Goal: Task Accomplishment & Management: Manage account settings

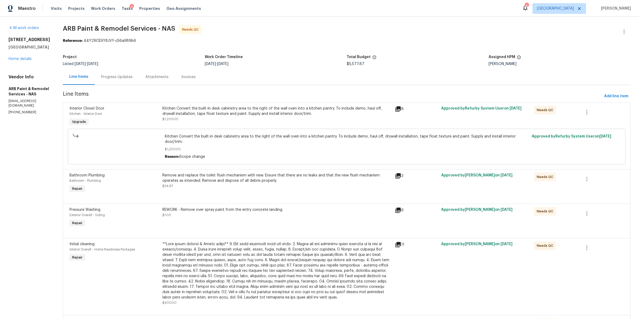
scroll to position [39, 0]
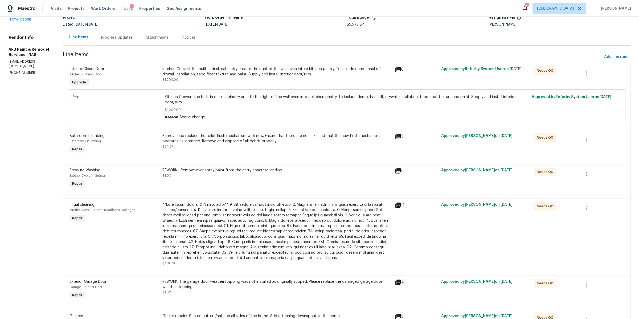
click at [122, 9] on span "Tasks" at bounding box center [127, 9] width 11 height 4
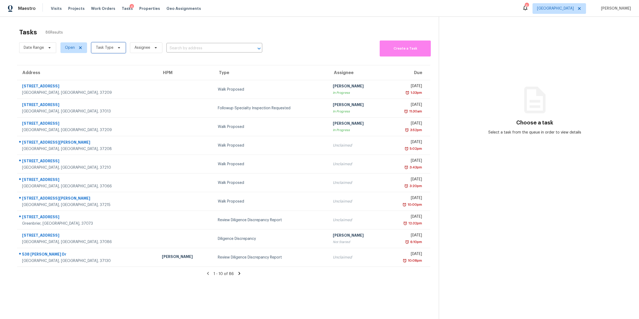
click at [117, 48] on icon at bounding box center [119, 48] width 4 height 4
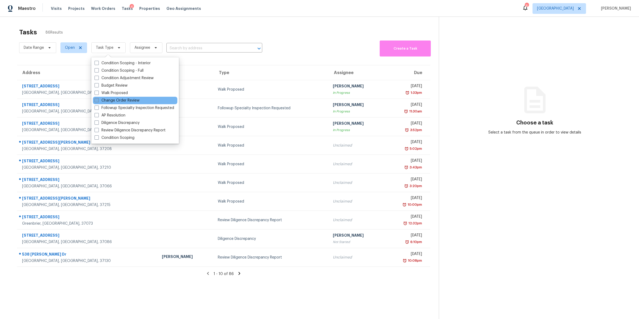
click at [112, 99] on label "Change Order Review" at bounding box center [117, 100] width 45 height 5
click at [98, 99] on input "Change Order Review" at bounding box center [96, 99] width 3 height 3
checkbox input "true"
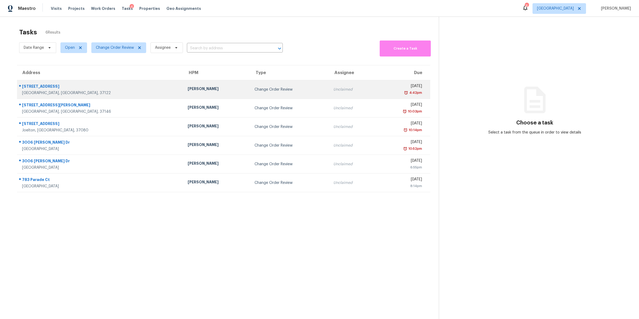
click at [44, 87] on div "624 Stonebridge Ln" at bounding box center [100, 87] width 157 height 7
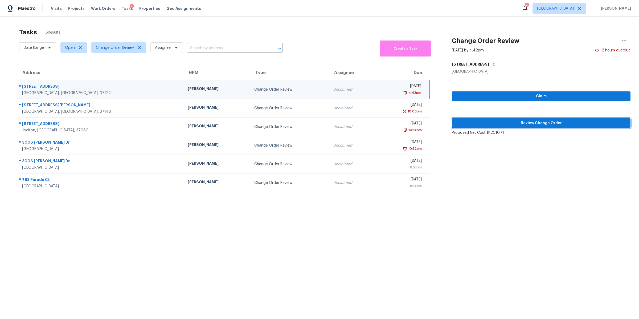
click at [524, 126] on span "Review Change Order" at bounding box center [541, 123] width 170 height 7
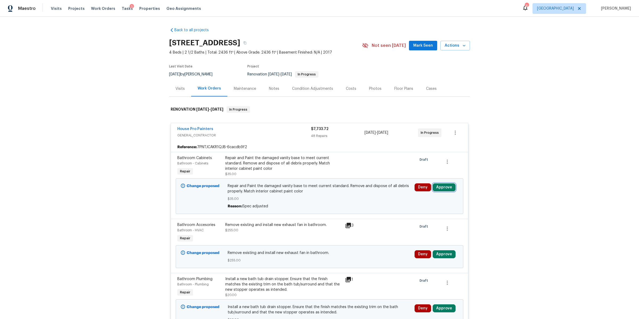
click at [445, 188] on button "Approve" at bounding box center [444, 187] width 23 height 8
click at [362, 191] on span "Approve" at bounding box center [365, 192] width 15 height 4
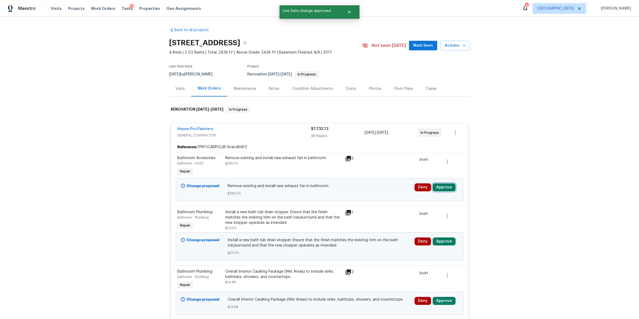
click at [441, 187] on button "Approve" at bounding box center [444, 187] width 23 height 8
click at [373, 191] on button "Approve" at bounding box center [365, 192] width 32 height 11
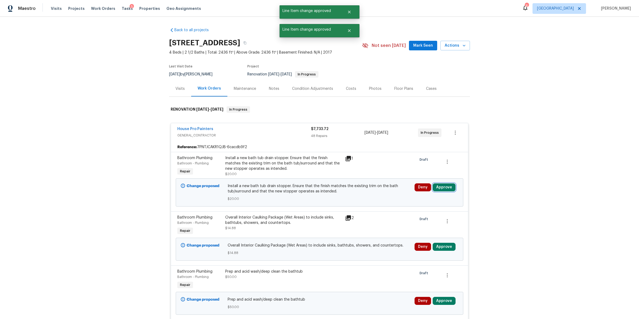
click at [445, 186] on button "Approve" at bounding box center [444, 187] width 23 height 8
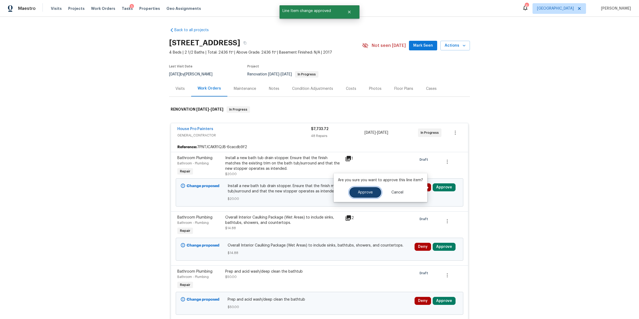
click at [364, 194] on span "Approve" at bounding box center [365, 192] width 15 height 4
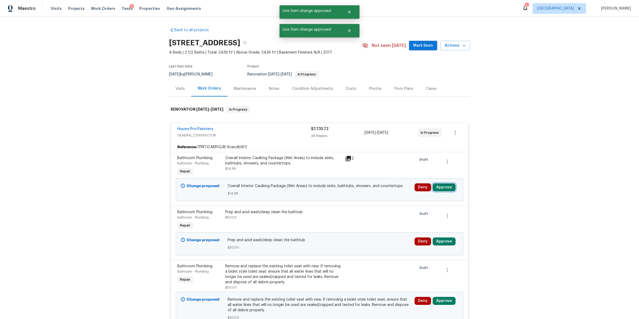
click at [441, 187] on button "Approve" at bounding box center [444, 187] width 23 height 8
click at [363, 191] on span "Approve" at bounding box center [365, 192] width 15 height 4
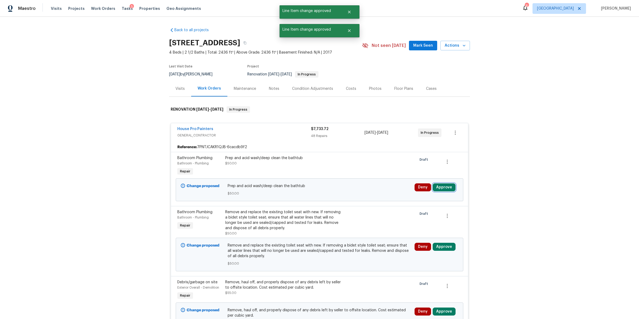
click at [444, 185] on button "Approve" at bounding box center [444, 187] width 23 height 8
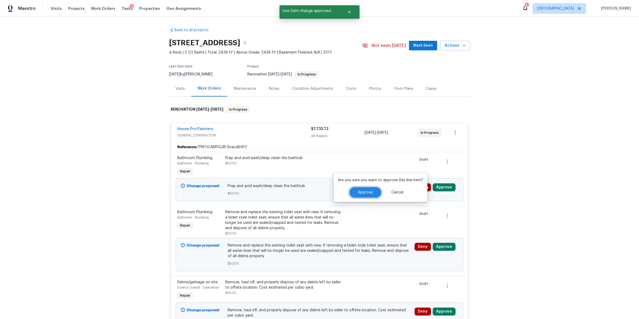
click at [371, 192] on span "Approve" at bounding box center [365, 192] width 15 height 4
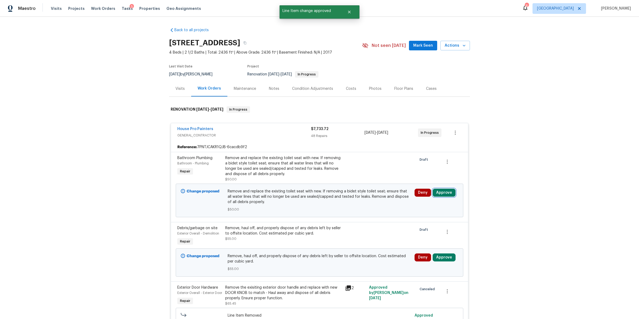
click at [444, 193] on button "Approve" at bounding box center [444, 193] width 23 height 8
click at [356, 199] on button "Approve" at bounding box center [365, 197] width 32 height 11
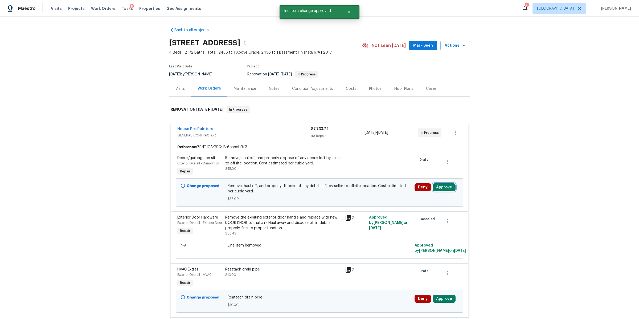
click at [441, 189] on button "Approve" at bounding box center [444, 187] width 23 height 8
click at [371, 192] on span "Approve" at bounding box center [365, 192] width 15 height 4
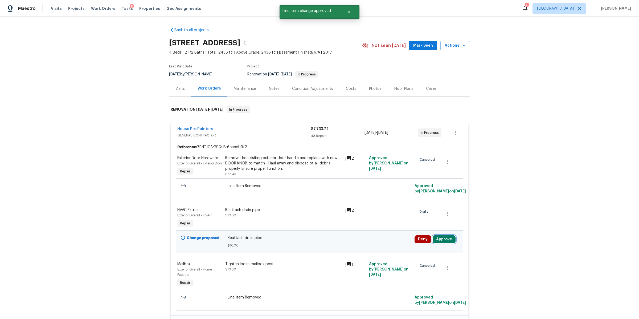
click at [441, 243] on button "Approve" at bounding box center [444, 239] width 23 height 8
click at [418, 224] on button "Approve" at bounding box center [426, 227] width 32 height 11
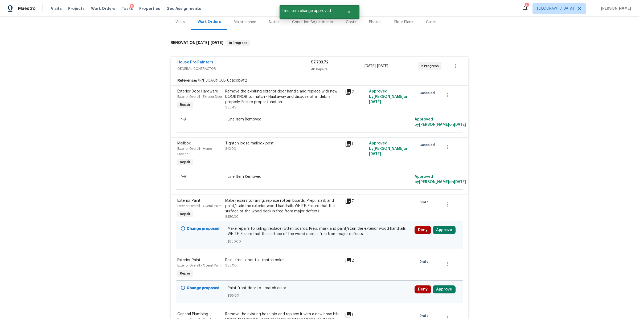
scroll to position [106, 0]
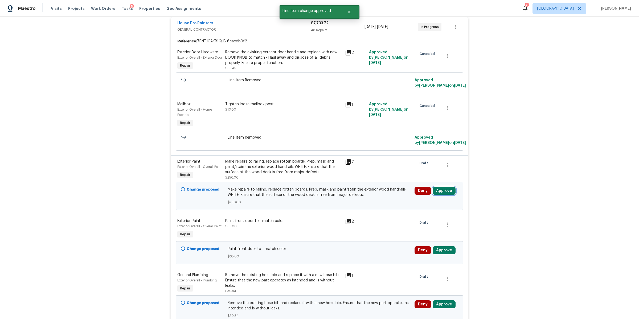
click at [446, 194] on button "Approve" at bounding box center [444, 191] width 23 height 8
click at [370, 201] on span "Approve" at bounding box center [365, 202] width 15 height 4
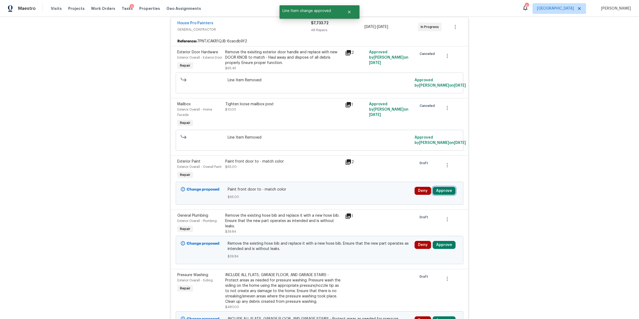
click at [440, 195] on button "Approve" at bounding box center [444, 191] width 23 height 8
click at [365, 204] on button "Approve" at bounding box center [365, 201] width 32 height 11
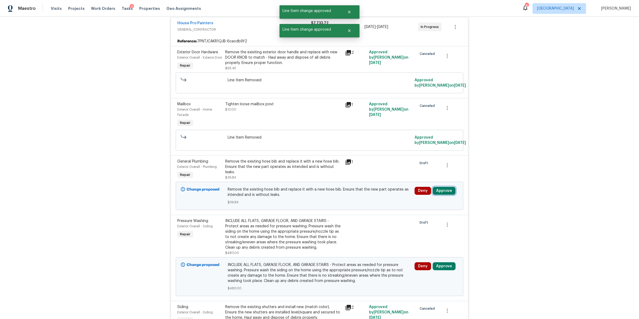
click at [443, 195] on button "Approve" at bounding box center [444, 191] width 23 height 8
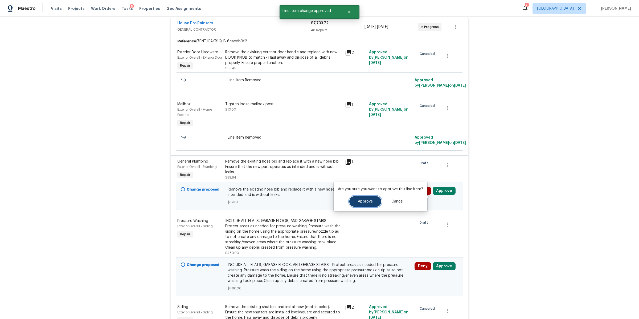
click at [364, 200] on span "Approve" at bounding box center [365, 202] width 15 height 4
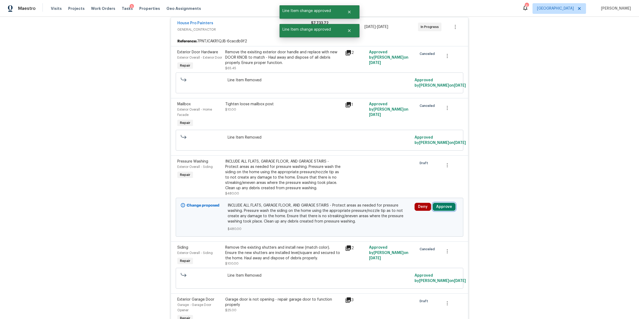
click at [444, 211] on button "Approve" at bounding box center [444, 207] width 23 height 8
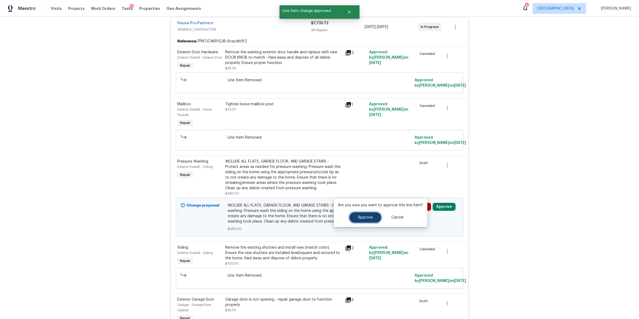
click at [366, 218] on span "Approve" at bounding box center [365, 217] width 15 height 4
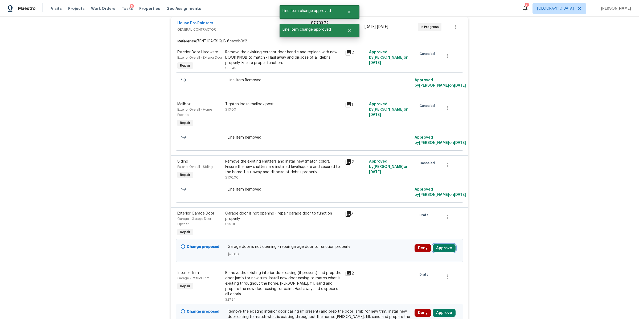
click at [444, 252] on button "Approve" at bounding box center [444, 248] width 23 height 8
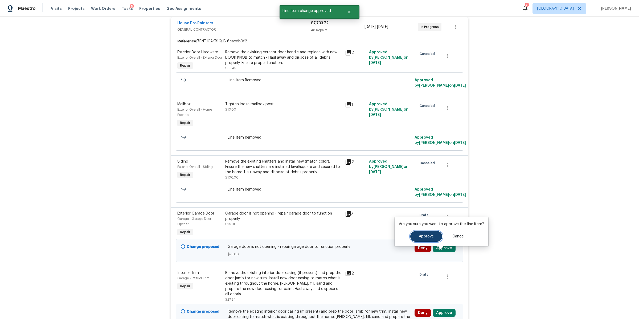
click at [414, 236] on button "Approve" at bounding box center [426, 236] width 32 height 11
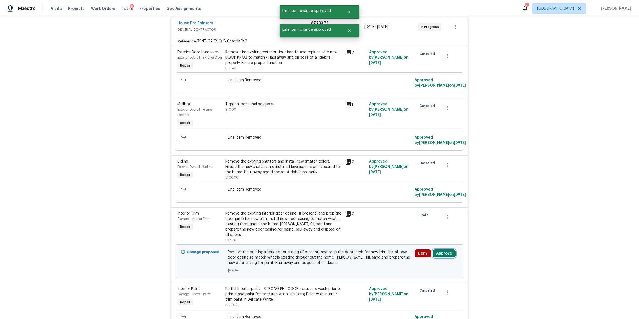
click at [444, 256] on button "Approve" at bounding box center [444, 253] width 23 height 8
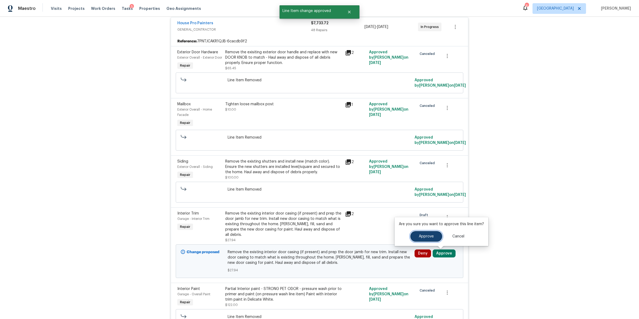
click at [425, 237] on span "Approve" at bounding box center [426, 236] width 15 height 4
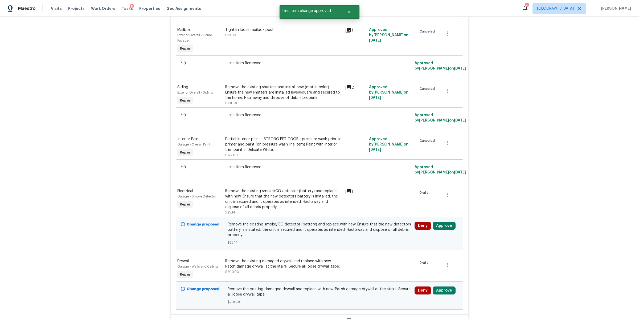
scroll to position [181, 0]
click at [441, 229] on button "Approve" at bounding box center [444, 225] width 23 height 8
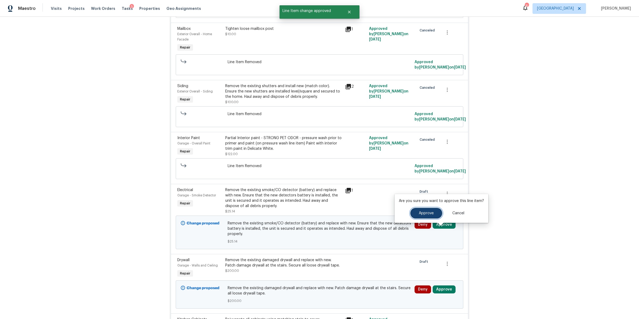
click at [424, 215] on span "Approve" at bounding box center [426, 213] width 15 height 4
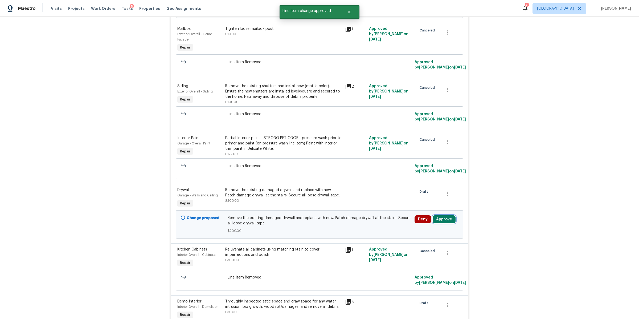
click at [440, 223] on button "Approve" at bounding box center [444, 219] width 23 height 8
click at [428, 208] on span "Approve" at bounding box center [426, 208] width 15 height 4
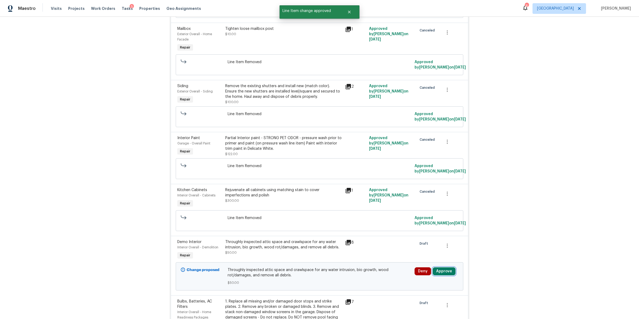
click at [444, 275] on button "Approve" at bounding box center [444, 271] width 23 height 8
click at [419, 262] on button "Approve" at bounding box center [426, 260] width 32 height 11
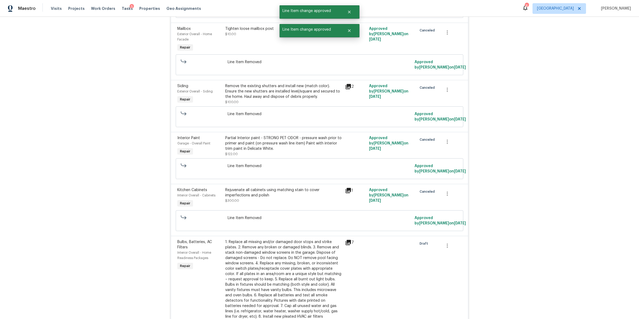
scroll to position [509, 0]
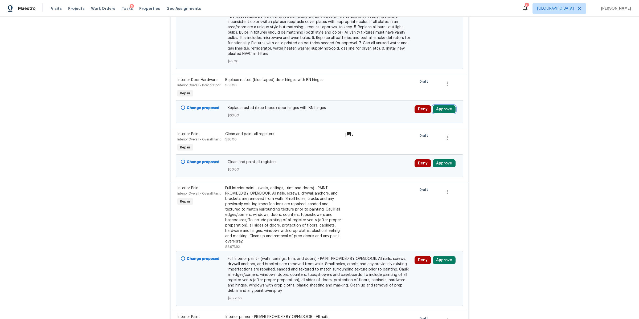
click at [440, 113] on button "Approve" at bounding box center [444, 109] width 23 height 8
click at [365, 120] on span "Approve" at bounding box center [365, 121] width 15 height 4
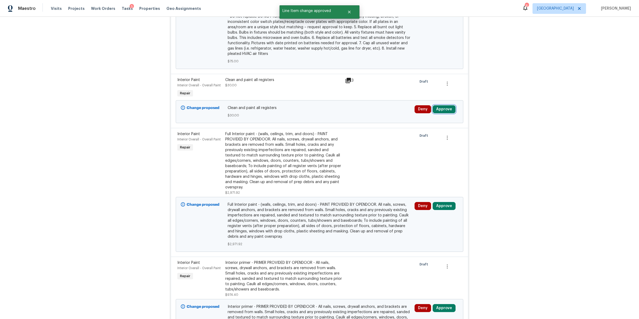
click at [442, 113] on button "Approve" at bounding box center [444, 109] width 23 height 8
click at [373, 124] on button "Approve" at bounding box center [365, 120] width 32 height 11
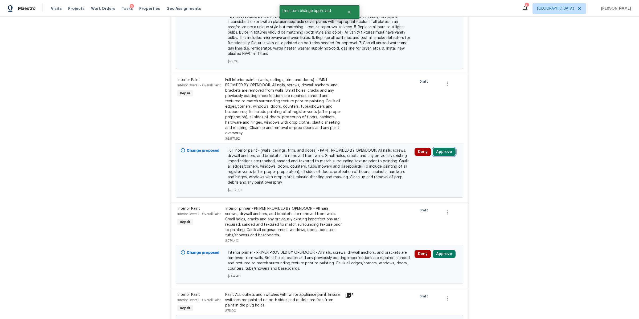
click at [441, 156] on button "Approve" at bounding box center [444, 152] width 23 height 8
click at [362, 161] on span "Approve" at bounding box center [365, 163] width 15 height 4
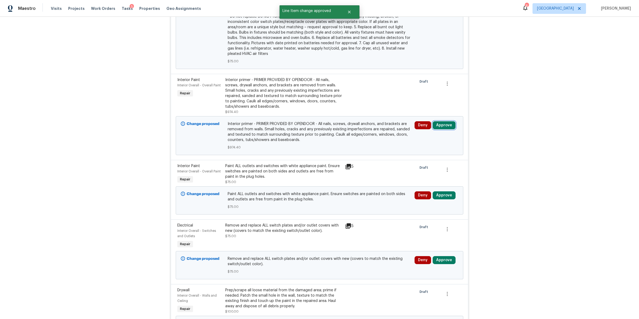
click at [442, 129] on button "Approve" at bounding box center [444, 125] width 23 height 8
click at [368, 136] on span "Approve" at bounding box center [365, 137] width 15 height 4
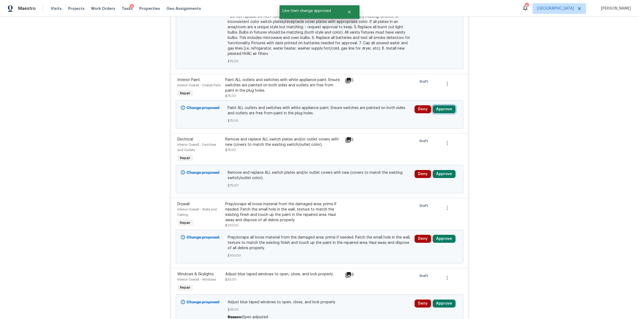
click at [447, 113] on button "Approve" at bounding box center [444, 109] width 23 height 8
click at [371, 121] on span "Approve" at bounding box center [365, 121] width 15 height 4
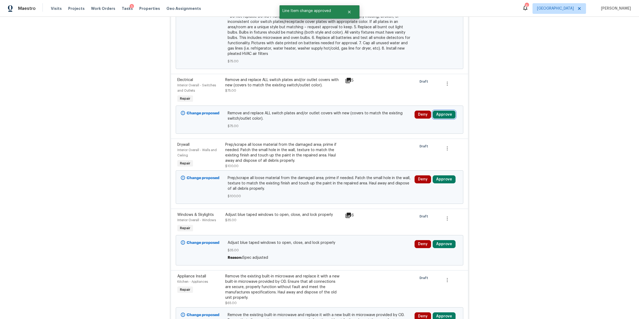
click at [446, 119] on button "Approve" at bounding box center [444, 115] width 23 height 8
click at [369, 129] on button "Approve" at bounding box center [365, 126] width 32 height 11
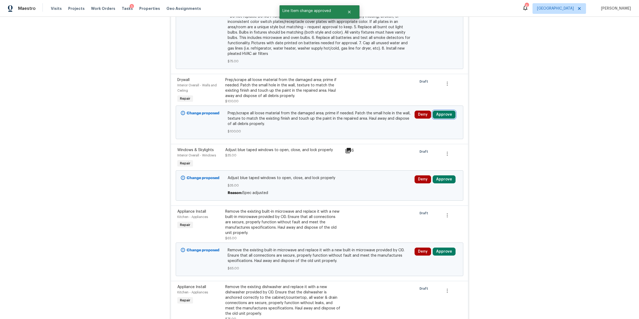
click at [442, 119] on button "Approve" at bounding box center [444, 115] width 23 height 8
click at [367, 127] on span "Approve" at bounding box center [365, 126] width 15 height 4
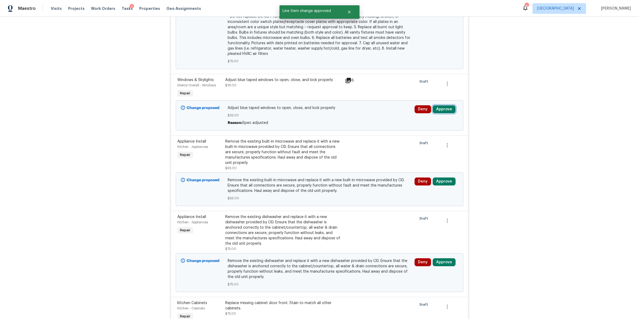
click at [440, 113] on button "Approve" at bounding box center [444, 109] width 23 height 8
click at [374, 120] on button "Approve" at bounding box center [365, 120] width 32 height 11
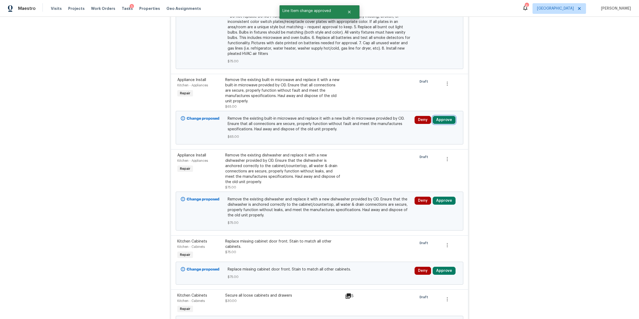
click at [445, 121] on button "Approve" at bounding box center [444, 120] width 23 height 8
click at [367, 128] on button "Approve" at bounding box center [365, 126] width 32 height 11
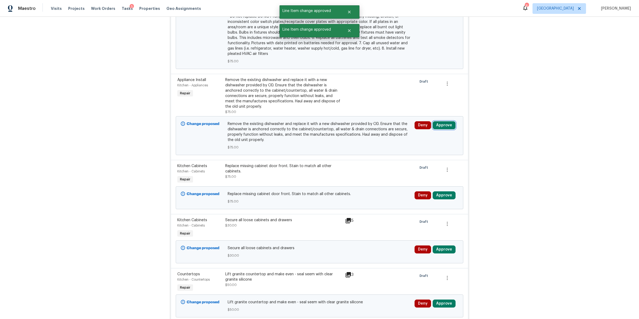
click at [448, 129] on button "Approve" at bounding box center [444, 125] width 23 height 8
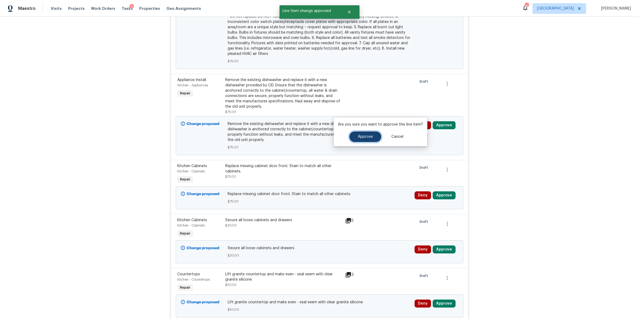
click at [375, 134] on button "Approve" at bounding box center [365, 136] width 32 height 11
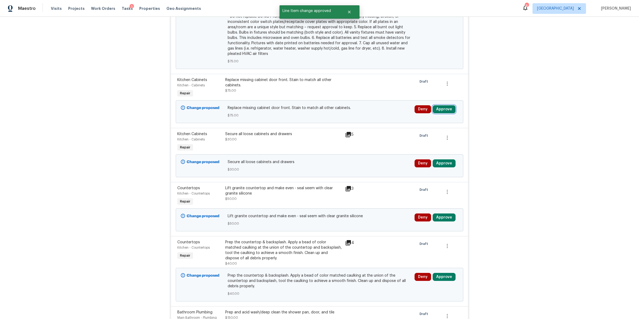
drag, startPoint x: 445, startPoint y: 115, endPoint x: 436, endPoint y: 115, distance: 8.3
click at [445, 113] on button "Approve" at bounding box center [444, 109] width 23 height 8
click at [370, 122] on span "Approve" at bounding box center [365, 121] width 15 height 4
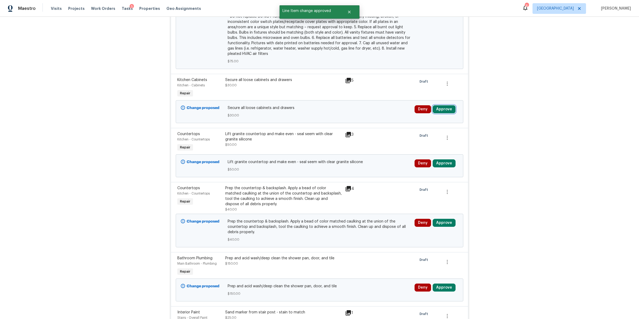
click at [447, 113] on button "Approve" at bounding box center [444, 109] width 23 height 8
click at [373, 120] on button "Approve" at bounding box center [365, 120] width 32 height 11
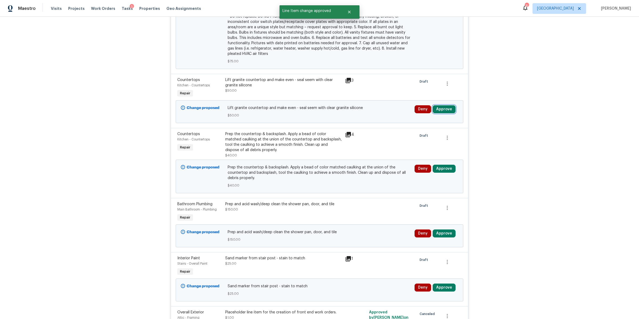
click at [444, 113] on button "Approve" at bounding box center [444, 109] width 23 height 8
click at [368, 120] on span "Approve" at bounding box center [365, 121] width 15 height 4
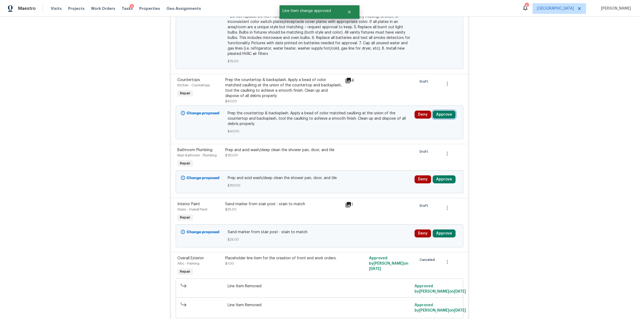
click at [447, 119] on button "Approve" at bounding box center [444, 115] width 23 height 8
click at [368, 125] on span "Approve" at bounding box center [365, 126] width 15 height 4
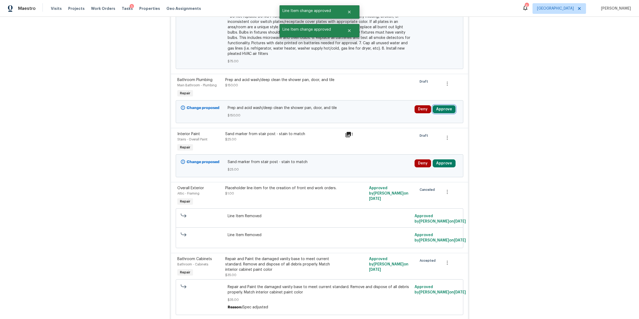
click at [447, 112] on button "Approve" at bounding box center [444, 109] width 23 height 8
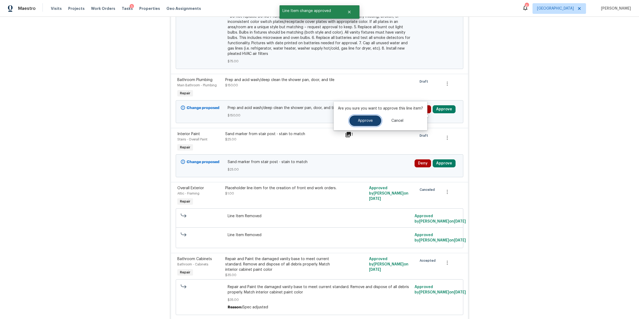
click at [373, 119] on button "Approve" at bounding box center [365, 120] width 32 height 11
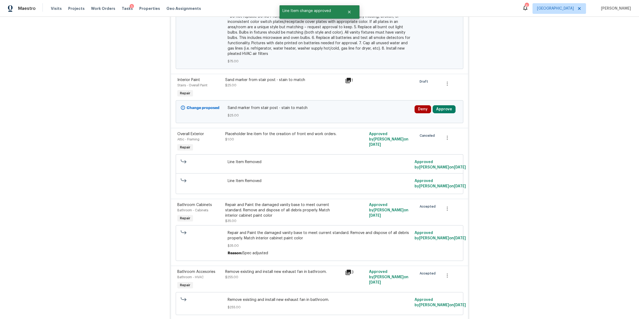
click at [346, 83] on icon at bounding box center [348, 80] width 5 height 5
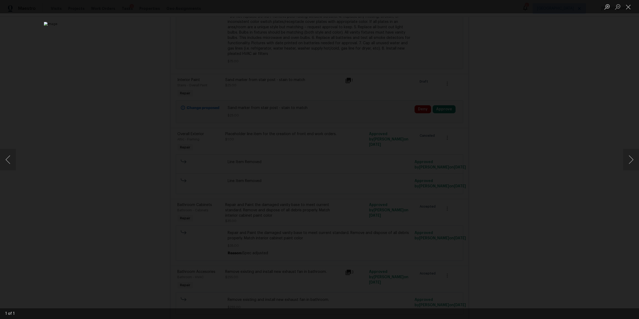
click at [495, 119] on div "Lightbox" at bounding box center [319, 159] width 639 height 319
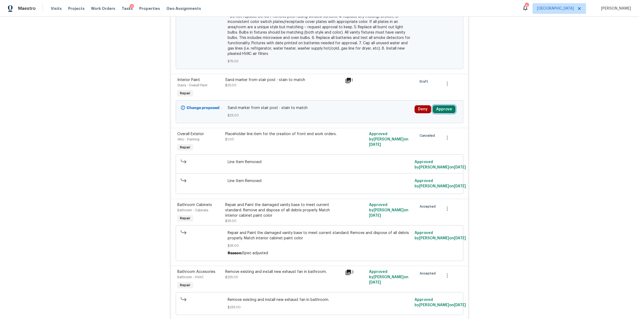
click at [446, 113] on button "Approve" at bounding box center [444, 109] width 23 height 8
click at [374, 121] on button "Approve" at bounding box center [365, 120] width 32 height 11
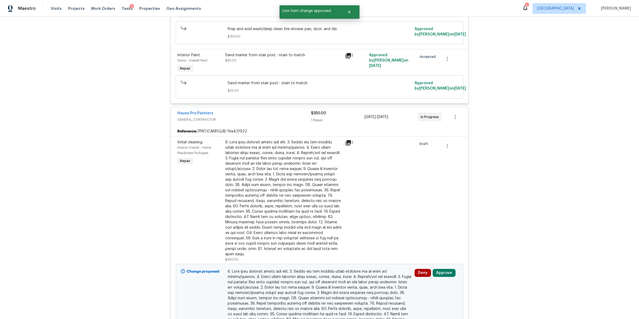
scroll to position [3184, 0]
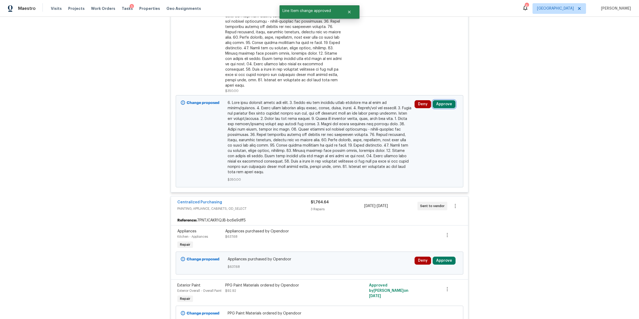
click at [437, 104] on button "Approve" at bounding box center [444, 104] width 23 height 8
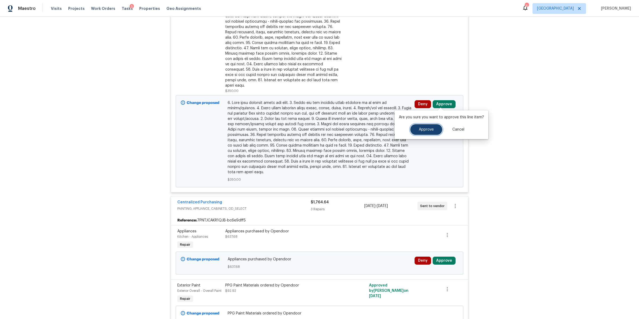
click at [418, 127] on button "Approve" at bounding box center [426, 129] width 32 height 11
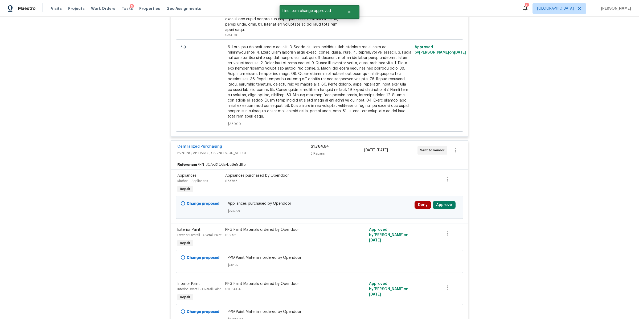
scroll to position [3244, 0]
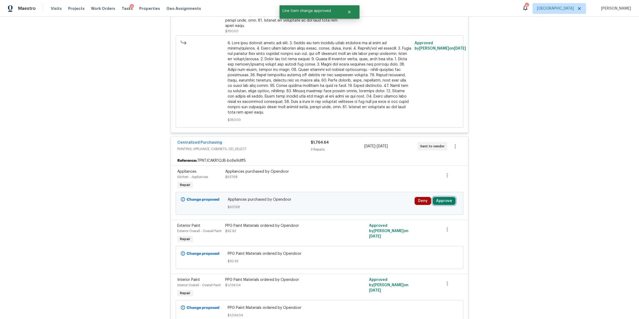
click at [443, 197] on button "Approve" at bounding box center [444, 201] width 23 height 8
click at [372, 204] on button "Approve" at bounding box center [365, 204] width 32 height 11
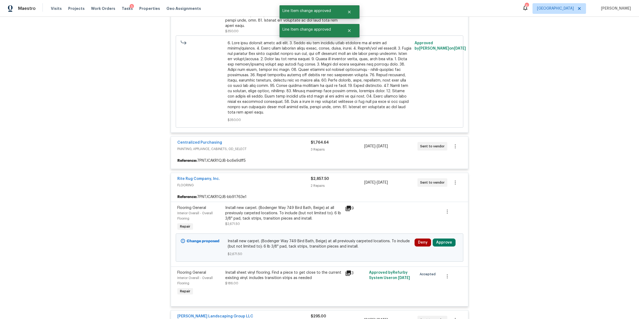
scroll to position [3466, 0]
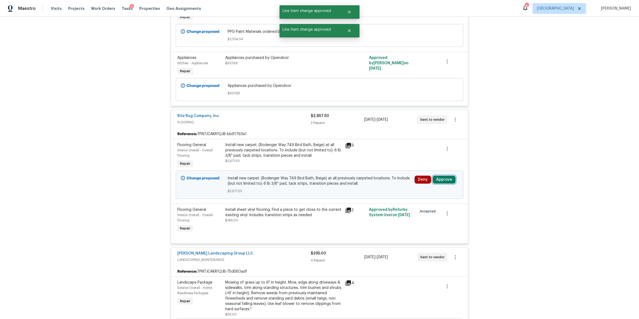
click at [442, 179] on button "Approve" at bounding box center [444, 180] width 23 height 8
click at [370, 184] on span "Approve" at bounding box center [365, 184] width 15 height 4
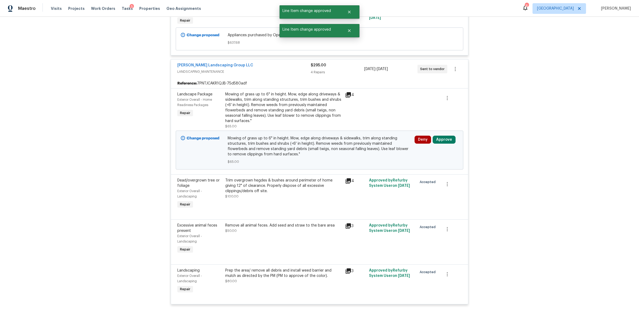
scroll to position [3663, 0]
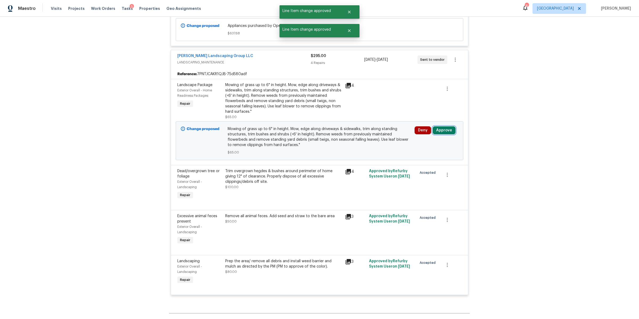
click at [445, 129] on button "Approve" at bounding box center [444, 130] width 23 height 8
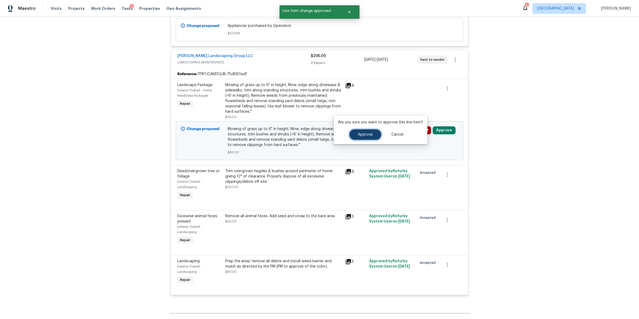
click at [360, 139] on button "Approve" at bounding box center [365, 134] width 32 height 11
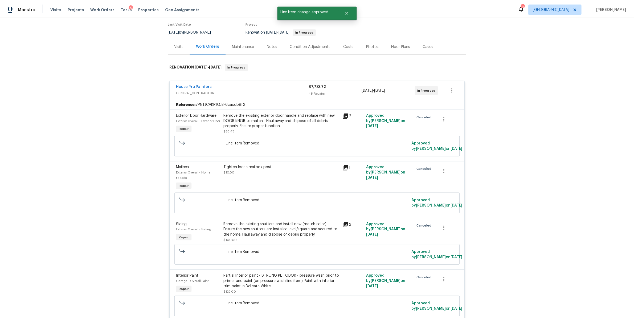
scroll to position [0, 0]
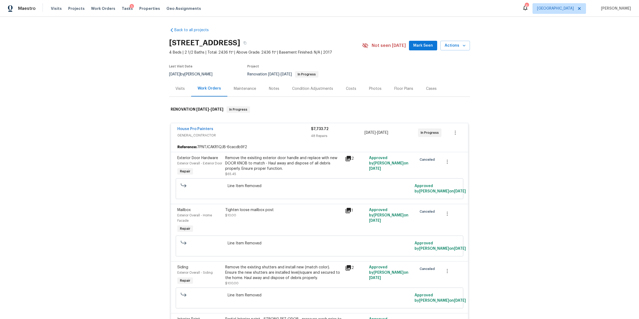
click at [349, 89] on div "Costs" at bounding box center [351, 88] width 10 height 5
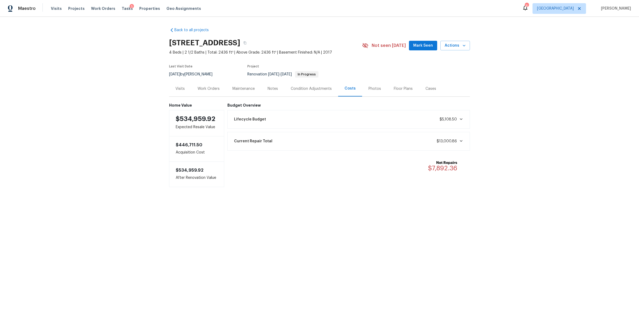
click at [268, 90] on div "Notes" at bounding box center [273, 88] width 10 height 5
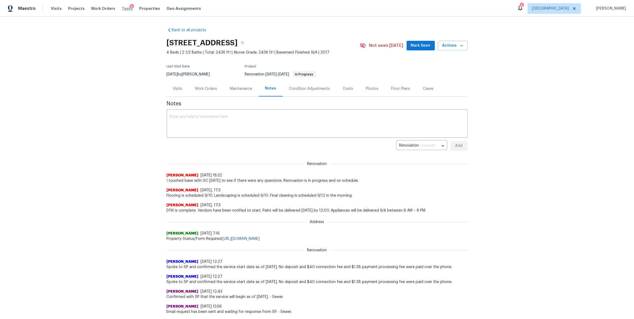
click at [122, 10] on span "Tasks" at bounding box center [127, 9] width 11 height 4
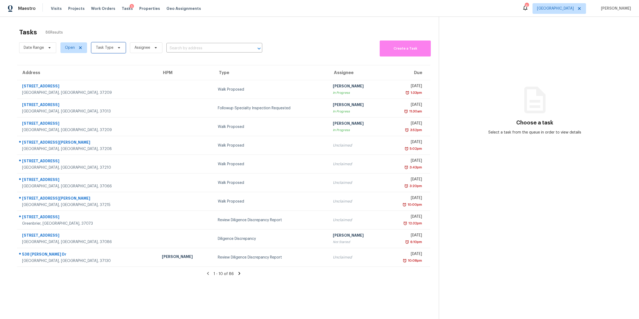
click at [112, 48] on span "Task Type" at bounding box center [105, 47] width 18 height 5
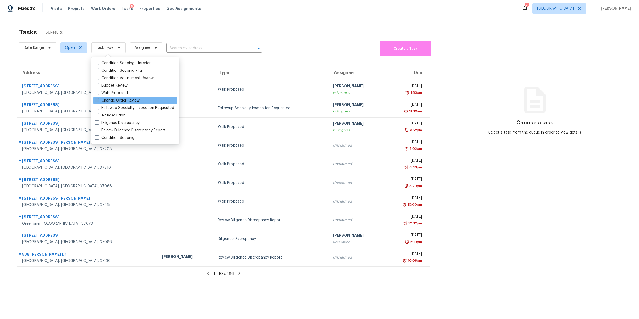
click at [122, 98] on label "Change Order Review" at bounding box center [117, 100] width 45 height 5
click at [98, 98] on input "Change Order Review" at bounding box center [96, 99] width 3 height 3
checkbox input "true"
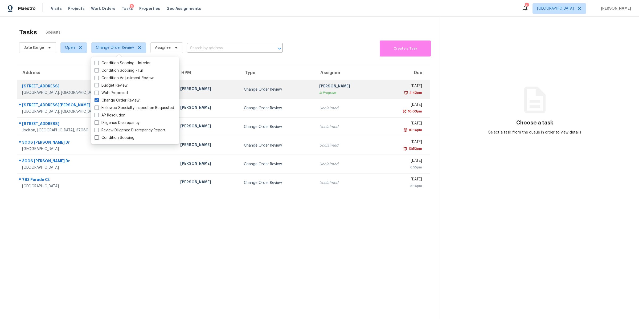
click at [36, 83] on div "624 Stonebridge Ln" at bounding box center [97, 86] width 150 height 7
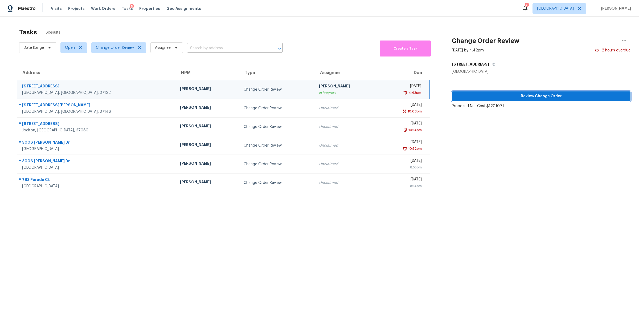
click at [486, 94] on span "Review Change Order" at bounding box center [541, 96] width 170 height 7
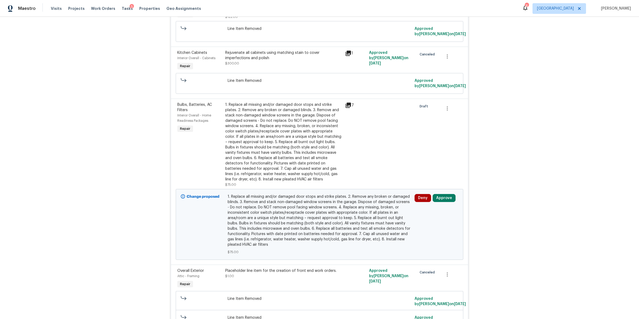
scroll to position [295, 0]
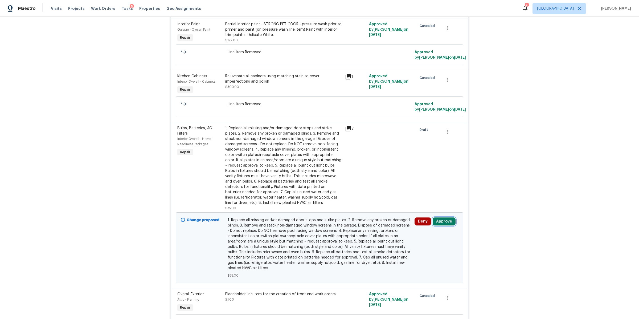
click at [441, 225] on button "Approve" at bounding box center [444, 221] width 23 height 8
click at [428, 213] on button "Approve" at bounding box center [426, 210] width 32 height 11
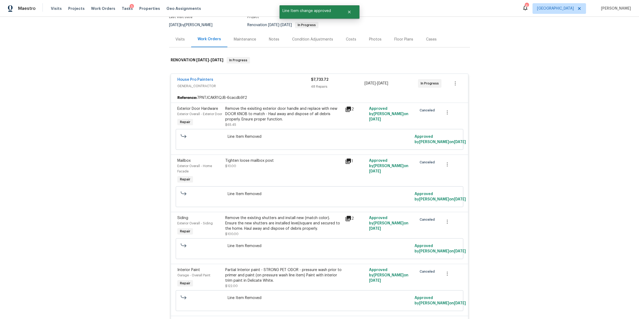
scroll to position [0, 0]
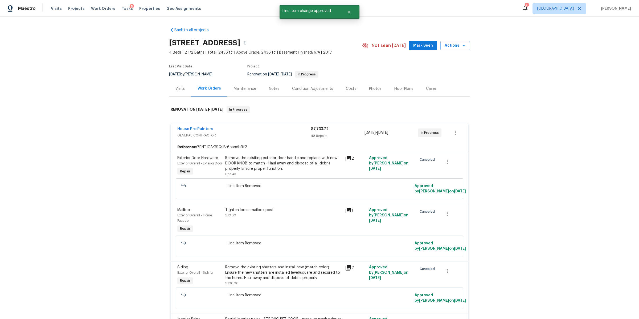
click at [119, 5] on div "Visits Projects Work Orders Tasks 5 Properties Geo Assignments" at bounding box center [129, 8] width 157 height 11
click at [122, 7] on span "Tasks" at bounding box center [127, 9] width 11 height 4
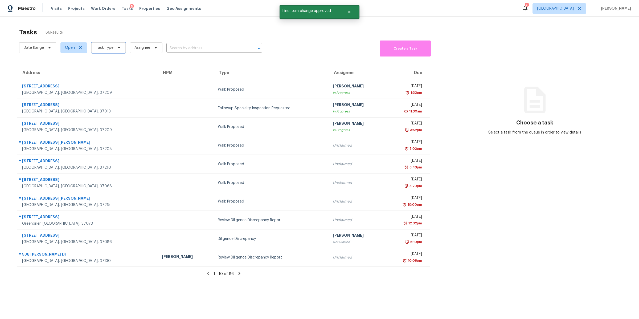
click at [113, 48] on span "Task Type" at bounding box center [108, 47] width 34 height 11
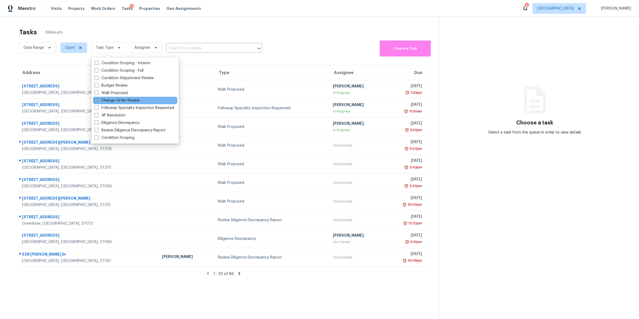
click at [112, 98] on label "Change Order Review" at bounding box center [117, 100] width 45 height 5
click at [98, 98] on input "Change Order Review" at bounding box center [96, 99] width 3 height 3
checkbox input "true"
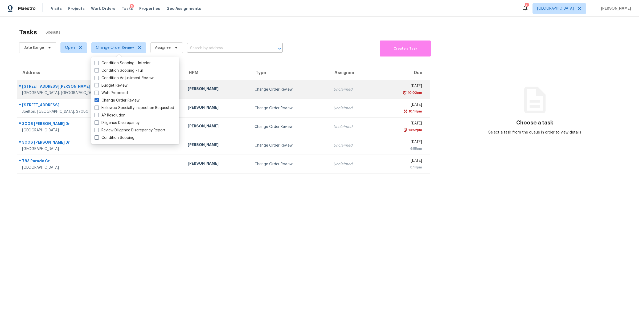
click at [29, 92] on div "Pleasant View, TN, 37146" at bounding box center [100, 92] width 157 height 5
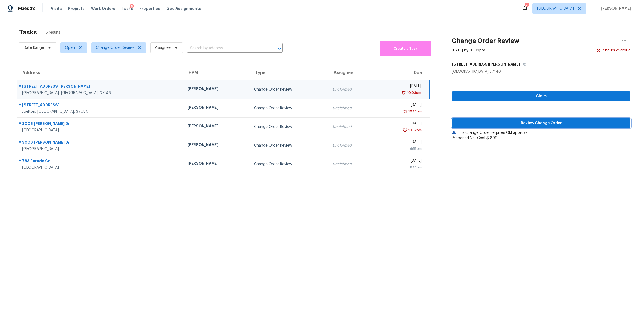
click at [520, 124] on span "Review Change Order" at bounding box center [541, 123] width 170 height 7
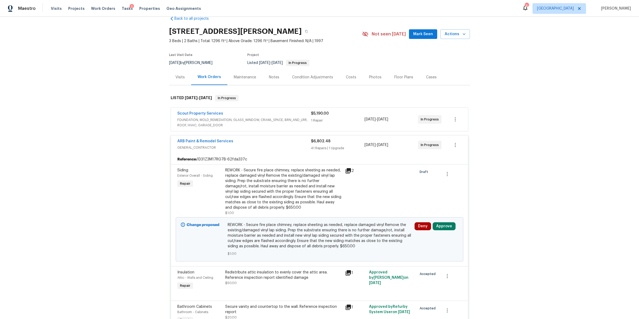
scroll to position [16, 0]
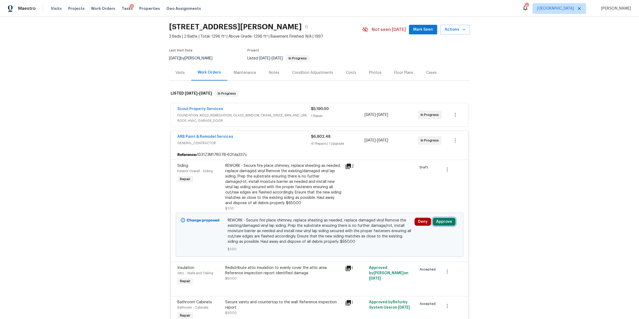
click at [444, 223] on button "Approve" at bounding box center [444, 222] width 23 height 8
click at [361, 226] on span "Approve" at bounding box center [365, 227] width 15 height 4
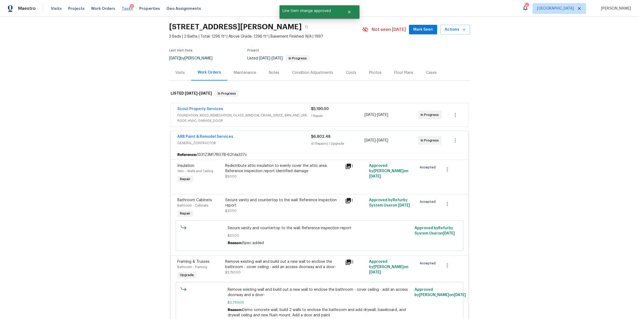
click at [122, 9] on span "Tasks" at bounding box center [127, 9] width 11 height 4
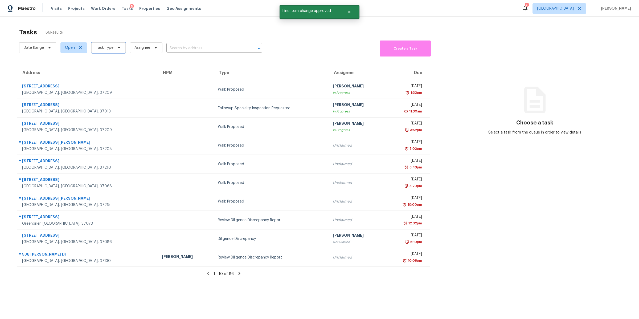
click at [112, 47] on span "Task Type" at bounding box center [105, 47] width 18 height 5
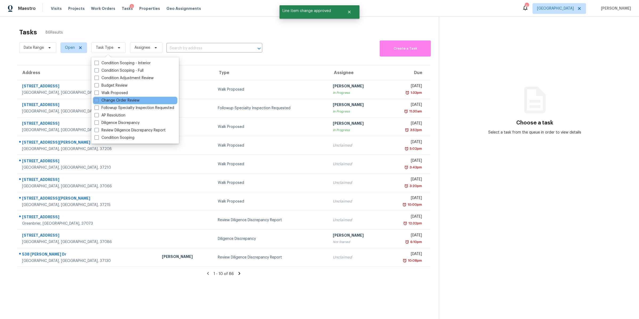
click at [123, 97] on div "Change Order Review" at bounding box center [135, 100] width 84 height 7
click at [123, 99] on label "Change Order Review" at bounding box center [117, 100] width 45 height 5
click at [98, 99] on input "Change Order Review" at bounding box center [96, 99] width 3 height 3
checkbox input "true"
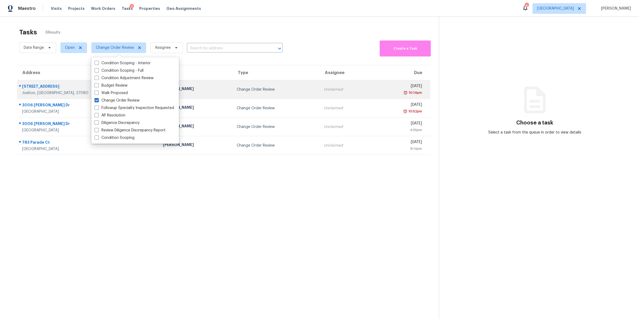
click at [46, 87] on div "1115 Morriswood Dr" at bounding box center [88, 87] width 132 height 7
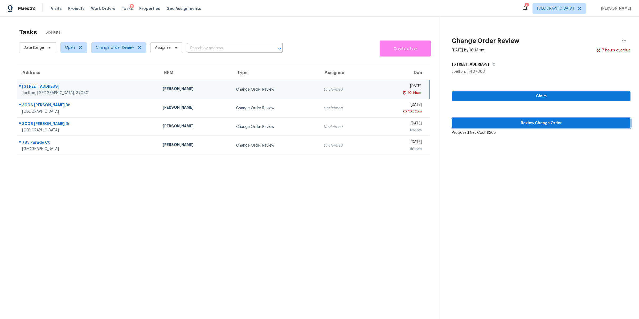
click at [528, 120] on span "Review Change Order" at bounding box center [541, 123] width 170 height 7
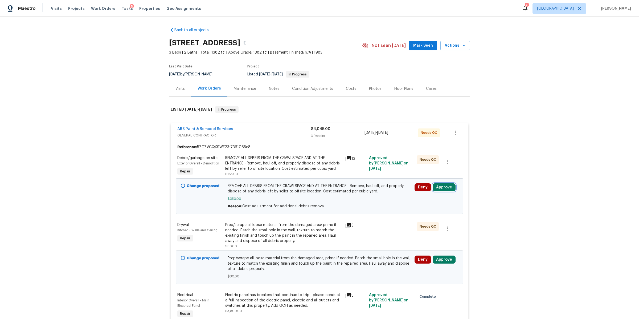
click at [445, 188] on button "Approve" at bounding box center [444, 187] width 23 height 8
click at [361, 191] on span "Approve" at bounding box center [365, 192] width 15 height 4
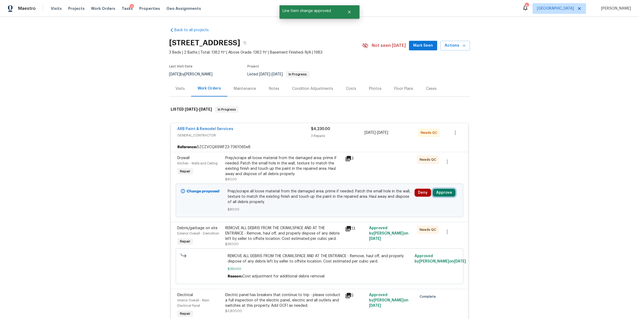
click at [447, 193] on button "Approve" at bounding box center [444, 193] width 23 height 8
click at [376, 198] on button "Approve" at bounding box center [365, 197] width 32 height 11
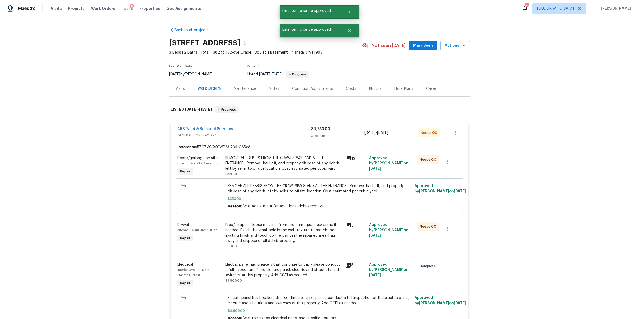
click at [123, 9] on span "Tasks" at bounding box center [127, 9] width 11 height 4
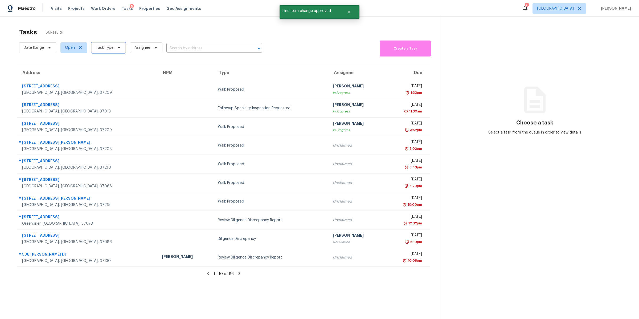
click at [111, 49] on span "Task Type" at bounding box center [105, 47] width 18 height 5
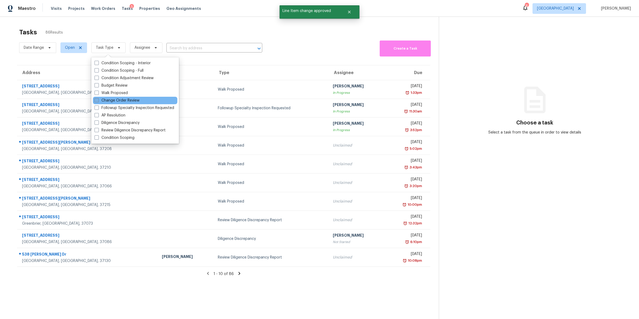
click at [122, 100] on label "Change Order Review" at bounding box center [117, 100] width 45 height 5
click at [98, 100] on input "Change Order Review" at bounding box center [96, 99] width 3 height 3
checkbox input "true"
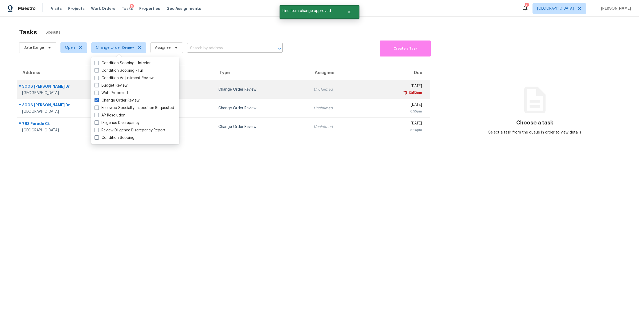
click at [35, 88] on div "3006 Sheddan Dr" at bounding box center [75, 87] width 107 height 7
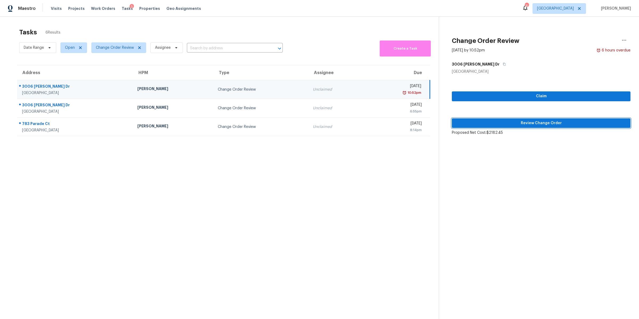
click at [547, 127] on button "Review Change Order" at bounding box center [541, 123] width 179 height 10
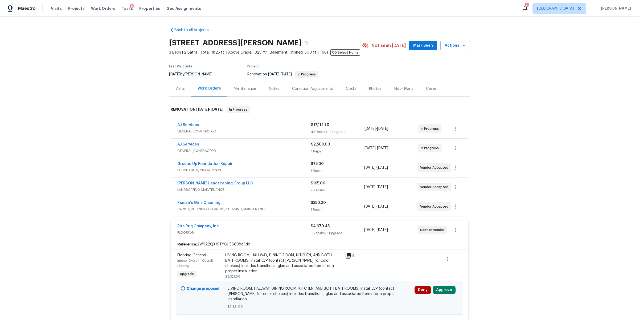
scroll to position [134, 0]
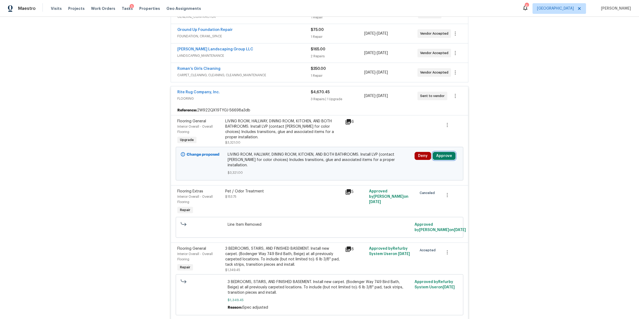
click at [442, 157] on button "Approve" at bounding box center [444, 156] width 23 height 8
click at [368, 161] on span "Approve" at bounding box center [365, 162] width 15 height 4
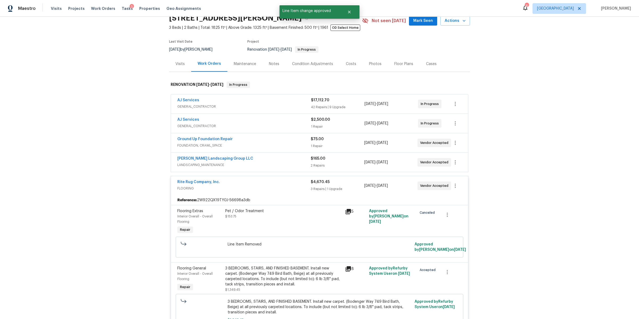
scroll to position [0, 0]
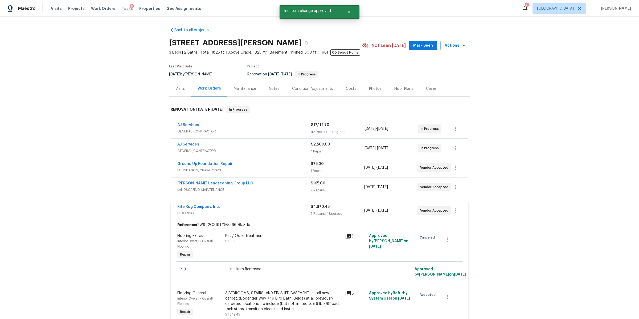
click at [122, 8] on span "Tasks" at bounding box center [127, 9] width 11 height 4
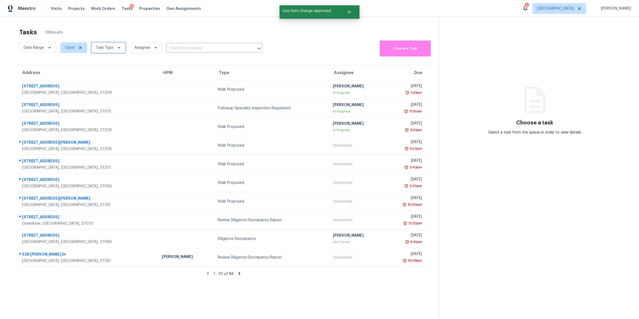
click at [109, 50] on span "Task Type" at bounding box center [105, 47] width 18 height 5
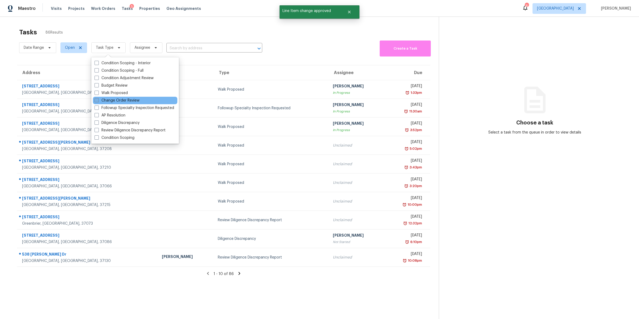
click at [116, 100] on label "Change Order Review" at bounding box center [117, 100] width 45 height 5
click at [98, 100] on input "Change Order Review" at bounding box center [96, 99] width 3 height 3
checkbox input "true"
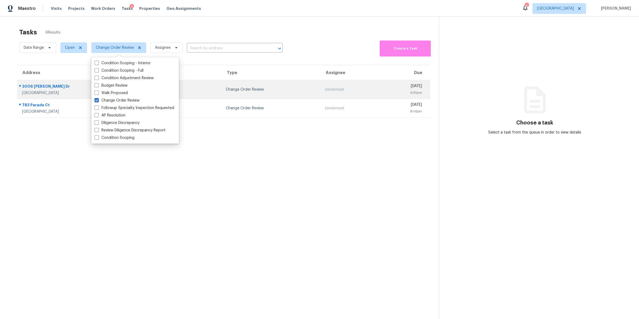
click at [37, 87] on div "3006 Sheddan Dr" at bounding box center [78, 87] width 112 height 7
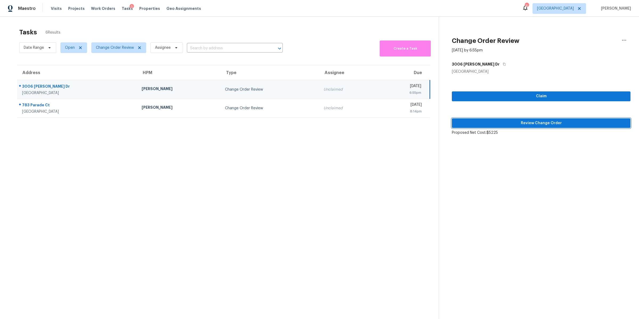
click at [528, 120] on span "Review Change Order" at bounding box center [541, 123] width 170 height 7
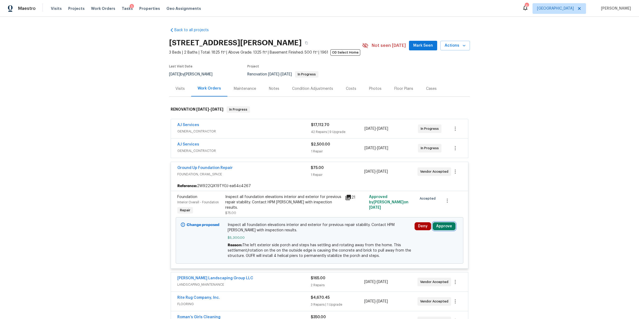
click at [442, 227] on button "Approve" at bounding box center [444, 226] width 23 height 8
click at [426, 208] on span "Approve" at bounding box center [426, 209] width 15 height 4
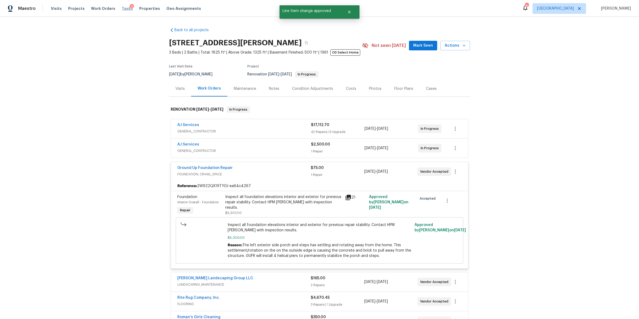
click at [122, 9] on span "Tasks" at bounding box center [127, 9] width 11 height 4
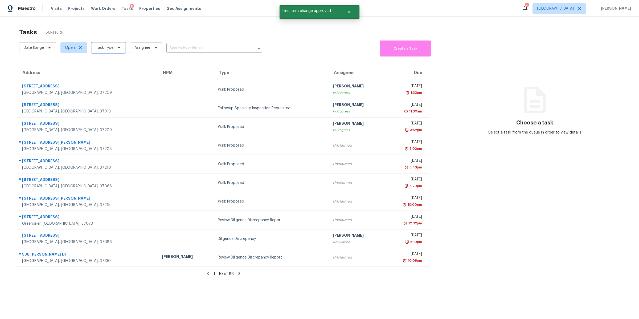
click at [110, 47] on span "Task Type" at bounding box center [105, 47] width 18 height 5
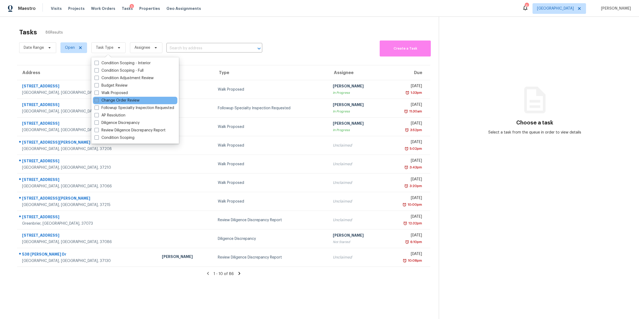
click at [116, 100] on label "Change Order Review" at bounding box center [117, 100] width 45 height 5
click at [98, 100] on input "Change Order Review" at bounding box center [96, 99] width 3 height 3
checkbox input "true"
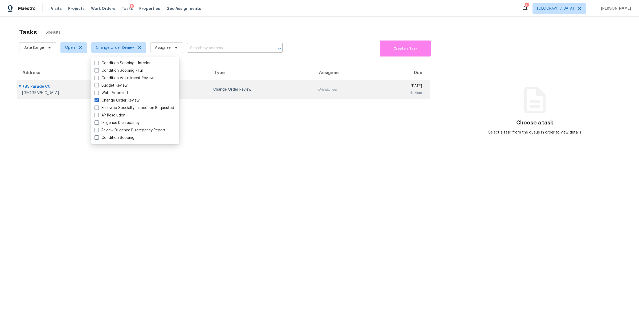
click at [46, 92] on div "Clarksville, TN, 37040" at bounding box center [69, 92] width 94 height 5
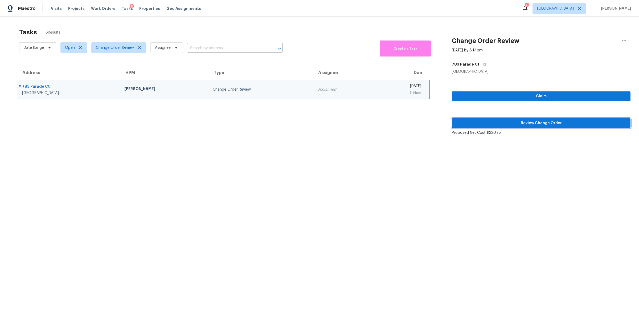
click at [539, 123] on span "Review Change Order" at bounding box center [541, 123] width 170 height 7
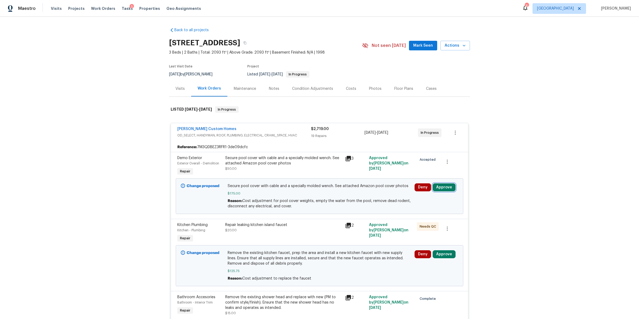
click at [442, 187] on button "Approve" at bounding box center [444, 187] width 23 height 8
click at [364, 194] on span "Approve" at bounding box center [365, 192] width 15 height 4
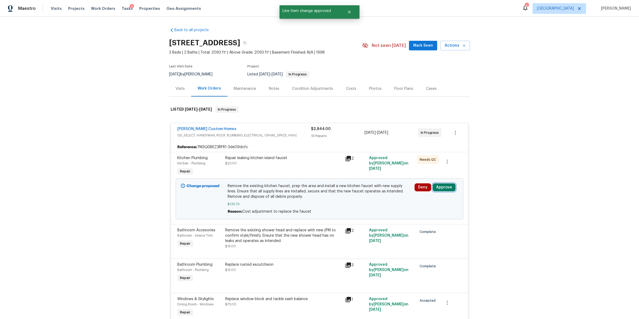
click at [443, 187] on button "Approve" at bounding box center [444, 187] width 23 height 8
click at [371, 197] on button "Approve" at bounding box center [365, 192] width 32 height 11
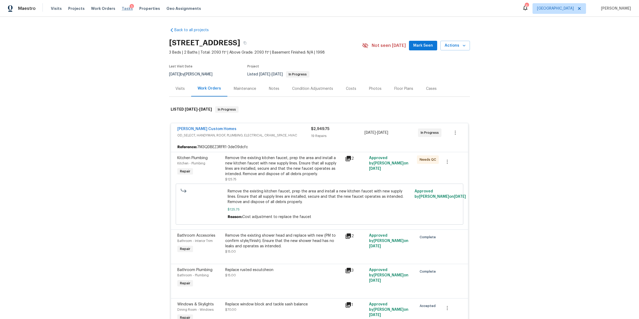
click at [122, 8] on span "Tasks" at bounding box center [127, 9] width 11 height 4
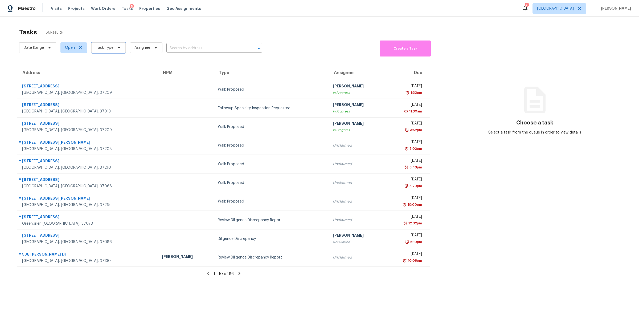
click at [112, 51] on span "Task Type" at bounding box center [108, 47] width 34 height 11
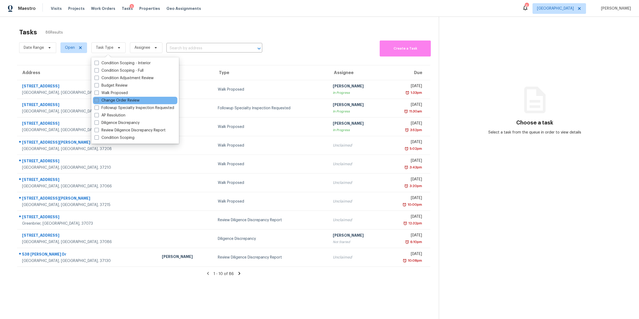
click at [119, 99] on label "Change Order Review" at bounding box center [117, 100] width 45 height 5
click at [98, 99] on input "Change Order Review" at bounding box center [96, 99] width 3 height 3
checkbox input "true"
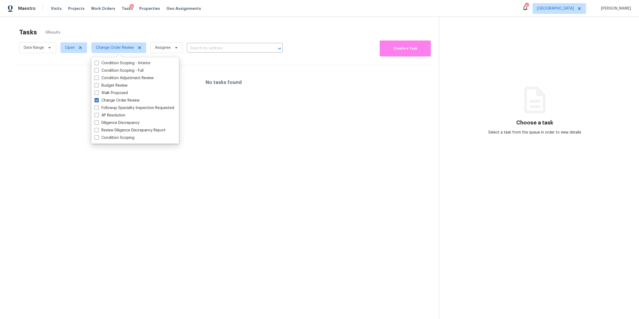
click at [91, 20] on div "Tasks 6 Results Date Range Open Change Order Review Assignee ​ Create a Task No…" at bounding box center [319, 176] width 639 height 319
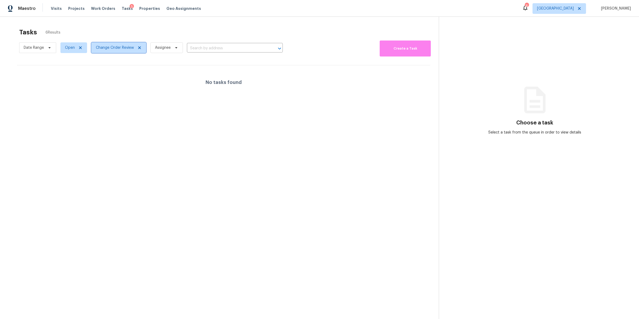
click at [121, 46] on span "Change Order Review" at bounding box center [115, 47] width 38 height 5
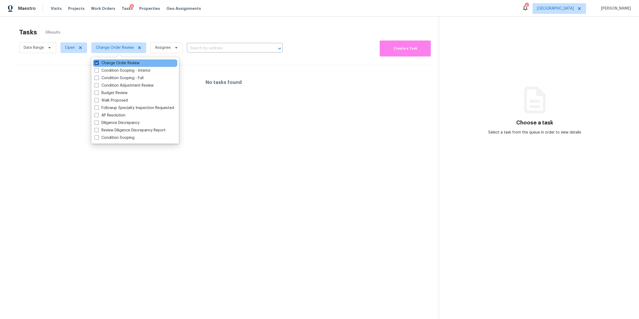
click at [119, 64] on label "Change Order Review" at bounding box center [117, 62] width 45 height 5
click at [98, 64] on input "Change Order Review" at bounding box center [96, 61] width 3 height 3
checkbox input "false"
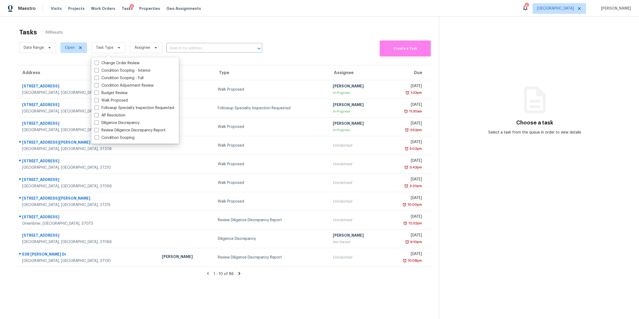
click at [265, 14] on div "Maestro Visits Projects Work Orders Tasks 5 Properties Geo Assignments 8 Nashvi…" at bounding box center [319, 8] width 639 height 17
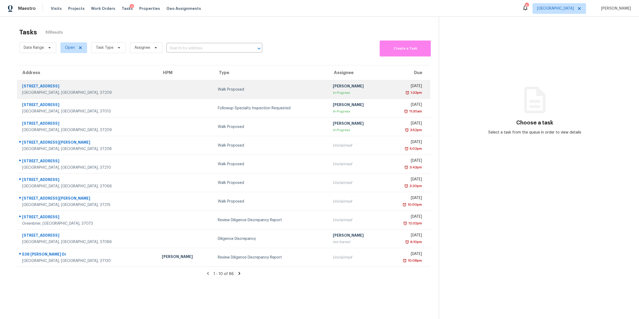
click at [222, 88] on div "Walk Proposed" at bounding box center [271, 89] width 107 height 5
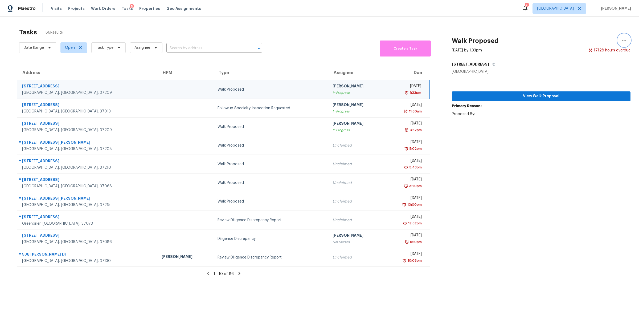
click at [618, 40] on button "button" at bounding box center [624, 40] width 13 height 13
click at [588, 31] on div "Cancel this task" at bounding box center [589, 33] width 42 height 5
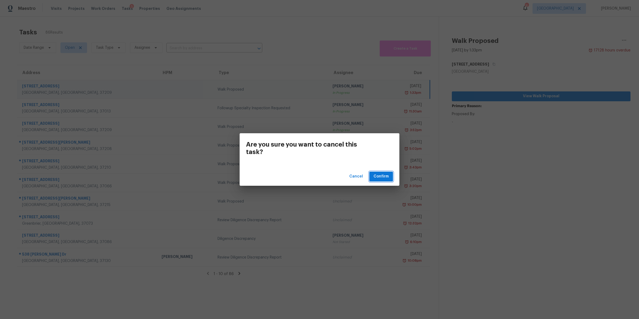
click at [387, 177] on span "Confirm" at bounding box center [381, 176] width 15 height 7
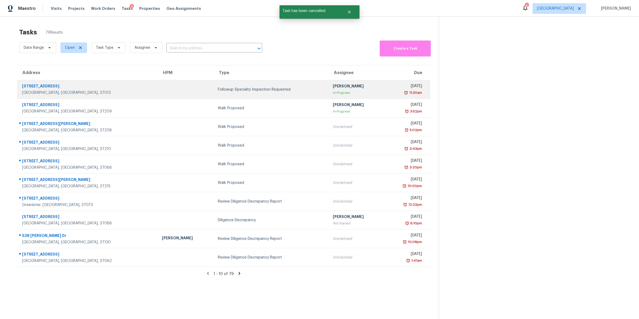
click at [389, 93] on div "11:30am" at bounding box center [405, 92] width 33 height 5
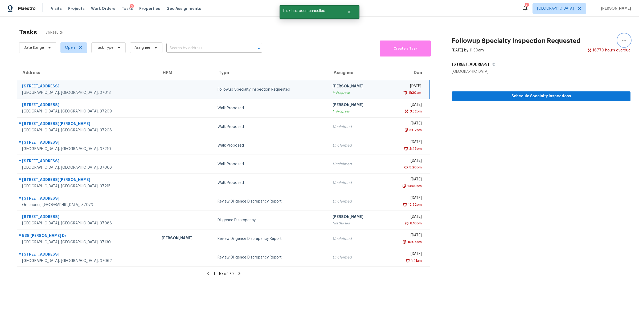
click at [621, 38] on icon "button" at bounding box center [624, 40] width 6 height 6
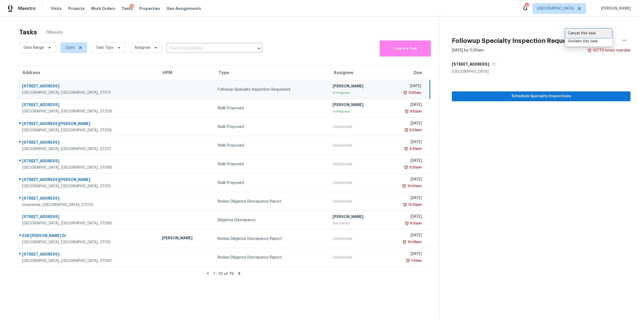
click at [577, 31] on div "Cancel this task" at bounding box center [589, 33] width 42 height 5
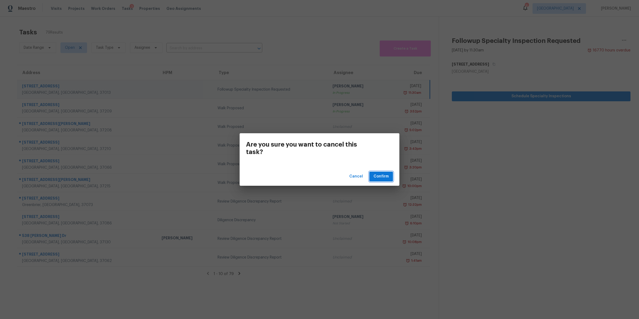
click at [385, 176] on span "Confirm" at bounding box center [381, 176] width 15 height 7
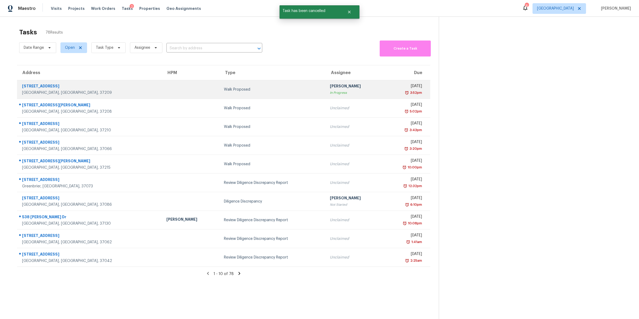
click at [249, 86] on td "Walk Proposed" at bounding box center [273, 89] width 106 height 19
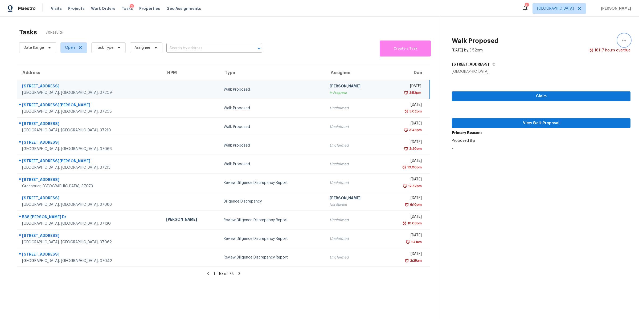
click at [621, 40] on icon "button" at bounding box center [624, 40] width 6 height 6
click at [582, 41] on div "Cancel this task" at bounding box center [589, 41] width 42 height 5
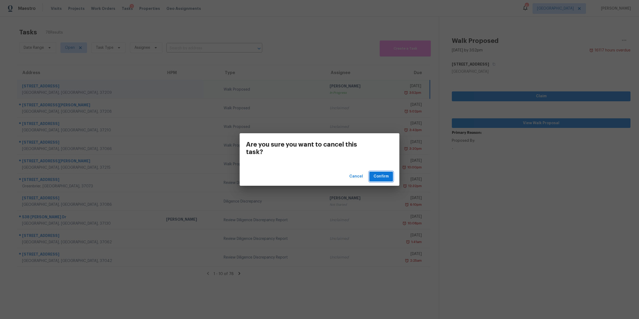
click at [385, 176] on span "Confirm" at bounding box center [381, 176] width 15 height 7
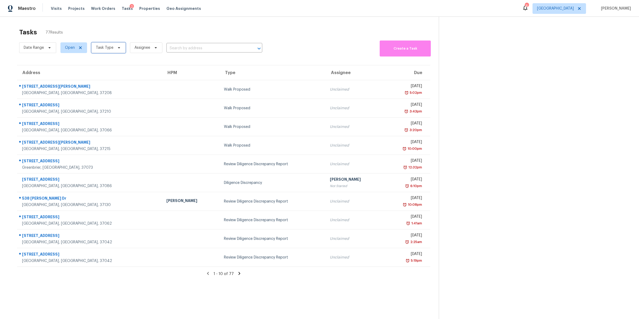
click at [112, 51] on span "Task Type" at bounding box center [108, 47] width 34 height 11
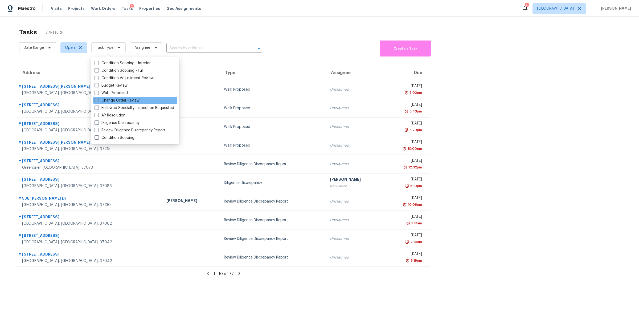
click at [114, 101] on label "Change Order Review" at bounding box center [117, 100] width 45 height 5
click at [98, 101] on input "Change Order Review" at bounding box center [96, 99] width 3 height 3
checkbox input "true"
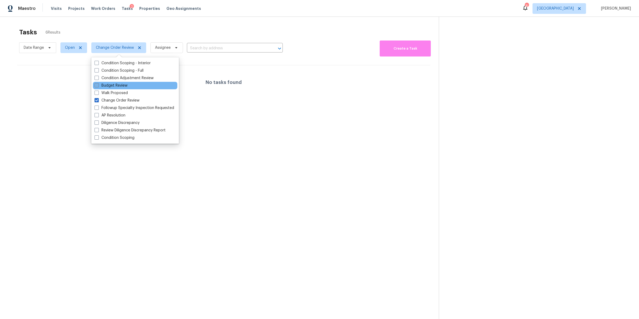
click at [113, 83] on label "Budget Review" at bounding box center [111, 85] width 33 height 5
click at [98, 83] on input "Budget Review" at bounding box center [96, 84] width 3 height 3
checkbox input "true"
click at [118, 99] on label "Change Order Review" at bounding box center [117, 100] width 45 height 5
click at [98, 99] on input "Change Order Review" at bounding box center [96, 99] width 3 height 3
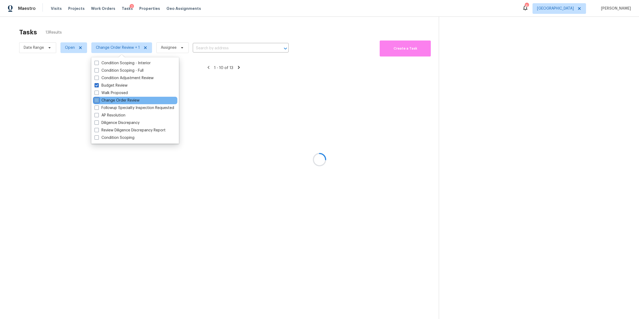
checkbox input "false"
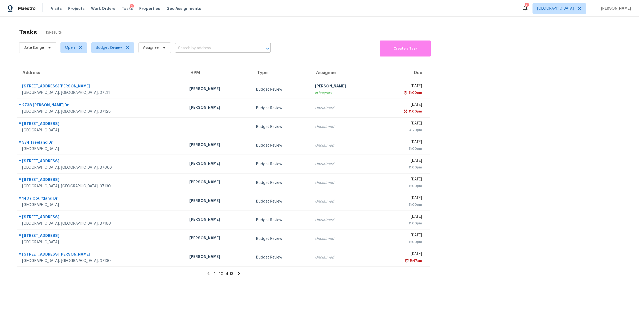
click at [7, 58] on div "Tasks 13 Results Date Range Open Budget Review Assignee ​ Create a Task Address…" at bounding box center [319, 176] width 639 height 319
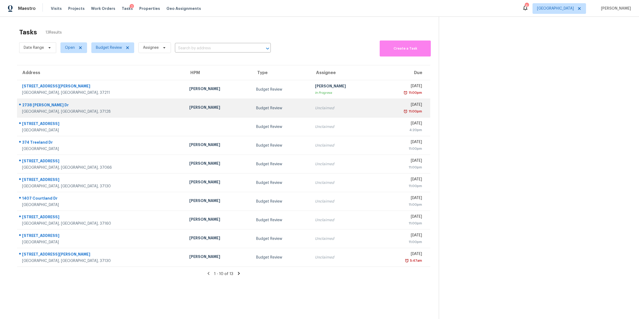
click at [44, 111] on div "Murfreesboro, TN, 37128" at bounding box center [101, 111] width 159 height 5
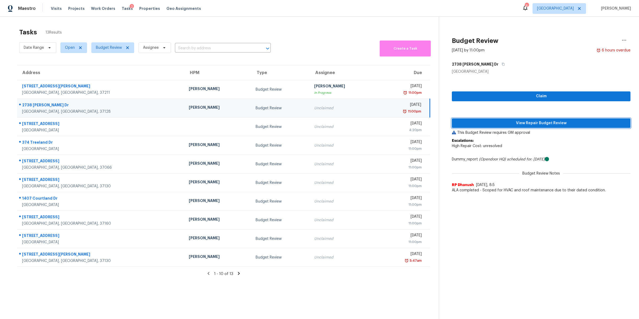
click at [532, 121] on span "View Repair Budget Review" at bounding box center [541, 123] width 170 height 7
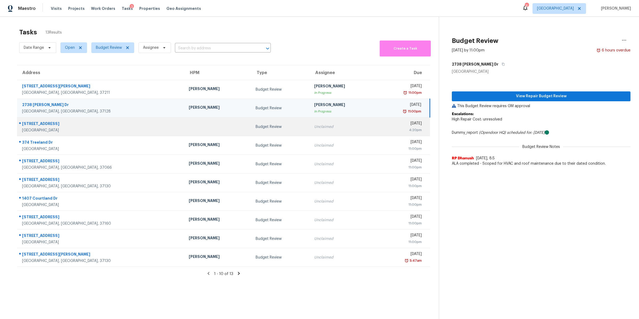
click at [48, 129] on div "Clarksville, TN, 37043" at bounding box center [101, 130] width 158 height 5
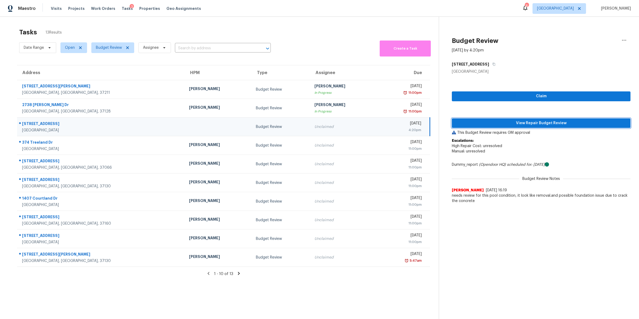
click at [511, 120] on span "View Repair Budget Review" at bounding box center [541, 123] width 170 height 7
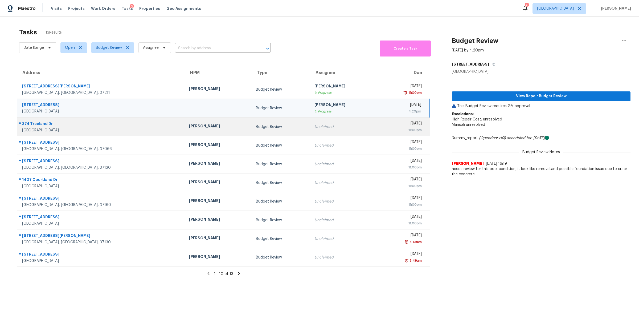
click at [39, 129] on div "Clarksville, TN, 37040" at bounding box center [101, 130] width 158 height 5
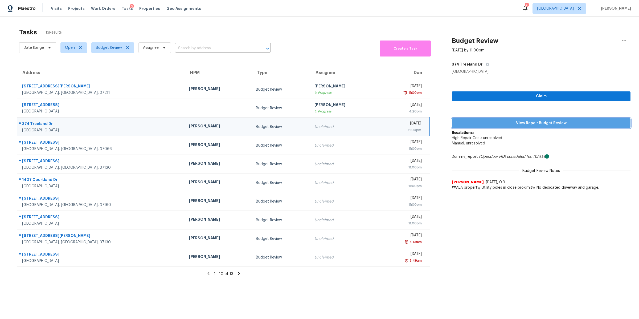
click at [562, 125] on span "View Repair Budget Review" at bounding box center [541, 123] width 170 height 7
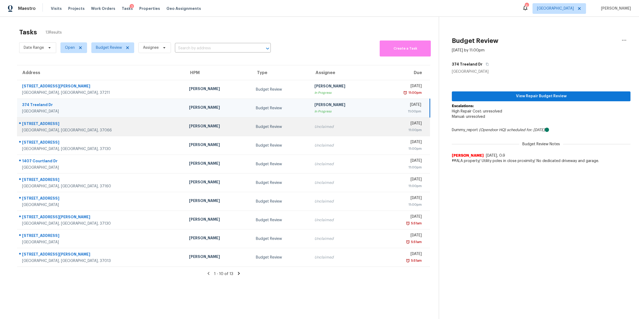
click at [31, 125] on div "1022 Laffite Way" at bounding box center [101, 124] width 158 height 7
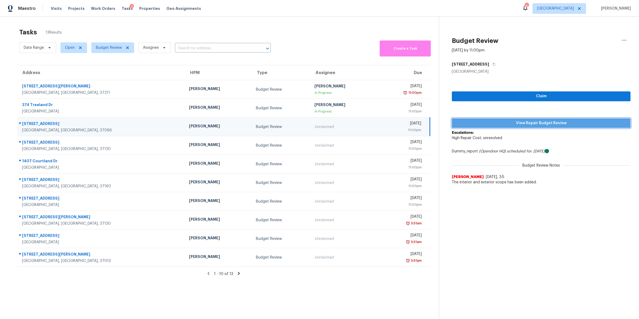
click at [523, 122] on span "View Repair Budget Review" at bounding box center [541, 123] width 170 height 7
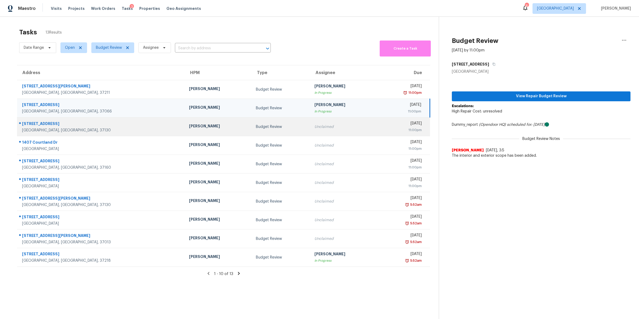
click at [38, 130] on div "Murfreesboro, TN, 37130" at bounding box center [101, 130] width 158 height 5
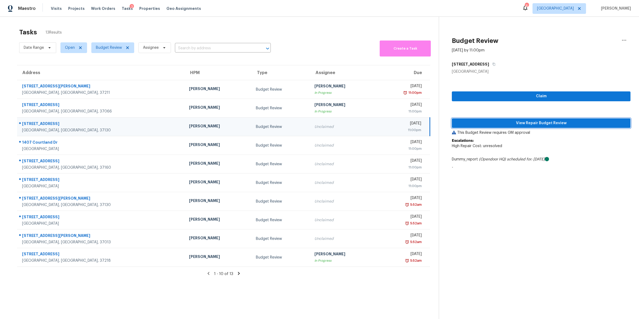
click at [540, 122] on span "View Repair Budget Review" at bounding box center [541, 123] width 170 height 7
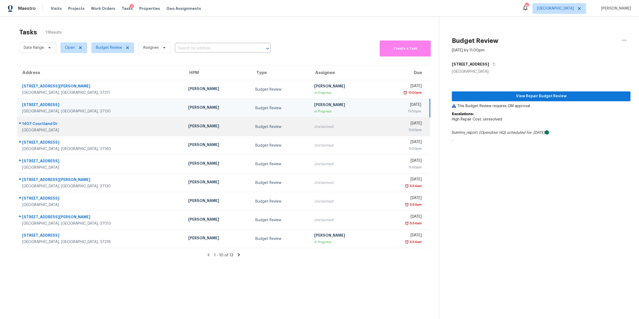
click at [45, 129] on div "Columbia, TN, 38401" at bounding box center [101, 130] width 158 height 5
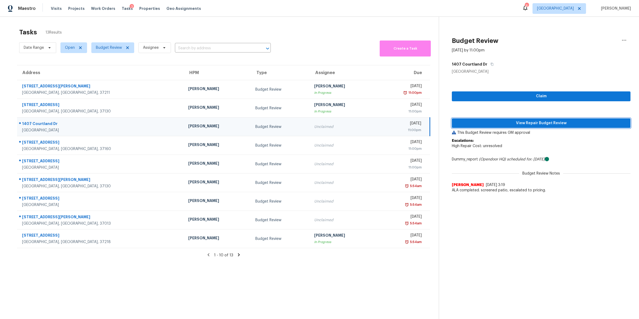
click at [546, 123] on span "View Repair Budget Review" at bounding box center [541, 123] width 170 height 7
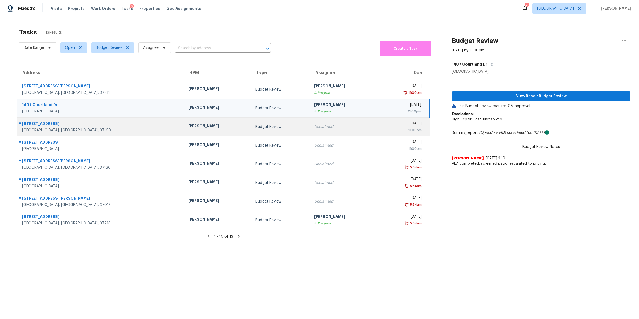
click at [34, 128] on div "Shelbyville, TN, 37160" at bounding box center [101, 130] width 158 height 5
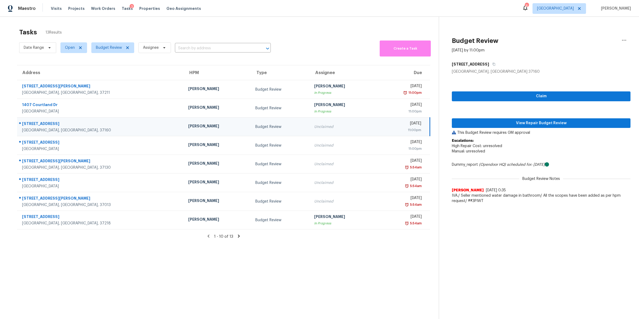
click at [536, 117] on div "Claim View Repair Budget Review This Budget Review requires GM approval Escalat…" at bounding box center [541, 140] width 179 height 132
click at [534, 124] on span "View Repair Budget Review" at bounding box center [541, 123] width 170 height 7
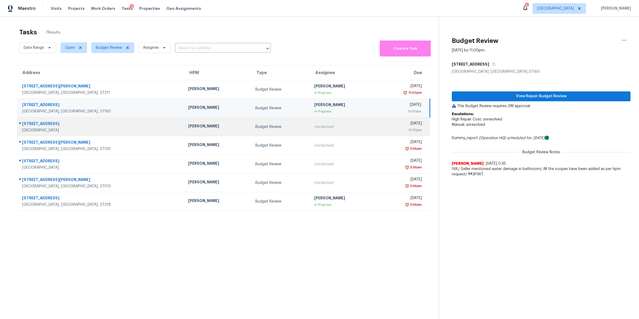
click at [42, 124] on div "1160 Belvoir Ln" at bounding box center [101, 124] width 158 height 7
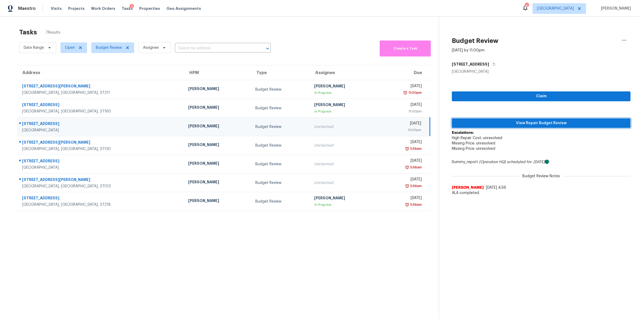
click at [515, 121] on span "View Repair Budget Review" at bounding box center [541, 123] width 170 height 7
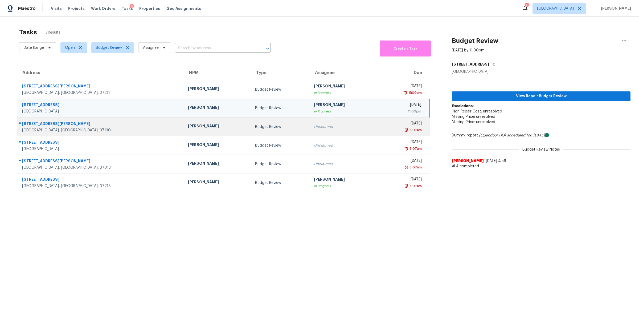
click at [38, 128] on div "Murfreesboro, TN, 37130" at bounding box center [100, 130] width 157 height 5
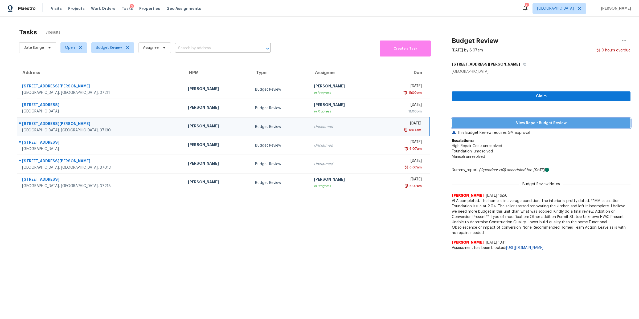
click at [528, 123] on span "View Repair Budget Review" at bounding box center [541, 123] width 170 height 7
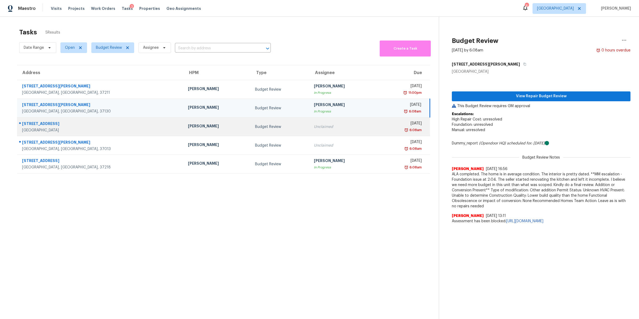
click at [47, 125] on div "297 Turnberry Cir" at bounding box center [100, 124] width 157 height 7
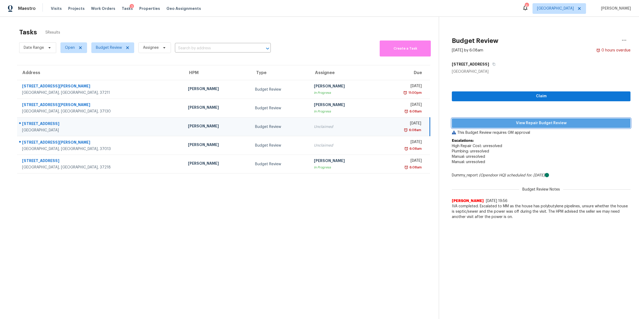
click at [536, 122] on span "View Repair Budget Review" at bounding box center [541, 123] width 170 height 7
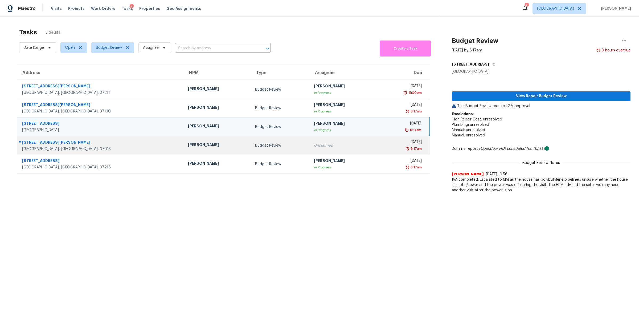
click at [43, 145] on div "3137 Justin Towne Ct" at bounding box center [100, 143] width 157 height 7
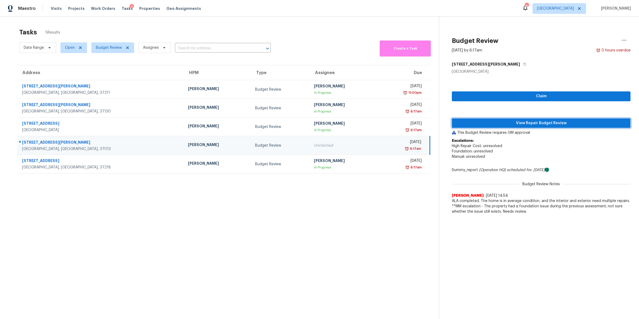
click at [543, 119] on button "View Repair Budget Review" at bounding box center [541, 123] width 179 height 10
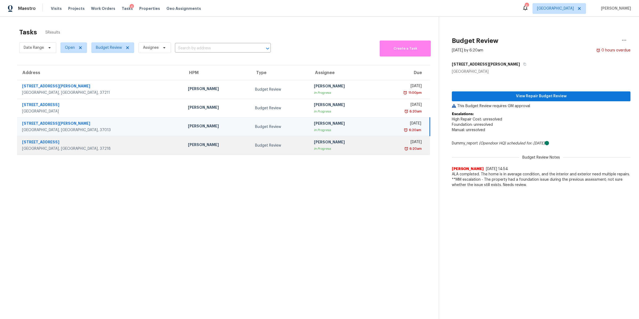
click at [42, 144] on div "3816 Buena Vista Pike" at bounding box center [100, 142] width 157 height 7
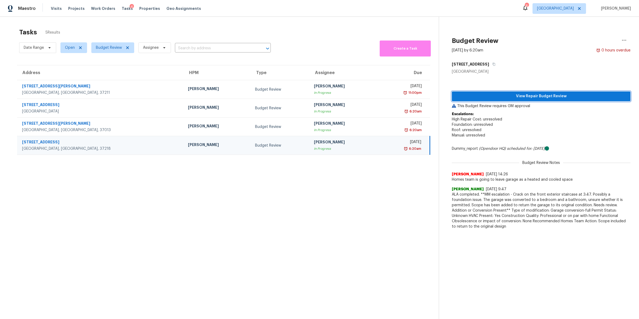
click at [525, 99] on span "View Repair Budget Review" at bounding box center [541, 96] width 170 height 7
click at [144, 6] on span "Properties" at bounding box center [149, 8] width 21 height 5
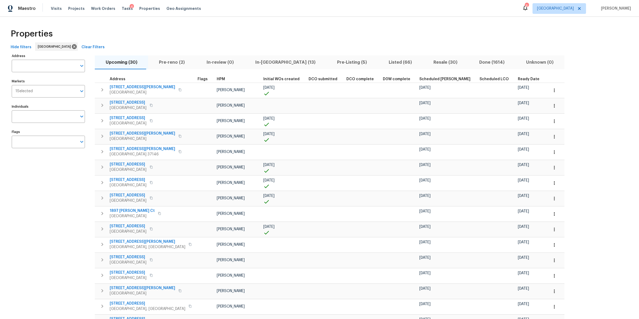
click at [174, 62] on span "Pre-reno (2)" at bounding box center [171, 62] width 41 height 7
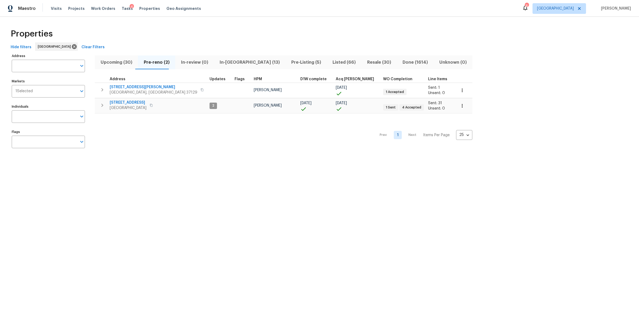
click at [223, 62] on span "In-reno (13)" at bounding box center [249, 62] width 65 height 7
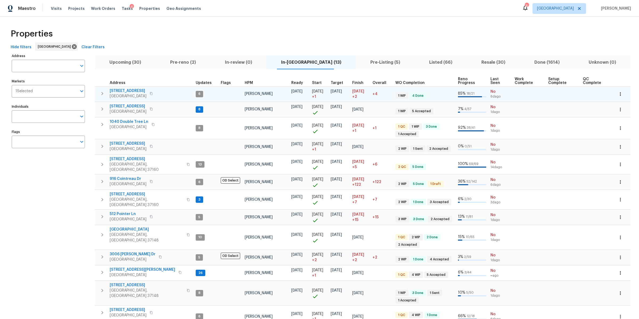
click at [119, 90] on span "371 Elm Ave" at bounding box center [128, 90] width 37 height 5
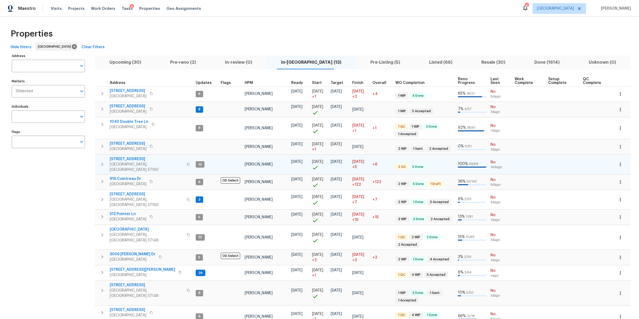
click at [125, 158] on span "106 Cottonwood Dr" at bounding box center [147, 158] width 74 height 5
click at [104, 161] on icon "button" at bounding box center [102, 164] width 6 height 6
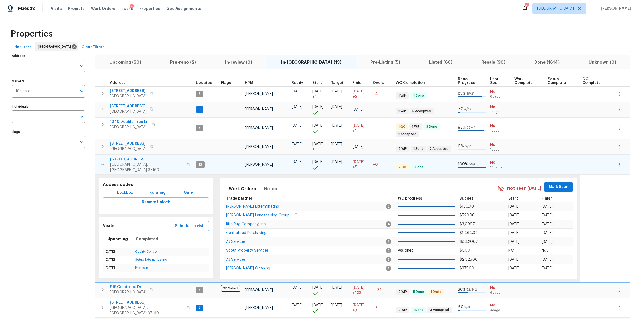
click at [270, 188] on span "Notes" at bounding box center [270, 188] width 13 height 7
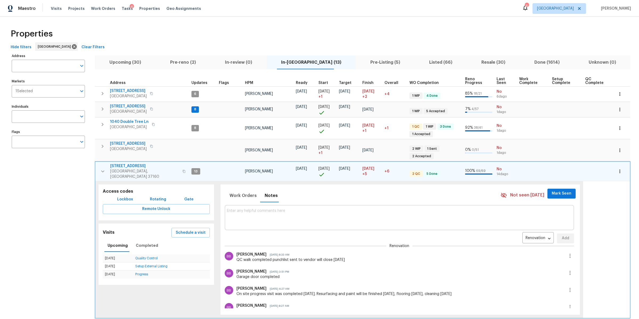
click at [253, 212] on textarea at bounding box center [399, 218] width 345 height 18
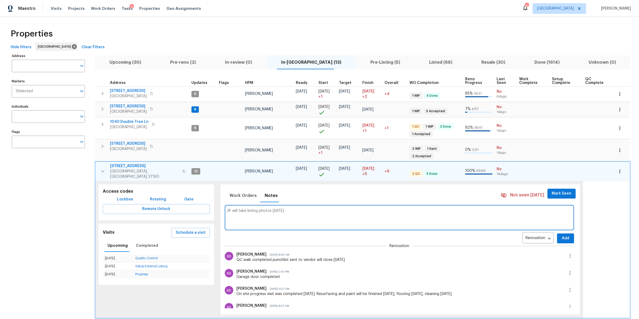
type textarea "3P will take listing photos today"
click at [562, 235] on span "Add" at bounding box center [566, 238] width 9 height 7
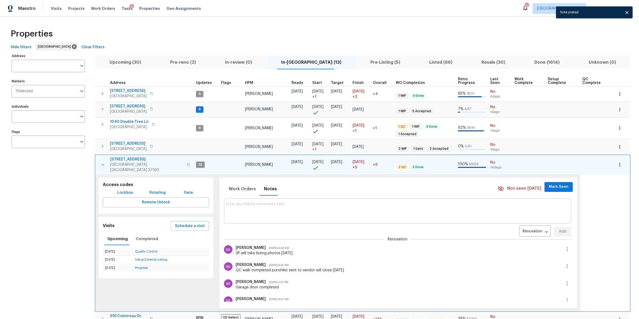
click at [103, 162] on icon "button" at bounding box center [103, 164] width 6 height 6
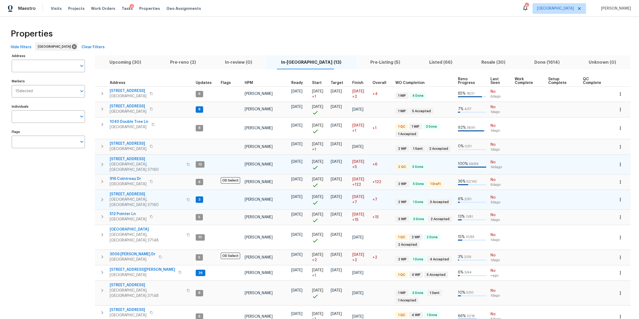
click at [123, 192] on span "130 Horseshoe Dr" at bounding box center [147, 194] width 74 height 5
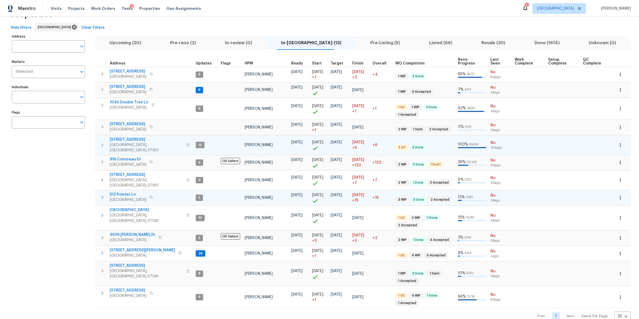
scroll to position [23, 0]
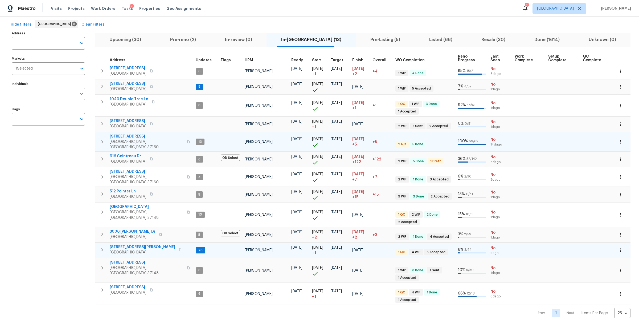
click at [125, 244] on span "501 Colburn Dr" at bounding box center [143, 246] width 66 height 5
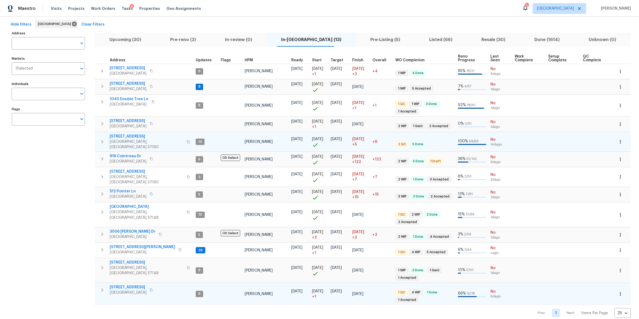
click at [127, 284] on span "2817 Winterberry Dr" at bounding box center [128, 286] width 37 height 5
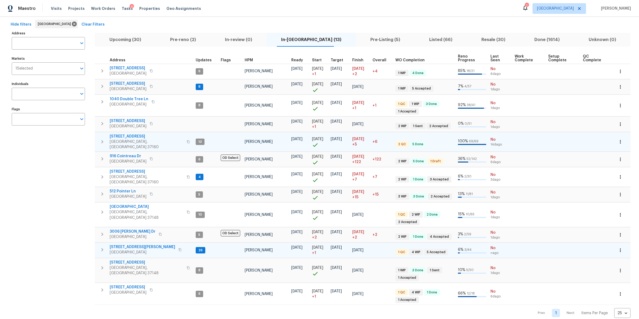
click at [102, 246] on icon "button" at bounding box center [102, 249] width 6 height 6
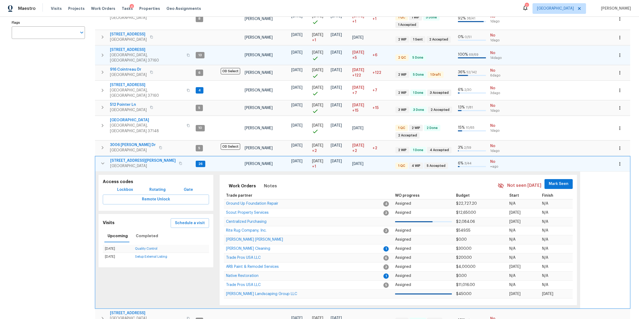
scroll to position [111, 0]
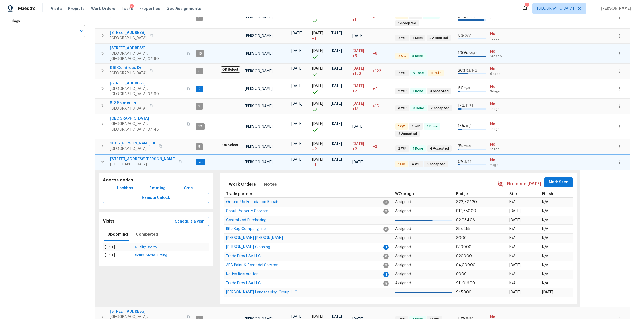
click at [197, 218] on span "Schedule a visit" at bounding box center [190, 221] width 30 height 7
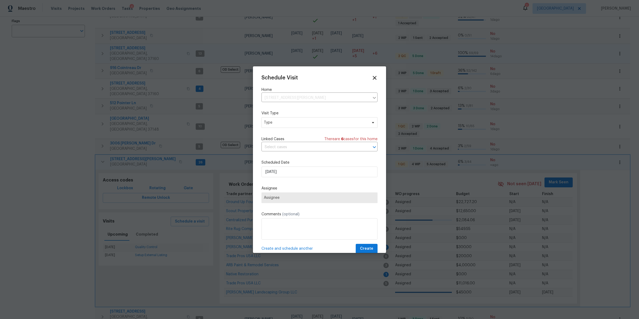
click at [372, 78] on icon at bounding box center [375, 78] width 6 height 6
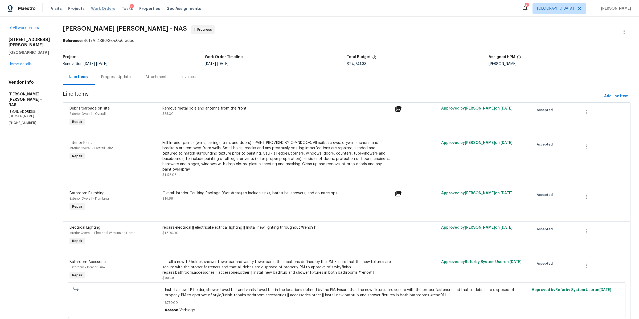
click at [105, 10] on span "Work Orders" at bounding box center [103, 8] width 24 height 5
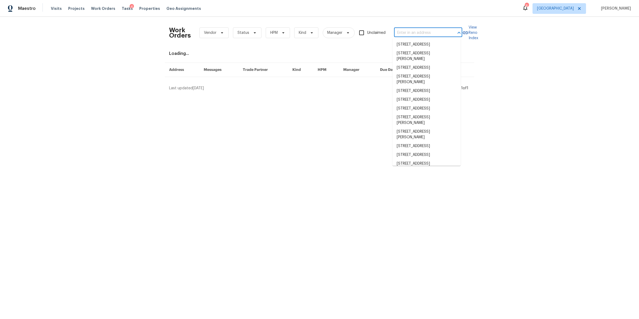
click at [411, 34] on input "text" at bounding box center [420, 33] width 53 height 8
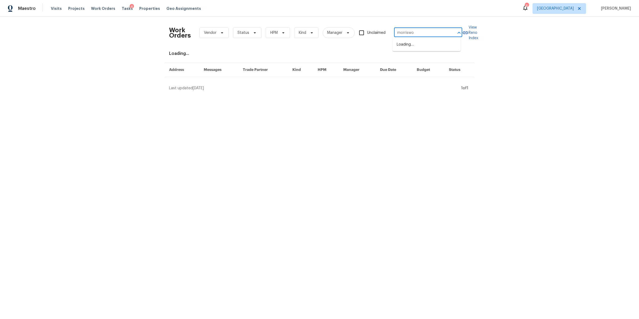
type input "morriswoo"
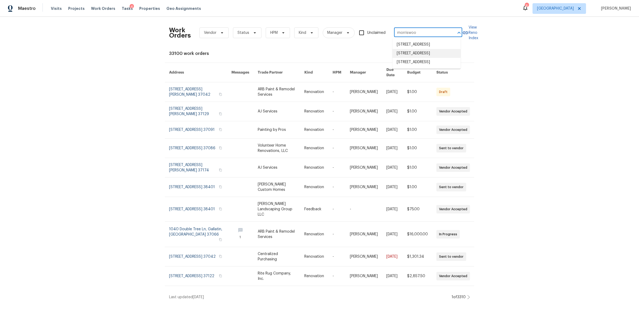
click at [405, 58] on li "[STREET_ADDRESS]" at bounding box center [427, 53] width 68 height 9
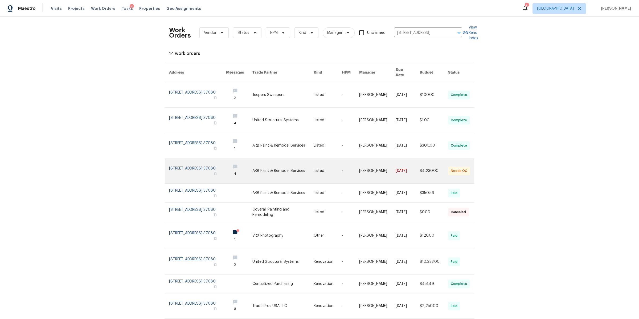
click at [191, 172] on link at bounding box center [197, 170] width 57 height 25
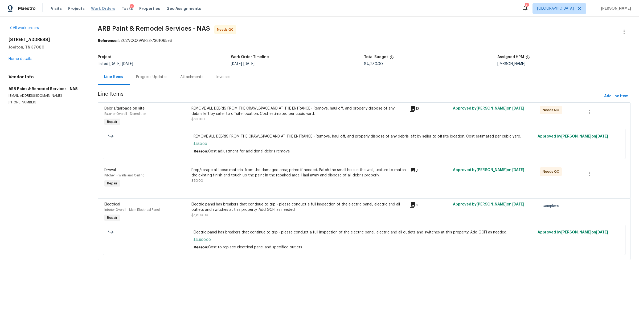
click at [102, 7] on span "Work Orders" at bounding box center [103, 8] width 24 height 5
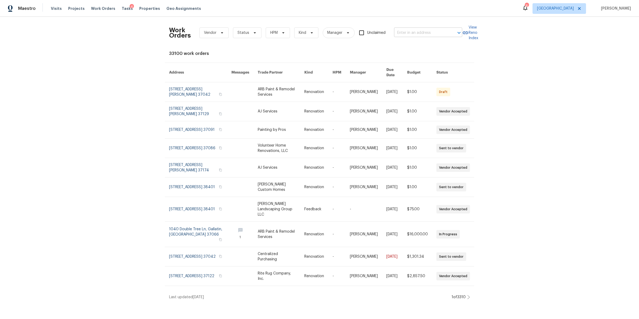
click at [401, 30] on input "text" at bounding box center [420, 33] width 53 height 8
type input "snug har"
click at [413, 49] on li "203 Snug Harbor Dr, Hendersonville, TN 37075" at bounding box center [427, 44] width 68 height 9
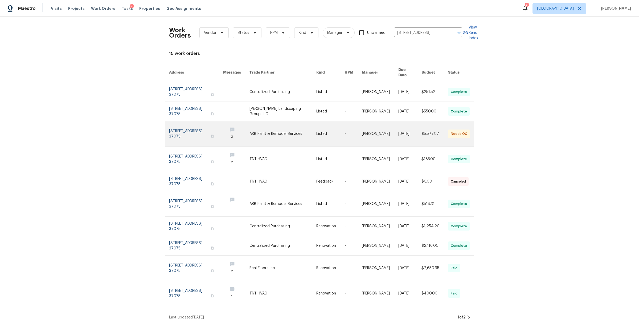
click at [185, 133] on link at bounding box center [196, 133] width 54 height 25
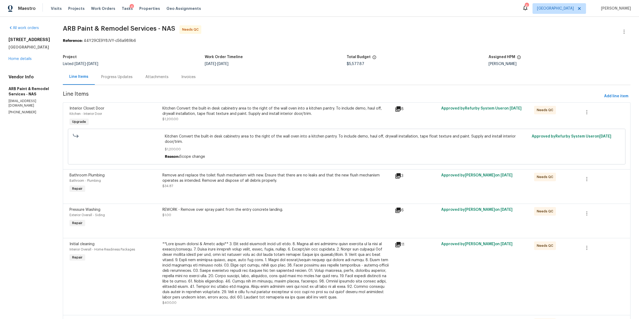
click at [274, 123] on div "Kitchen Convert the built-in desk cabinetry area to the right of the wall oven …" at bounding box center [277, 116] width 233 height 25
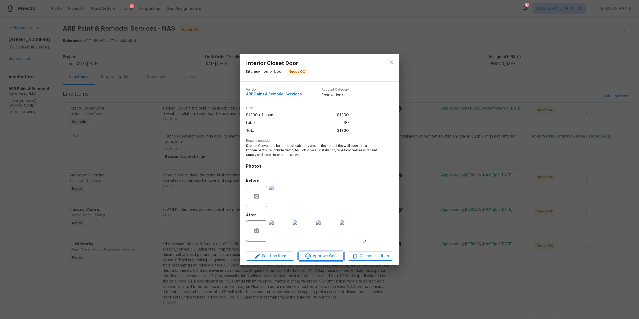
click at [331, 257] on span "Approve Work" at bounding box center [321, 256] width 42 height 7
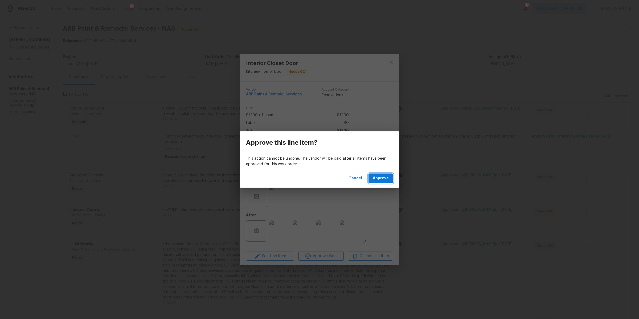
click at [376, 176] on span "Approve" at bounding box center [381, 178] width 16 height 7
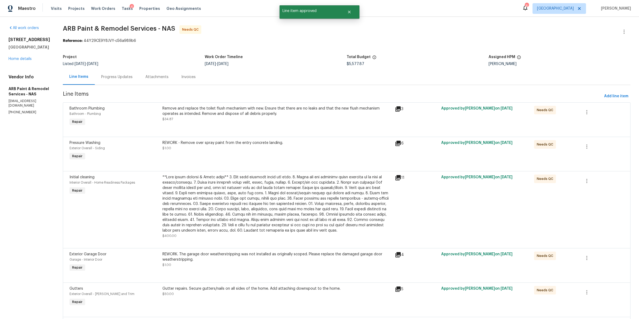
click at [228, 123] on div "Remove and replace the toilet flush mechanism with new. Ensure that there are n…" at bounding box center [277, 116] width 233 height 25
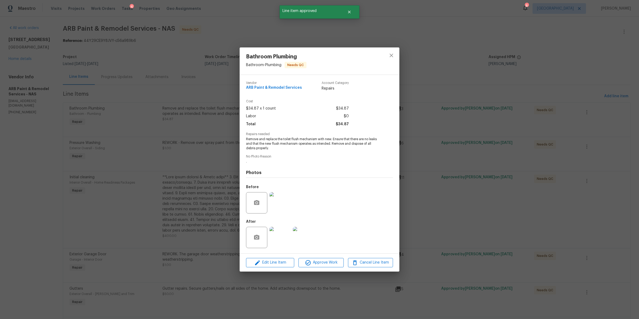
click at [279, 210] on img at bounding box center [280, 202] width 21 height 21
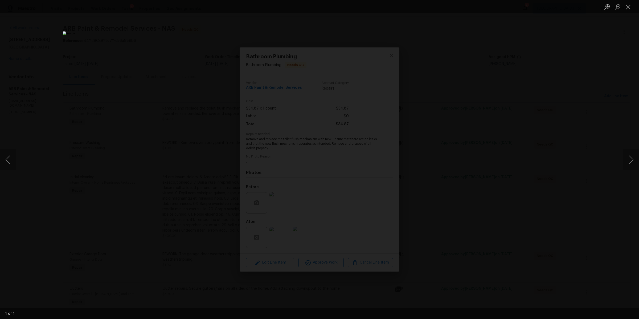
click at [492, 183] on div "Lightbox" at bounding box center [319, 159] width 639 height 319
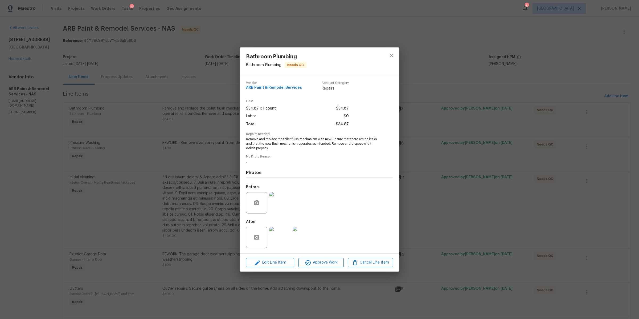
click at [281, 242] on img at bounding box center [280, 237] width 21 height 21
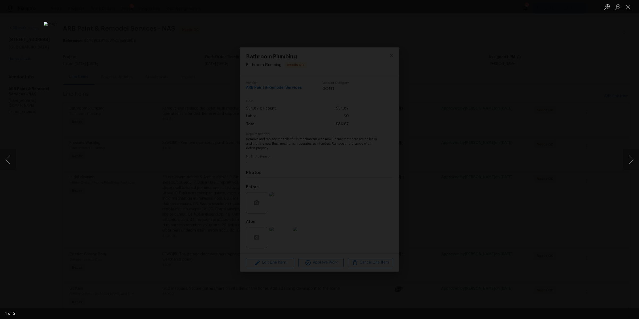
click at [496, 206] on div "Lightbox" at bounding box center [319, 159] width 639 height 319
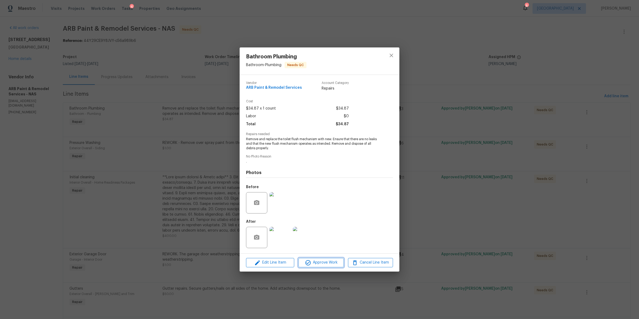
click at [332, 263] on span "Approve Work" at bounding box center [321, 262] width 42 height 7
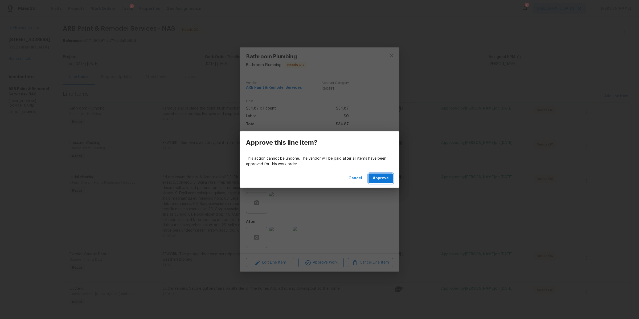
click at [383, 177] on span "Approve" at bounding box center [381, 178] width 16 height 7
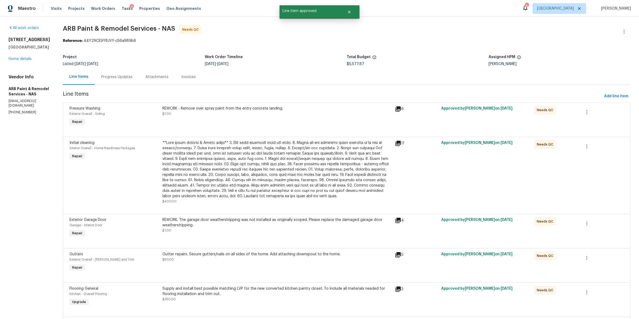
click at [246, 123] on div "REWORK - Remove over spray paint from the entry concrete landing. $1.00" at bounding box center [277, 116] width 233 height 25
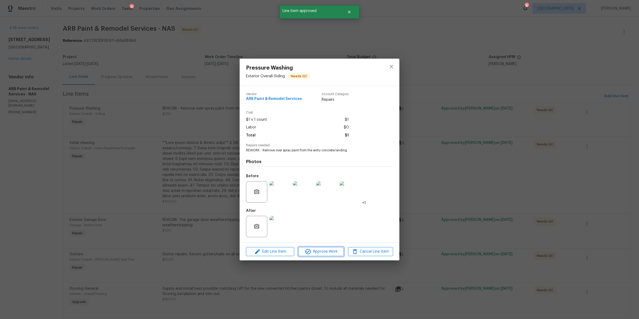
click at [322, 251] on span "Approve Work" at bounding box center [321, 251] width 42 height 7
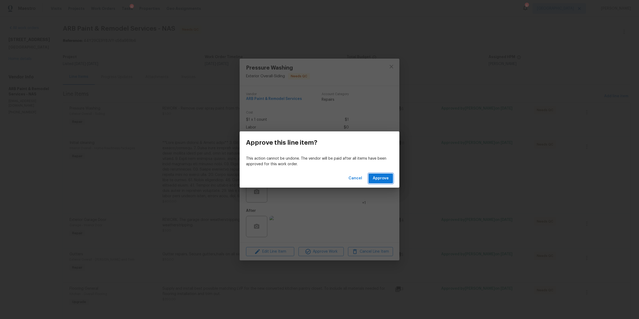
click at [380, 176] on span "Approve" at bounding box center [381, 178] width 16 height 7
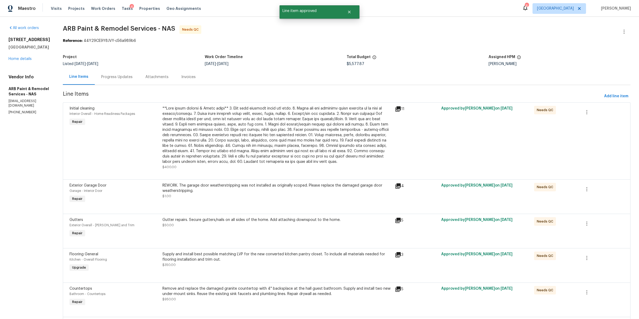
click at [242, 169] on div "$400.00" at bounding box center [276, 138] width 229 height 64
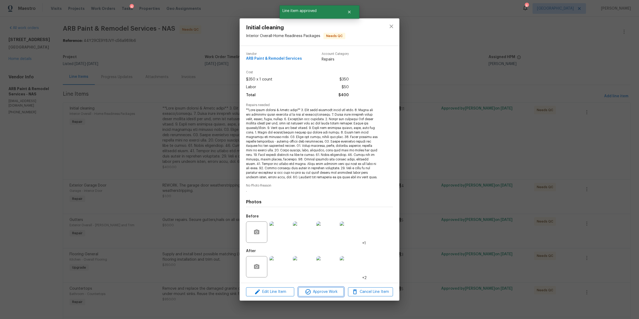
click at [326, 290] on span "Approve Work" at bounding box center [321, 291] width 42 height 7
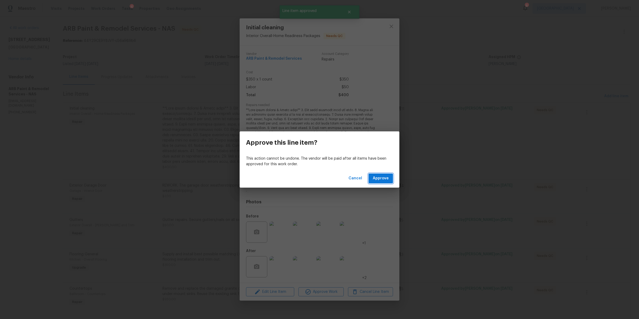
click at [383, 179] on span "Approve" at bounding box center [381, 178] width 16 height 7
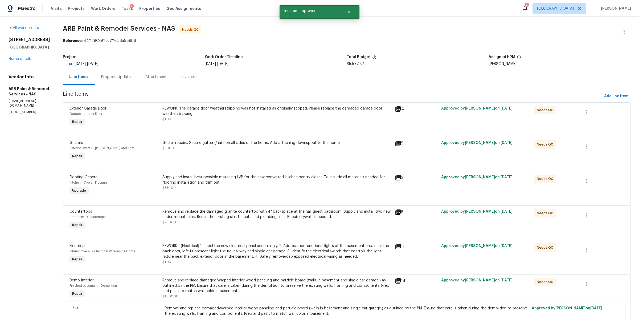
click at [262, 127] on div "REWORK. The garage door weatherstripping was not installed as originally scoped…" at bounding box center [277, 116] width 233 height 25
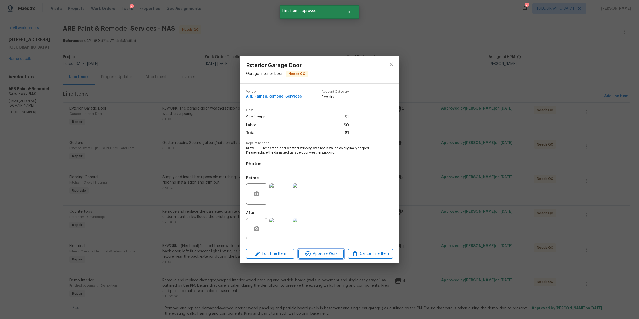
click at [328, 254] on span "Approve Work" at bounding box center [321, 253] width 42 height 7
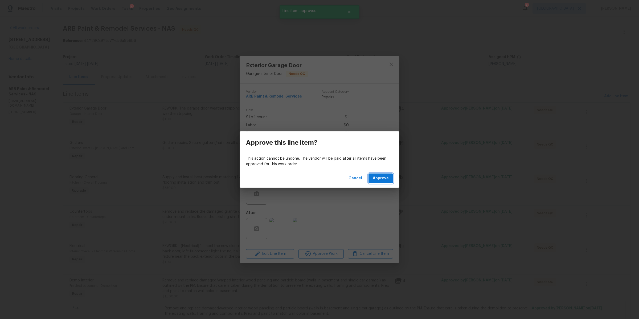
click at [380, 178] on span "Approve" at bounding box center [381, 178] width 16 height 7
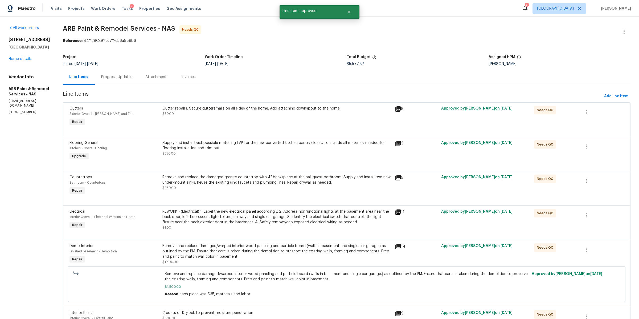
click at [230, 122] on div "Gutter repairs. Secure gutters/nails on all sides of the home. Add attaching do…" at bounding box center [277, 116] width 233 height 25
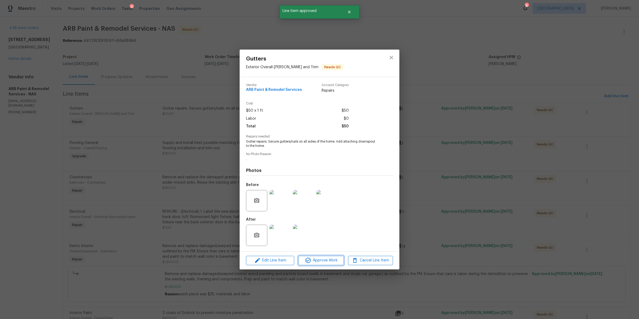
click at [324, 260] on span "Approve Work" at bounding box center [321, 260] width 42 height 7
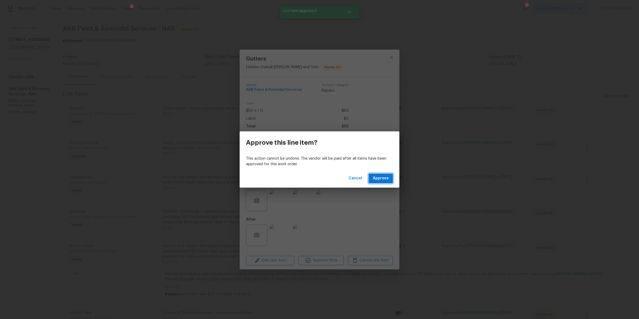
click at [379, 182] on button "Approve" at bounding box center [381, 178] width 25 height 10
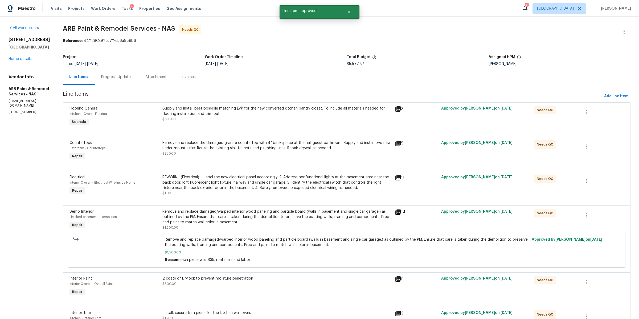
click at [246, 121] on div "Supply and install best possible matching LVP for the new converted kitchen pan…" at bounding box center [276, 114] width 229 height 16
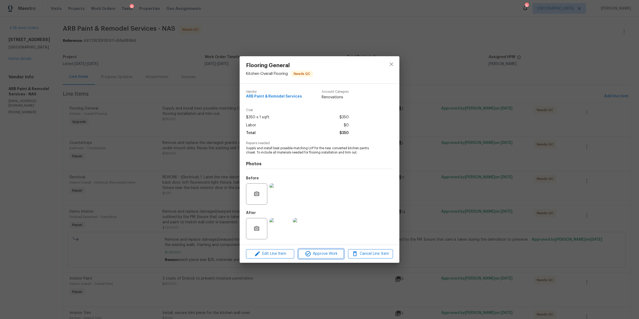
click at [329, 252] on span "Approve Work" at bounding box center [321, 253] width 42 height 7
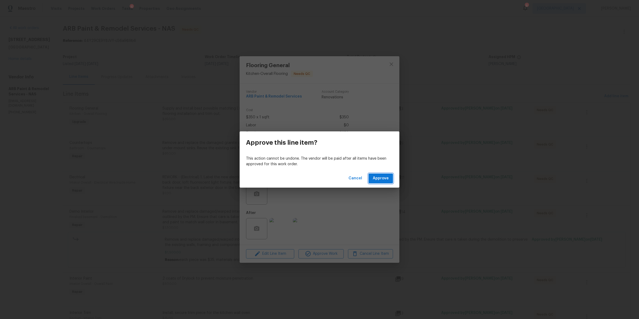
click at [381, 178] on span "Approve" at bounding box center [381, 178] width 16 height 7
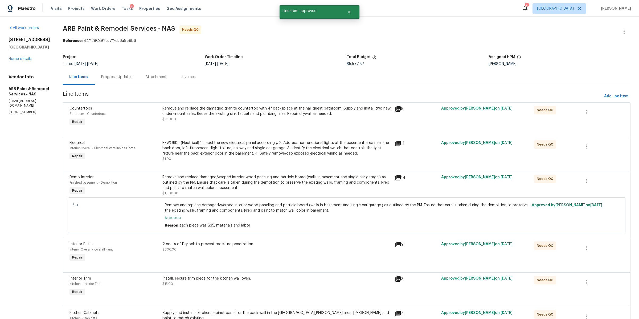
click at [226, 124] on div "Remove and replace the damaged granite countertop with 4" backsplace at the hal…" at bounding box center [277, 116] width 233 height 25
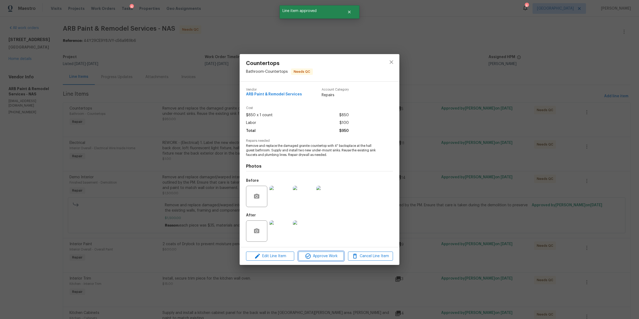
click at [323, 255] on span "Approve Work" at bounding box center [321, 256] width 42 height 7
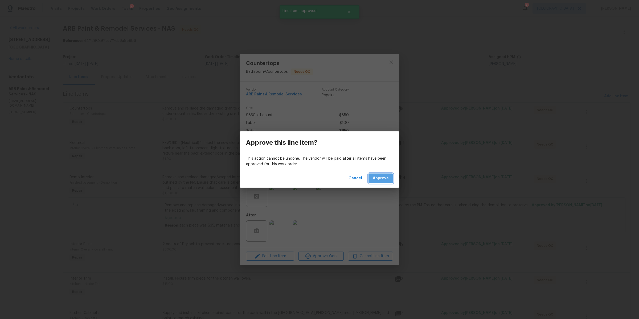
click at [385, 183] on button "Approve" at bounding box center [381, 178] width 25 height 10
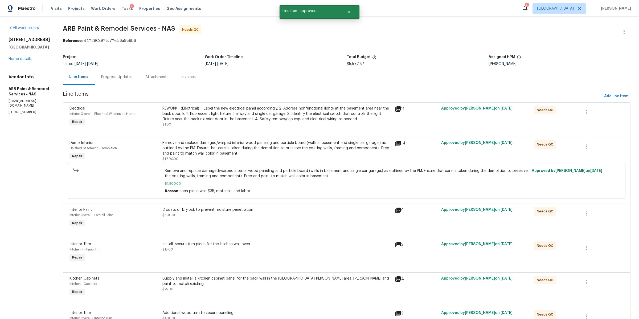
click at [246, 128] on div at bounding box center [347, 130] width 555 height 6
click at [230, 125] on div "REWORK - (Electrical) 1. Label the new electrical panel accordingly. 2. Address…" at bounding box center [276, 116] width 229 height 21
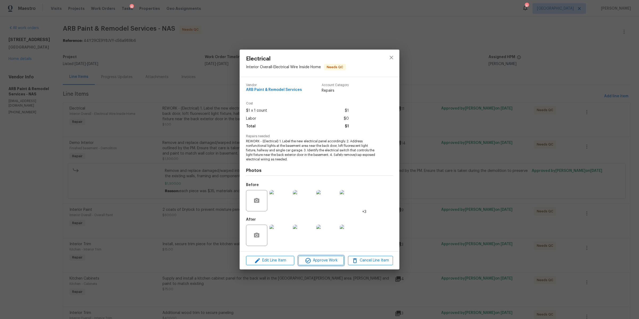
click at [326, 261] on span "Approve Work" at bounding box center [321, 260] width 42 height 7
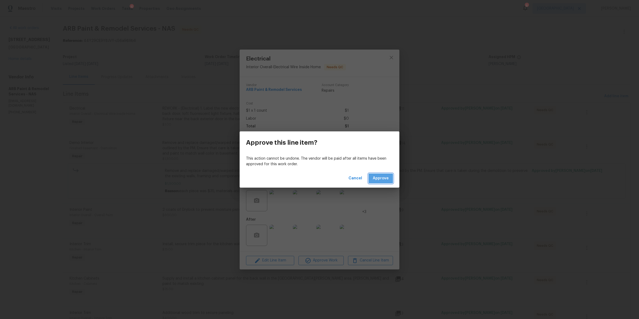
click at [380, 175] on span "Approve" at bounding box center [381, 178] width 16 height 7
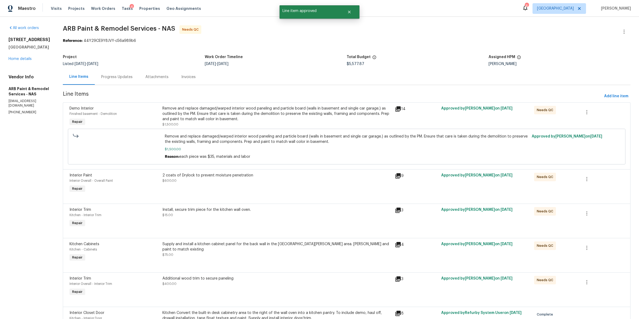
click at [269, 121] on div "Remove and replace damaged/warped interior wood paneling and particle board (wa…" at bounding box center [276, 114] width 229 height 16
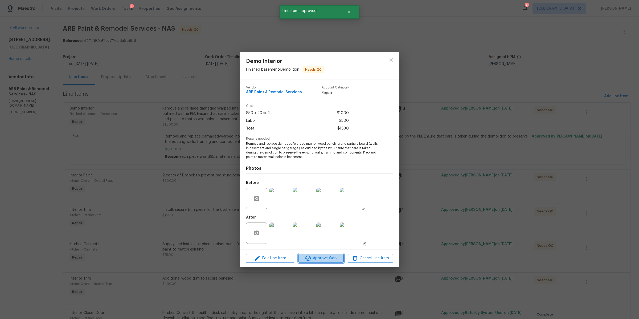
click at [318, 259] on span "Approve Work" at bounding box center [321, 258] width 42 height 7
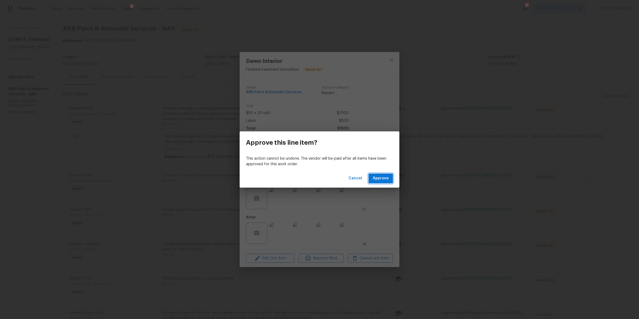
click at [383, 179] on span "Approve" at bounding box center [381, 178] width 16 height 7
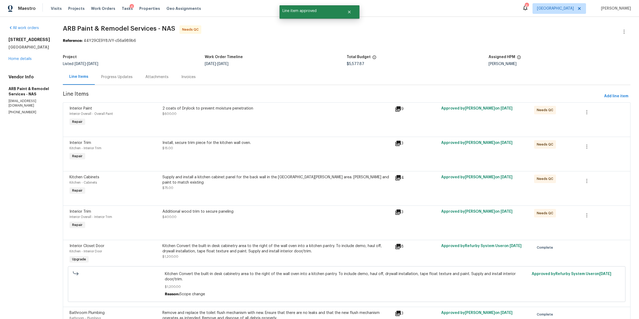
click at [275, 132] on div at bounding box center [347, 130] width 555 height 6
click at [267, 119] on div "2 coats of Drylock to prevent moisture penetration $600.00" at bounding box center [277, 116] width 233 height 25
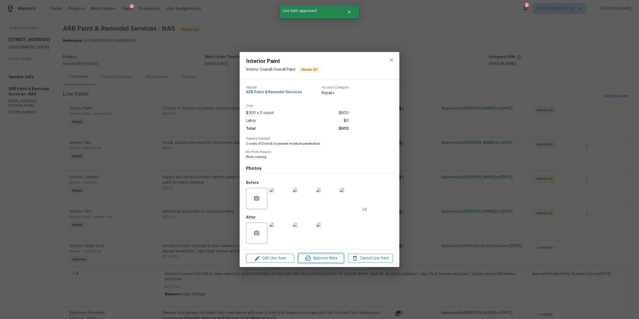
click at [327, 261] on span "Approve Work" at bounding box center [321, 258] width 42 height 7
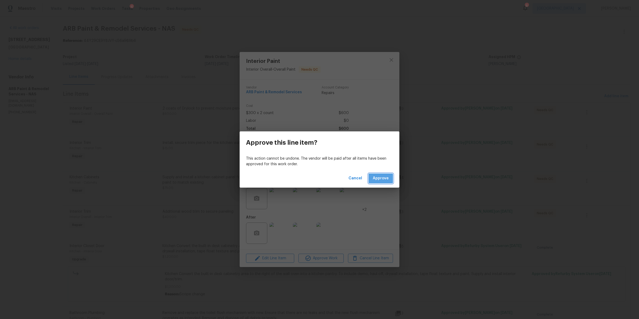
click at [382, 180] on span "Approve" at bounding box center [381, 178] width 16 height 7
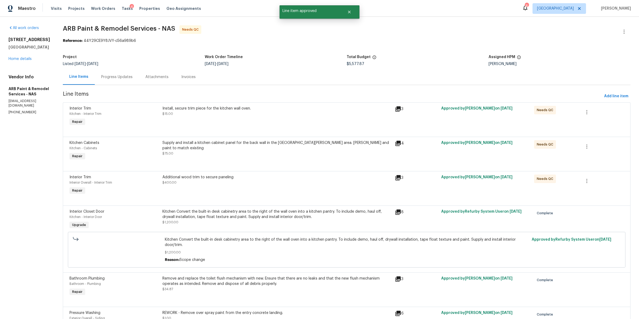
click at [233, 122] on div "Install, secure trim piece for the kitchen wall oven. $15.00" at bounding box center [277, 116] width 233 height 25
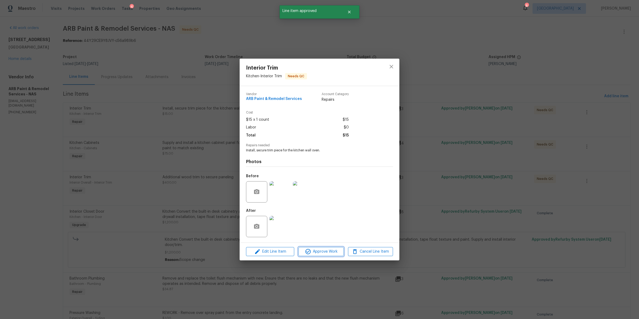
click at [321, 251] on span "Approve Work" at bounding box center [321, 251] width 42 height 7
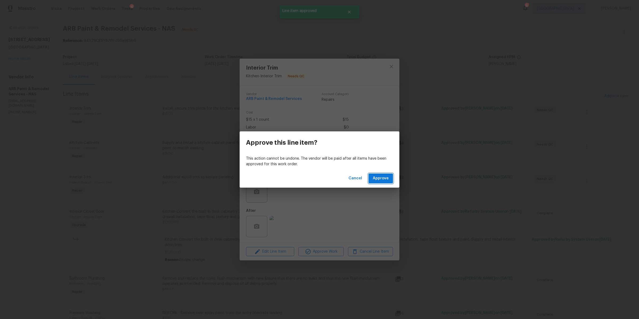
click at [379, 180] on span "Approve" at bounding box center [381, 178] width 16 height 7
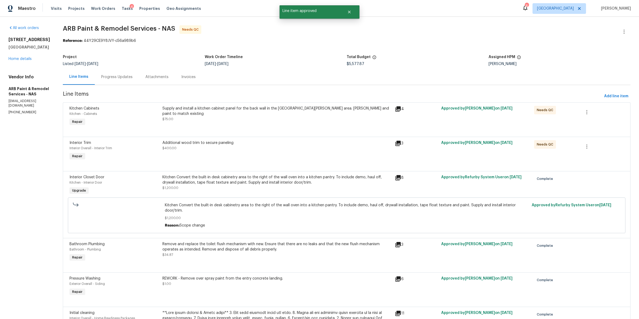
click at [212, 127] on div at bounding box center [347, 130] width 555 height 6
click at [198, 111] on div "Supply and install a kitchen cabinet panel for the back wall in the Lazy Susan …" at bounding box center [276, 114] width 229 height 16
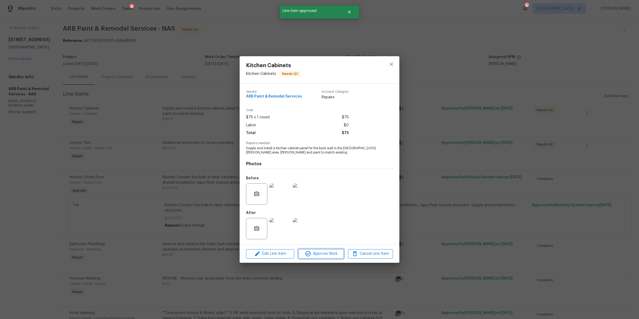
click at [324, 255] on span "Approve Work" at bounding box center [321, 253] width 42 height 7
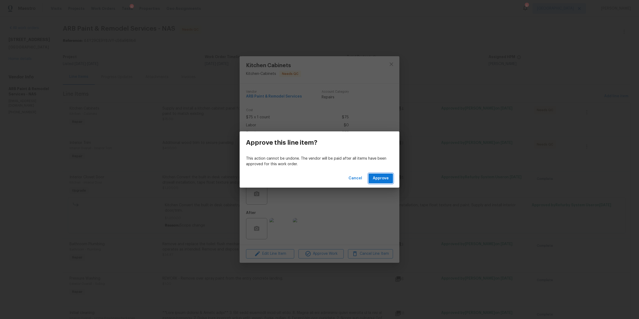
click at [381, 177] on span "Approve" at bounding box center [381, 178] width 16 height 7
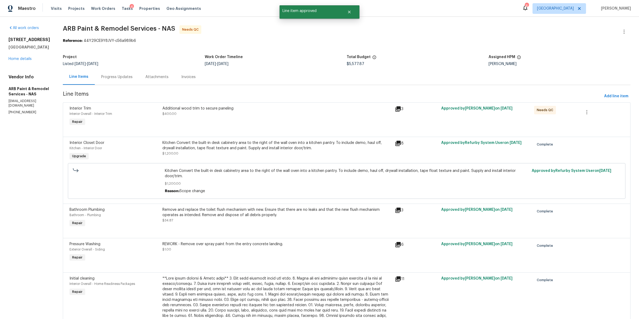
click at [192, 124] on div "Additional wood trim to secure paneling $400.00" at bounding box center [277, 116] width 233 height 25
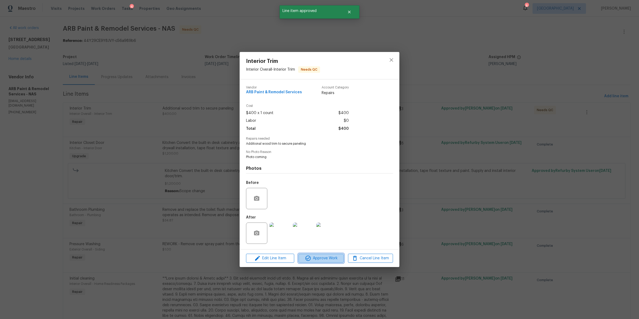
click at [323, 260] on span "Approve Work" at bounding box center [321, 258] width 42 height 7
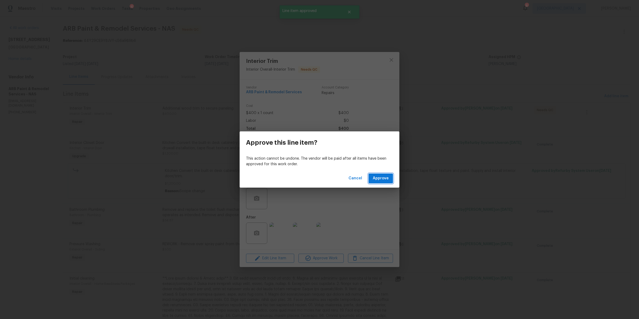
click at [389, 174] on button "Approve" at bounding box center [381, 178] width 25 height 10
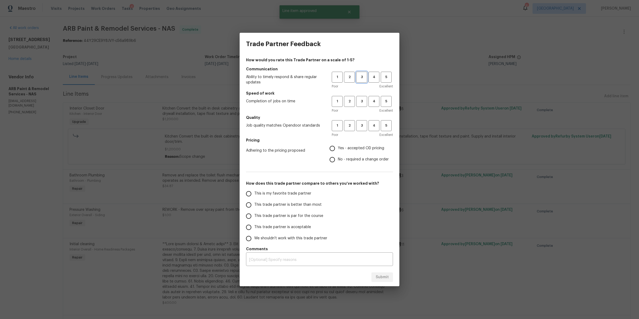
click at [363, 79] on span "3" at bounding box center [362, 77] width 10 height 6
click at [363, 100] on span "3" at bounding box center [362, 101] width 10 height 6
drag, startPoint x: 364, startPoint y: 130, endPoint x: 365, endPoint y: 139, distance: 9.4
click at [364, 131] on button "3" at bounding box center [361, 125] width 11 height 11
click at [364, 148] on span "Yes - accepted OD pricing" at bounding box center [361, 148] width 46 height 6
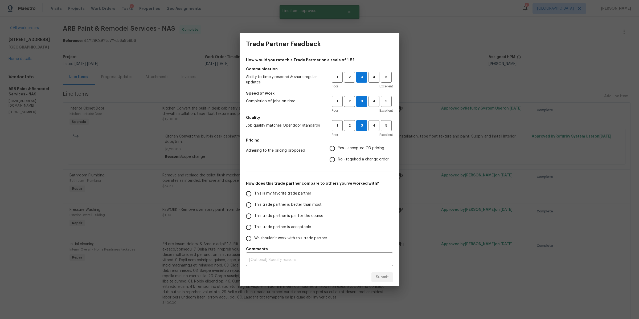
click at [338, 148] on input "Yes - accepted OD pricing" at bounding box center [332, 148] width 11 height 11
radio input "true"
click at [364, 161] on span "No - required a change order" at bounding box center [363, 160] width 51 height 6
click at [338, 161] on input "No - required a change order" at bounding box center [332, 159] width 11 height 11
radio input "true"
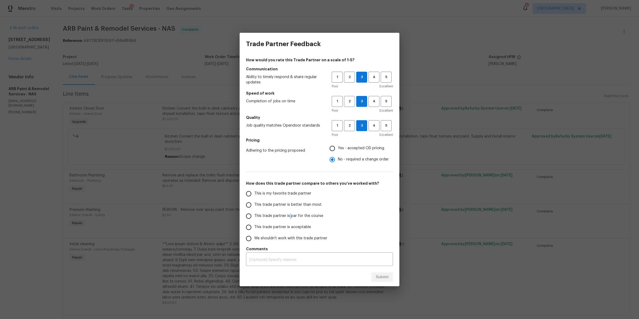
click at [290, 215] on span "This trade partner is par for the course" at bounding box center [288, 216] width 69 height 6
click at [307, 215] on span "This trade partner is par for the course" at bounding box center [288, 216] width 69 height 6
click at [254, 215] on input "This trade partner is par for the course" at bounding box center [248, 215] width 11 height 11
drag, startPoint x: 381, startPoint y: 276, endPoint x: 380, endPoint y: 272, distance: 3.7
click at [381, 276] on span "Submit" at bounding box center [382, 277] width 13 height 7
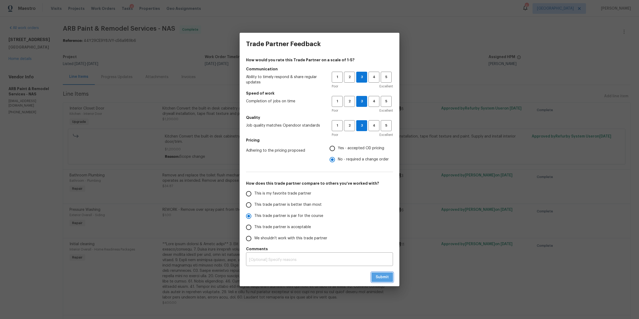
radio input "true"
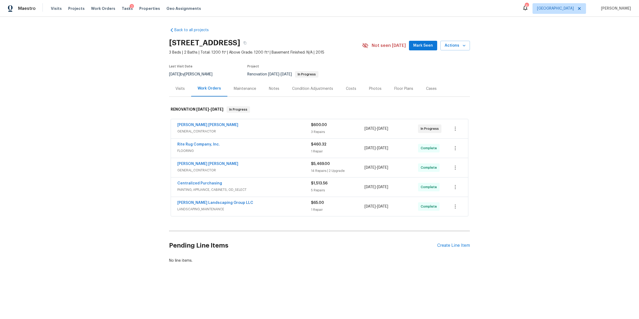
click at [265, 85] on div "Notes" at bounding box center [274, 89] width 23 height 16
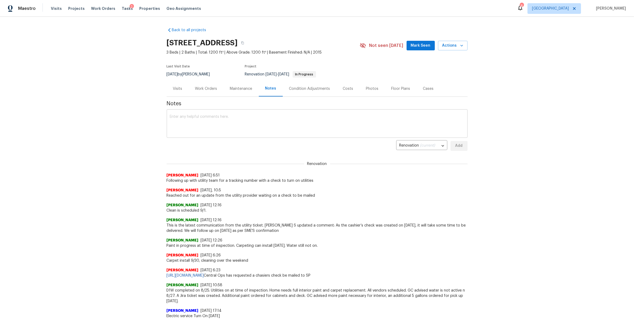
click at [221, 125] on textarea at bounding box center [317, 124] width 295 height 19
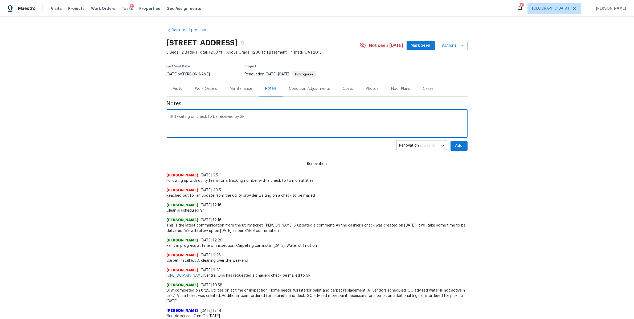
type textarea "Still waiting on check to be received by SP"
click at [456, 144] on span "Add" at bounding box center [459, 146] width 9 height 7
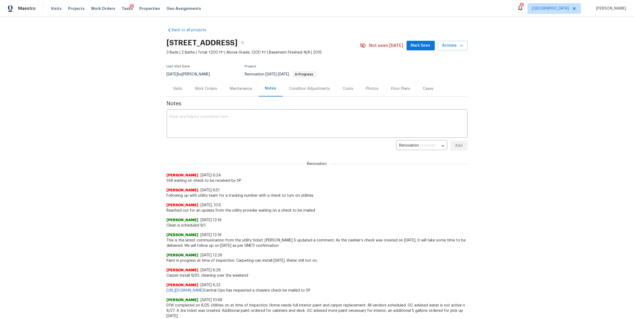
click at [198, 93] on div "Work Orders" at bounding box center [206, 89] width 35 height 16
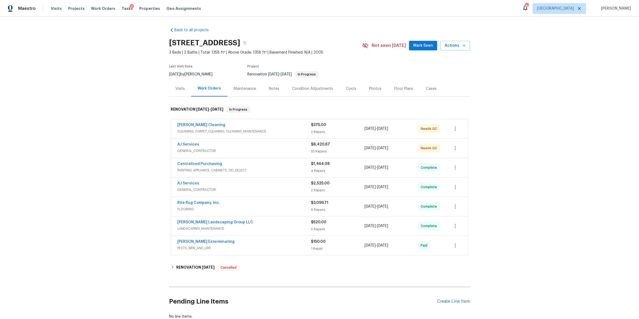
click at [285, 131] on span "CLEANING, CARPET_CLEANING, CLEANING_MAINTENANCE" at bounding box center [244, 131] width 134 height 5
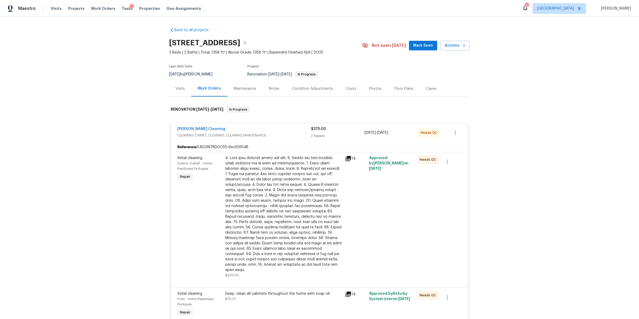
click at [288, 188] on div at bounding box center [283, 213] width 117 height 117
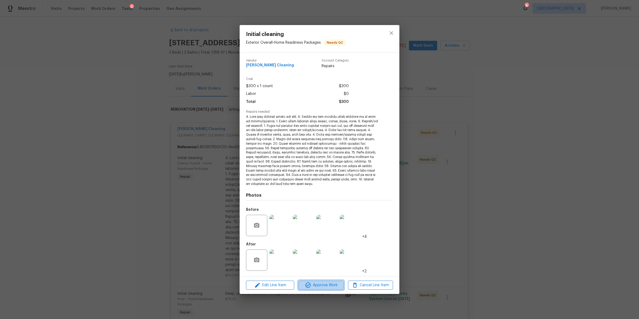
click at [330, 287] on span "Approve Work" at bounding box center [321, 285] width 42 height 7
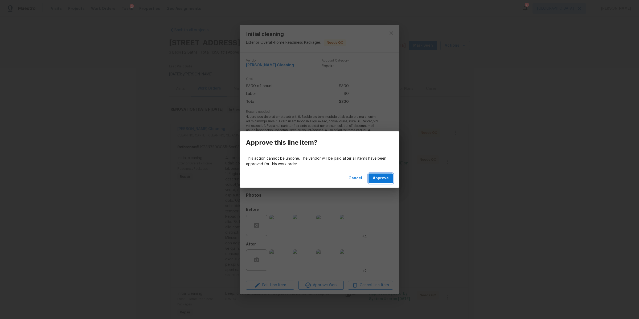
click at [379, 178] on span "Approve" at bounding box center [381, 178] width 16 height 7
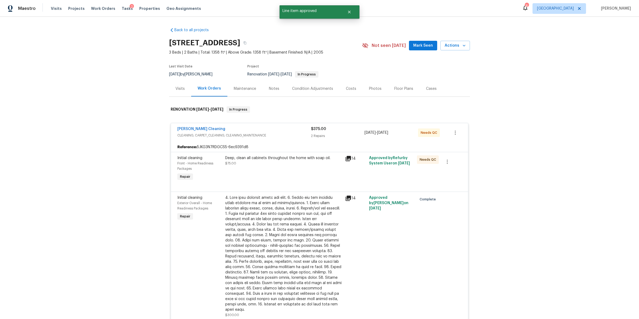
click at [273, 172] on div "Deep, clean all cabinets throughout the home with soap oil. $75.00" at bounding box center [284, 169] width 120 height 30
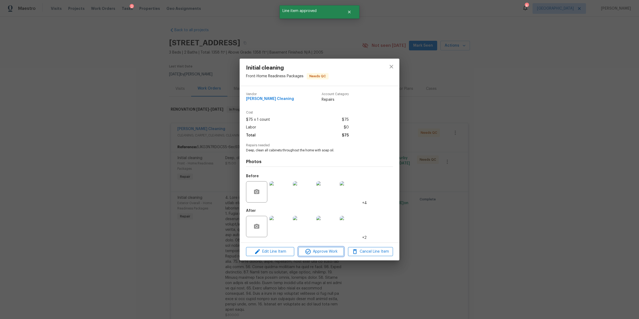
click at [325, 250] on span "Approve Work" at bounding box center [321, 251] width 42 height 7
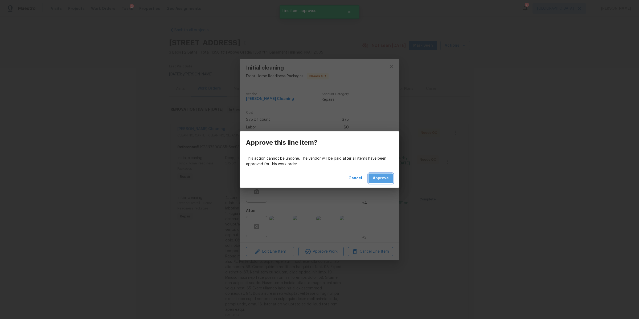
click at [384, 178] on span "Approve" at bounding box center [381, 178] width 16 height 7
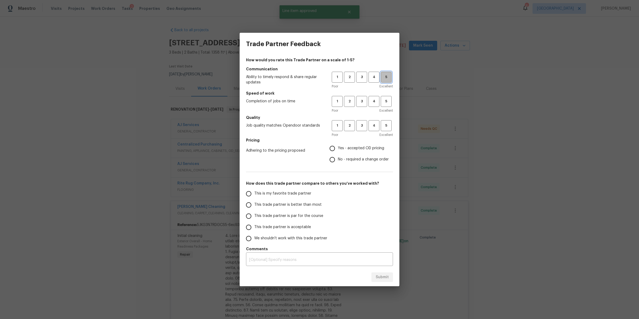
click at [388, 80] on span "5" at bounding box center [386, 77] width 10 height 6
click at [388, 100] on span "5" at bounding box center [386, 101] width 10 height 6
click at [386, 121] on button "5" at bounding box center [386, 125] width 11 height 11
click at [364, 146] on span "Yes - accepted OD pricing" at bounding box center [361, 148] width 46 height 6
click at [338, 146] on input "Yes - accepted OD pricing" at bounding box center [332, 148] width 11 height 11
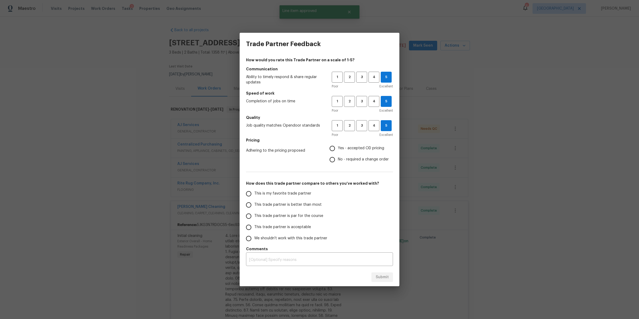
radio input "true"
click at [299, 193] on span "This is my favorite trade partner" at bounding box center [282, 194] width 57 height 6
click at [254, 193] on input "This is my favorite trade partner" at bounding box center [248, 193] width 11 height 11
click at [382, 277] on span "Submit" at bounding box center [382, 277] width 13 height 7
radio input "true"
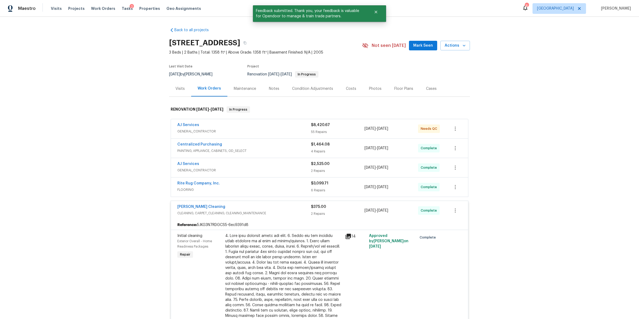
click at [263, 127] on div "AJ Services" at bounding box center [244, 125] width 134 height 6
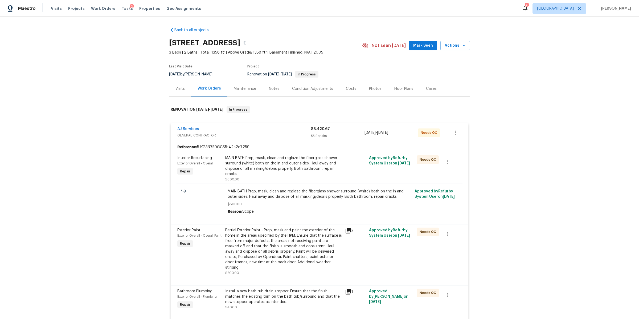
click at [283, 174] on div "MAIN BATH Prep, mask, clean and reglaze the fiberglass shower surround (white) …" at bounding box center [283, 165] width 117 height 21
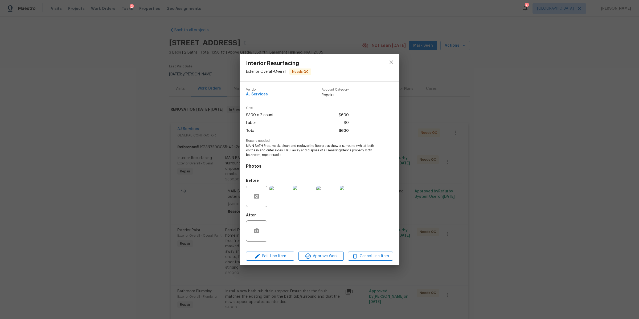
click at [507, 217] on div "Interior Resurfacing Exterior Overall - Overall Needs QC Vendor AJ Services Acc…" at bounding box center [319, 159] width 639 height 319
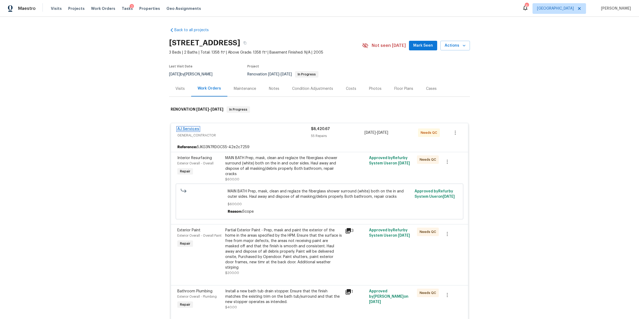
click at [187, 129] on link "AJ Services" at bounding box center [188, 129] width 22 height 4
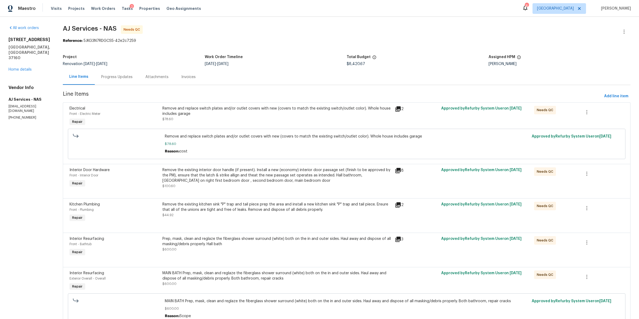
click at [210, 115] on div "Remove and replace switch plates and/or outlet covers with new (covers to match…" at bounding box center [276, 111] width 229 height 11
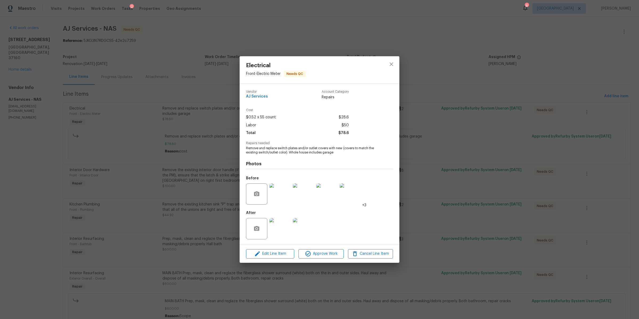
click at [186, 183] on div "Electrical Front - Electric Meter Needs QC Vendor AJ Services Account Category …" at bounding box center [319, 159] width 639 height 319
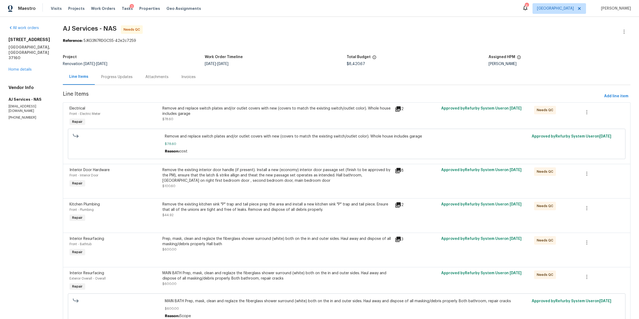
click at [242, 190] on div at bounding box center [347, 192] width 555 height 6
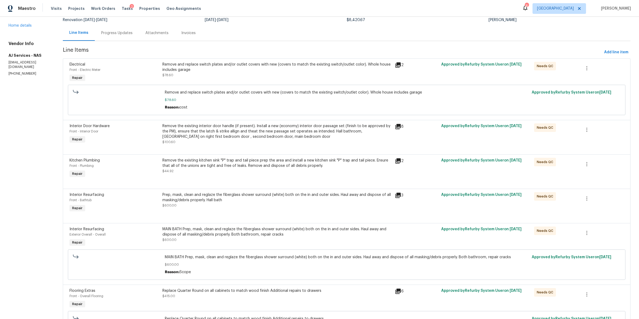
scroll to position [67, 0]
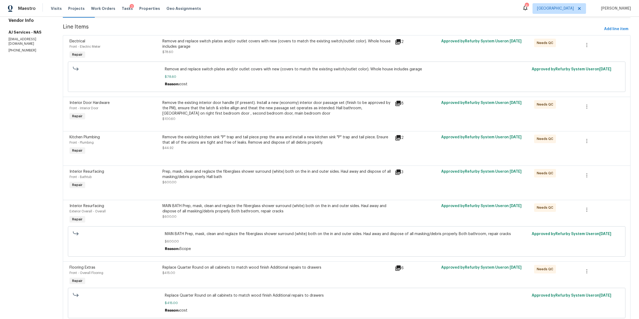
click at [229, 160] on div at bounding box center [347, 159] width 555 height 6
click at [229, 149] on div "Remove the existing kitchen sink "P" trap and tail piece prep the area and inst…" at bounding box center [276, 143] width 229 height 16
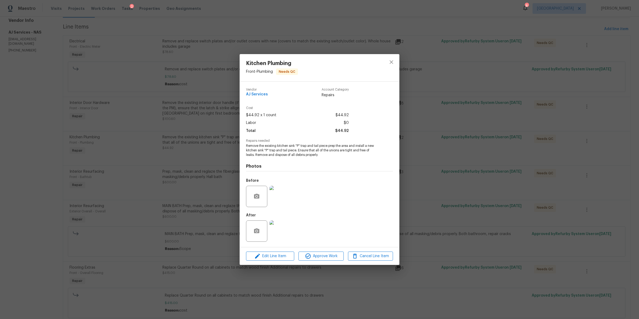
click at [282, 231] on img at bounding box center [280, 230] width 21 height 21
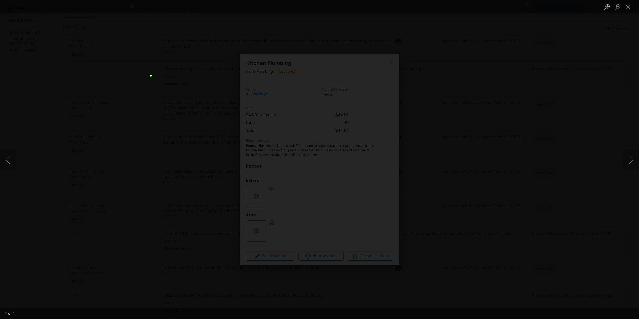
click at [438, 172] on div "Lightbox" at bounding box center [319, 159] width 639 height 319
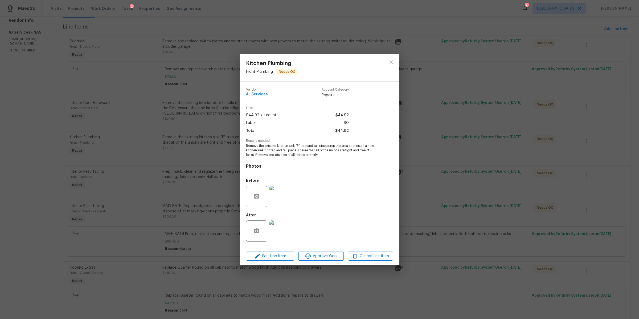
click at [186, 178] on div "Kitchen Plumbing Front - Plumbing Needs QC Vendor AJ Services Account Category …" at bounding box center [319, 159] width 639 height 319
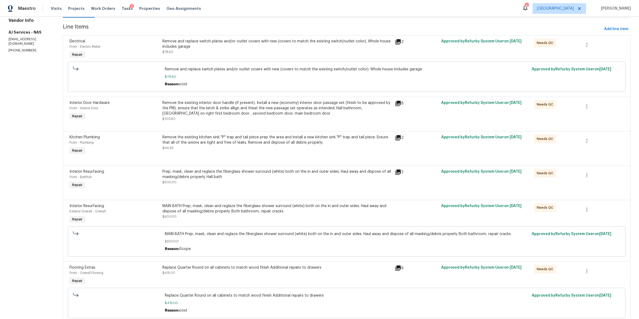
click at [231, 188] on div "Prep, mask, clean and reglaze the fiberglass shower surround (white) both on th…" at bounding box center [277, 179] width 233 height 25
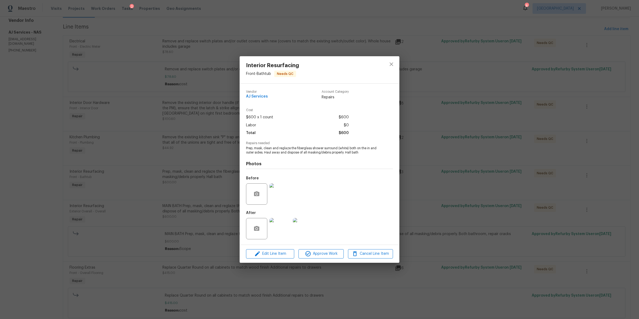
click at [278, 229] on img at bounding box center [280, 228] width 21 height 21
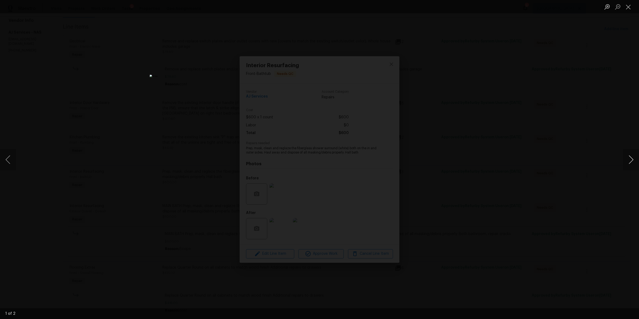
click at [628, 157] on button "Next image" at bounding box center [631, 159] width 16 height 21
click at [544, 146] on div "Lightbox" at bounding box center [319, 159] width 639 height 319
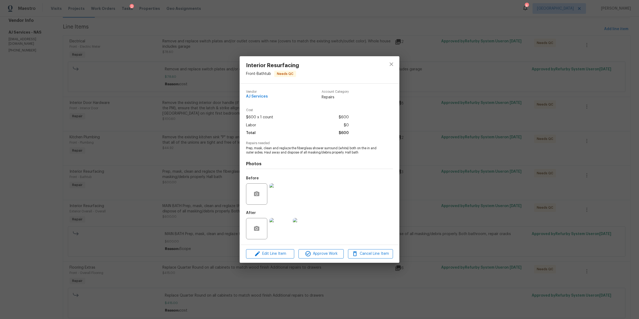
click at [497, 151] on div "Interior Resurfacing Front - Bathtub Needs QC Vendor AJ Services Account Catego…" at bounding box center [319, 159] width 639 height 319
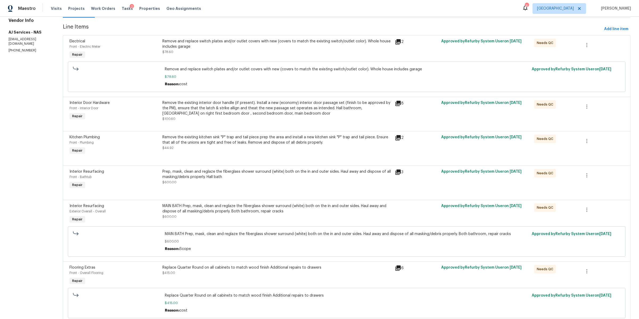
scroll to position [0, 0]
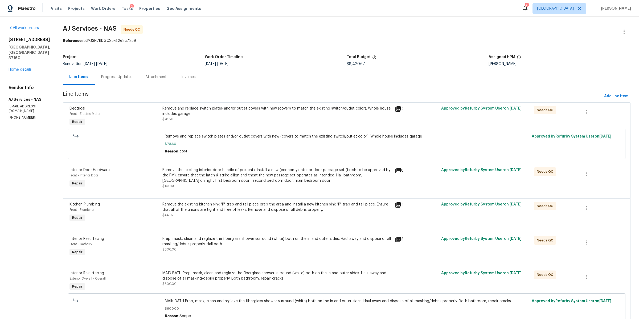
click at [108, 82] on div "Progress Updates" at bounding box center [117, 77] width 44 height 16
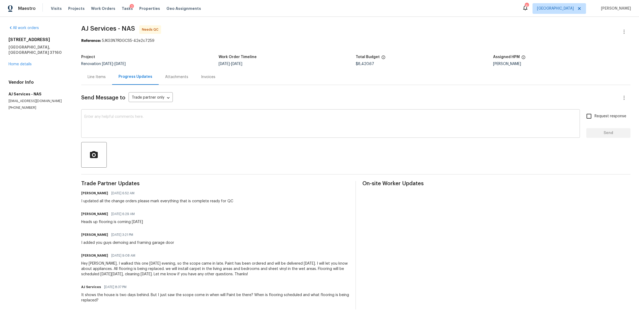
click at [166, 122] on textarea at bounding box center [330, 124] width 493 height 19
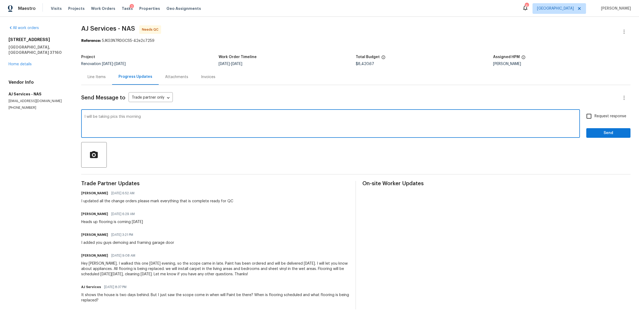
type textarea "I will be taking pics this morning"
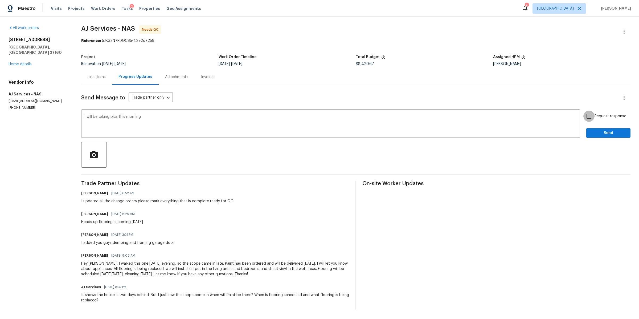
click at [588, 116] on input "Request response" at bounding box center [589, 116] width 11 height 11
checkbox input "true"
click at [587, 138] on button "Send" at bounding box center [609, 133] width 44 height 10
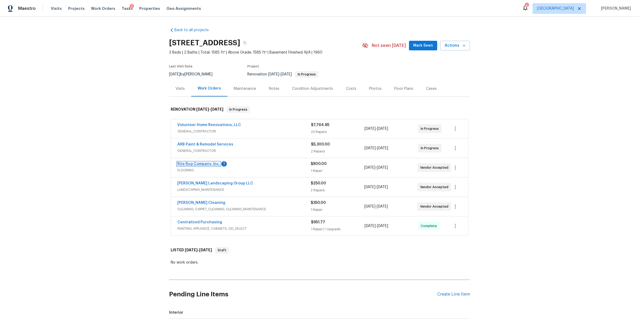
click at [198, 163] on link "Rite Rug Company, Inc." at bounding box center [198, 164] width 43 height 4
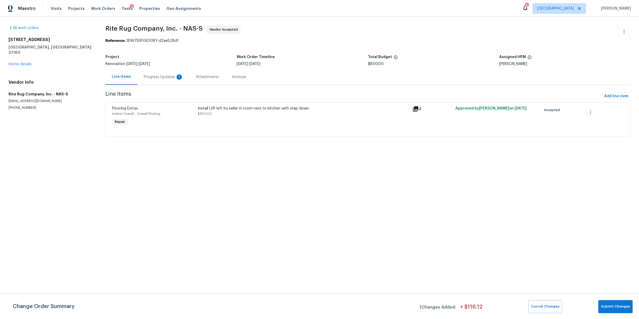
click at [161, 79] on div "Progress Updates 1" at bounding box center [163, 76] width 39 height 5
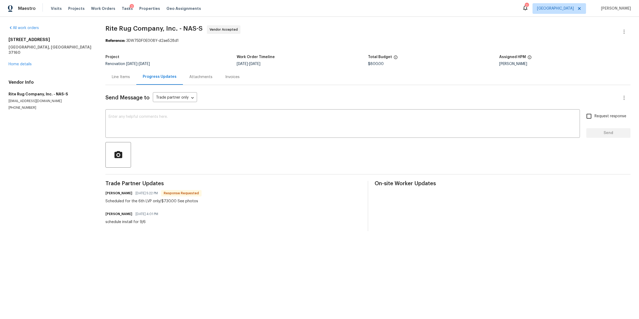
click at [120, 78] on div "Line Items" at bounding box center [121, 76] width 18 height 5
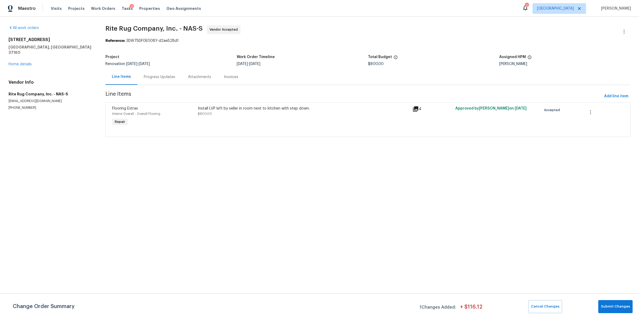
click at [230, 116] on div "Install LVP left by seller in room next to kitchen with step down. $800.00" at bounding box center [304, 111] width 212 height 11
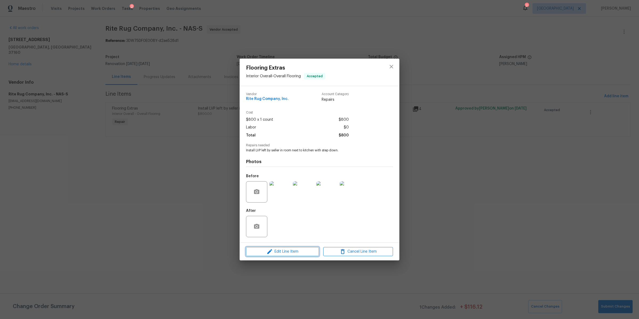
click at [283, 253] on span "Edit Line Item" at bounding box center [283, 251] width 70 height 7
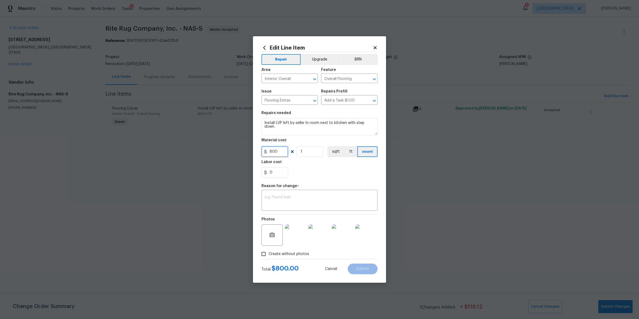
click at [286, 152] on input "800" at bounding box center [275, 151] width 27 height 11
type input "730"
click at [319, 206] on textarea at bounding box center [320, 200] width 110 height 11
type textarea "cost"
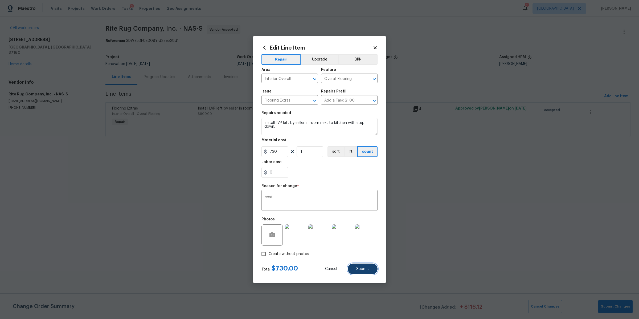
click at [372, 273] on button "Submit" at bounding box center [363, 268] width 30 height 11
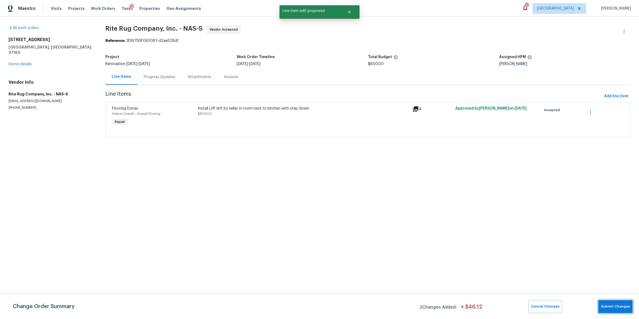
click at [611, 306] on span "Submit Changes" at bounding box center [615, 306] width 29 height 6
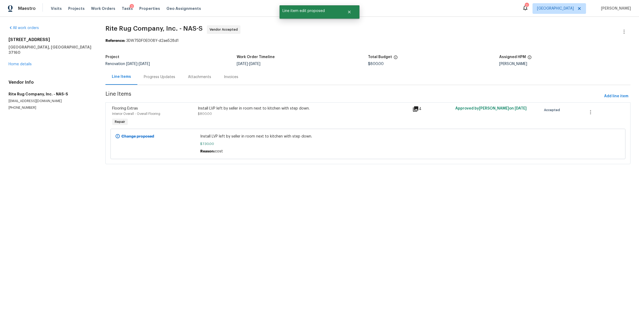
click at [161, 80] on div "Progress Updates" at bounding box center [159, 77] width 44 height 16
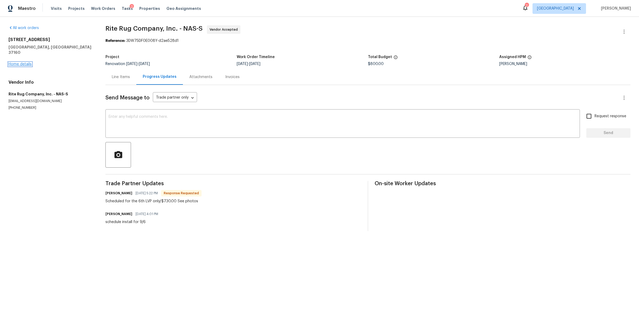
click at [20, 62] on link "Home details" at bounding box center [20, 64] width 23 height 4
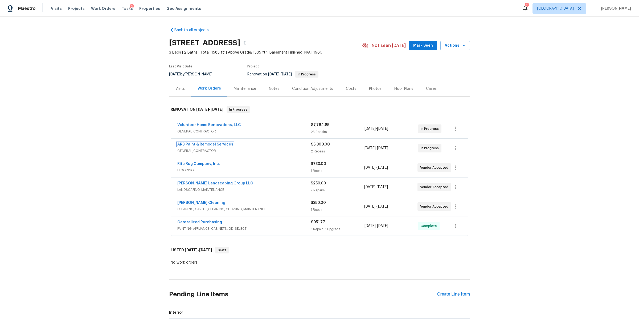
click at [197, 143] on link "ARB Paint & Remodel Services" at bounding box center [205, 145] width 56 height 4
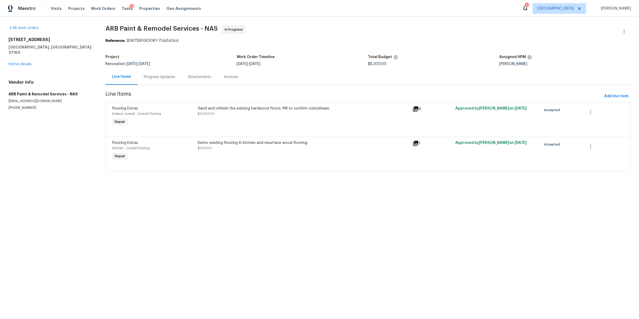
click at [146, 70] on div "Progress Updates" at bounding box center [159, 77] width 44 height 16
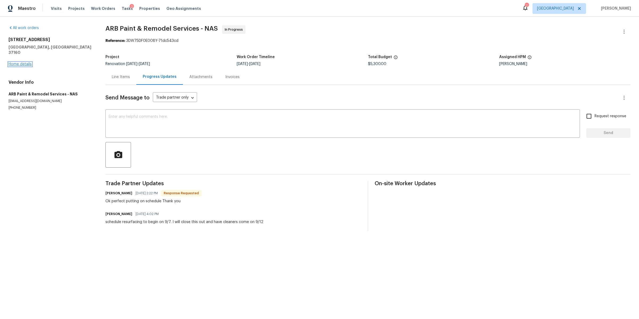
click at [24, 62] on link "Home details" at bounding box center [20, 64] width 23 height 4
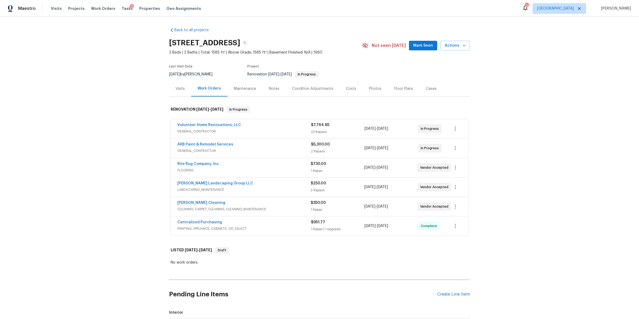
click at [192, 122] on div "Volunteer Home Renovations, LLC GENERAL_CONTRACTOR $7,764.85 23 Repairs 8/28/20…" at bounding box center [319, 128] width 297 height 19
click at [191, 124] on link "Volunteer Home Renovations, LLC" at bounding box center [209, 125] width 64 height 4
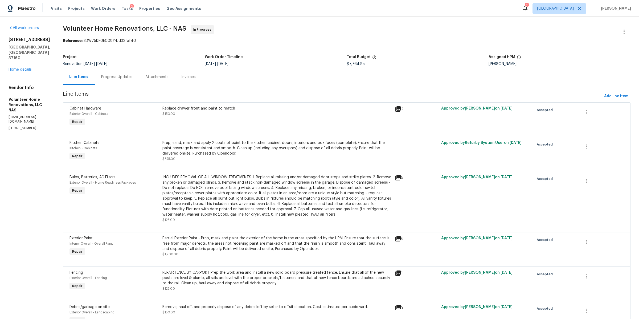
click at [125, 75] on div "Progress Updates" at bounding box center [116, 76] width 31 height 5
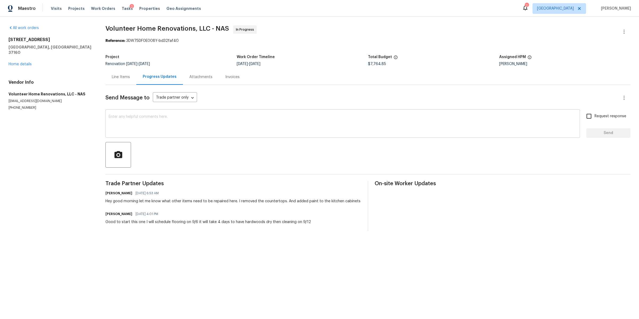
click at [156, 120] on textarea at bounding box center [343, 124] width 468 height 19
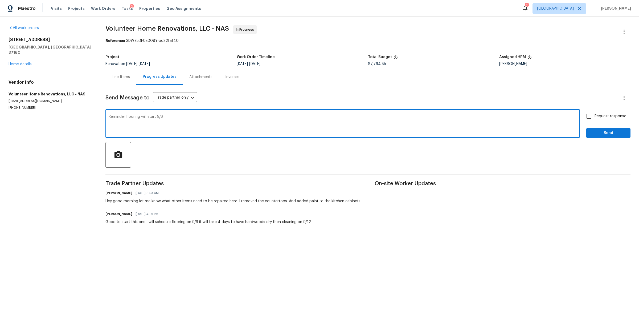
type textarea "Reminder flooring will start 9/6"
drag, startPoint x: 592, startPoint y: 118, endPoint x: 592, endPoint y: 123, distance: 5.6
click at [595, 118] on span "Request response" at bounding box center [611, 116] width 32 height 6
click at [592, 118] on input "Request response" at bounding box center [589, 116] width 11 height 11
checkbox input "true"
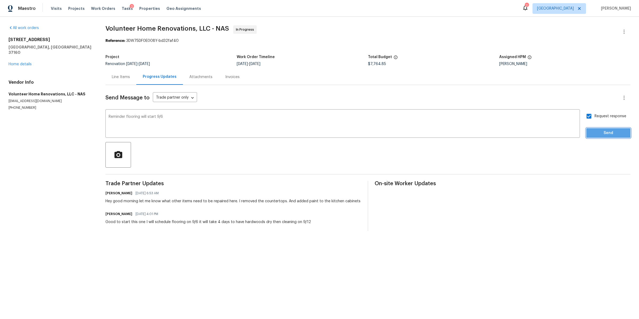
click at [592, 131] on span "Send" at bounding box center [609, 133] width 36 height 7
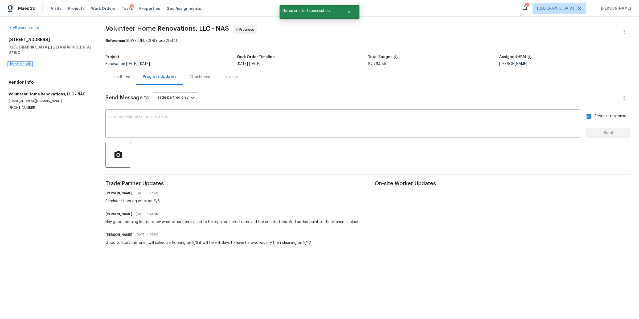
click at [24, 62] on link "Home details" at bounding box center [20, 64] width 23 height 4
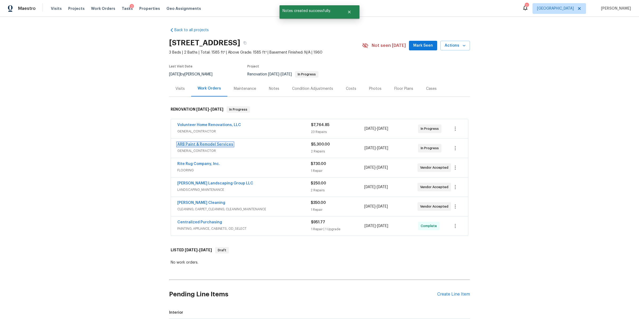
click at [219, 144] on link "ARB Paint & Remodel Services" at bounding box center [205, 145] width 56 height 4
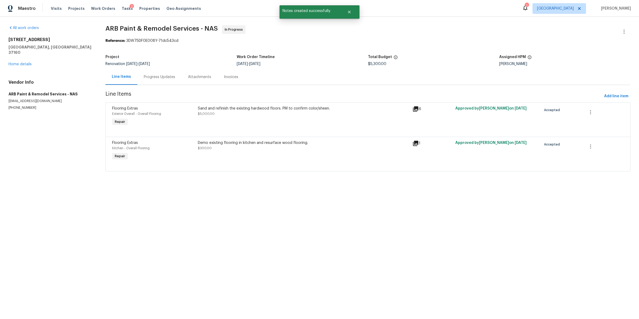
click at [151, 80] on div "Progress Updates" at bounding box center [159, 77] width 44 height 16
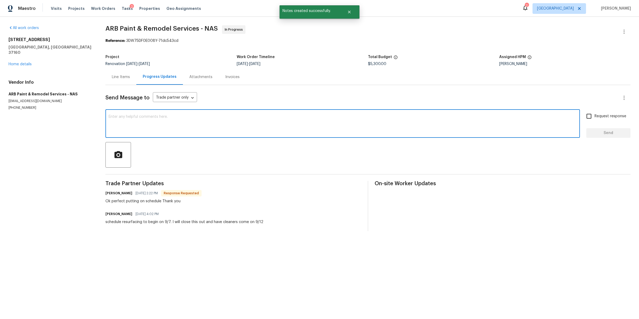
click at [157, 120] on textarea at bounding box center [343, 124] width 468 height 19
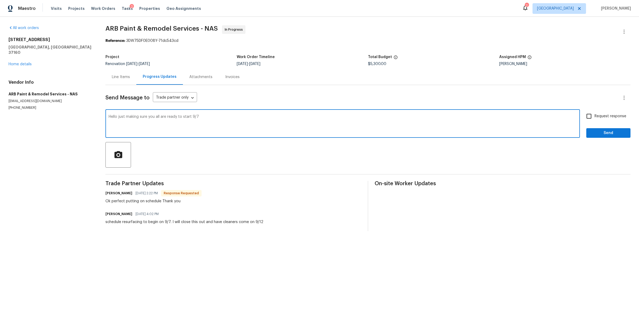
type textarea "Hello just making sure you all are ready to start 9/7"
click at [584, 118] on input "Request response" at bounding box center [589, 116] width 11 height 11
checkbox input "true"
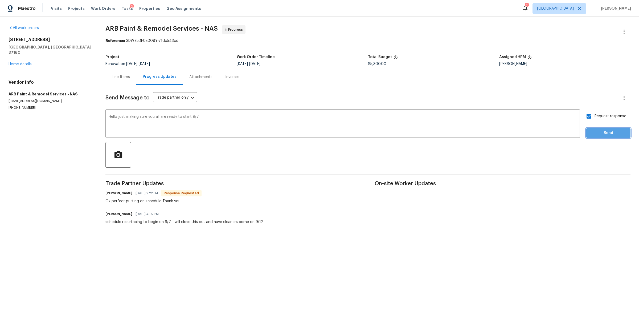
click at [587, 132] on button "Send" at bounding box center [609, 133] width 44 height 10
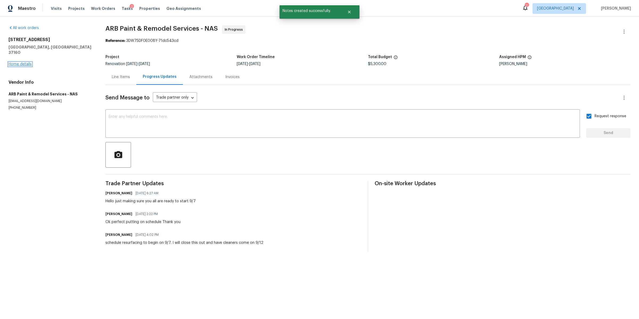
click at [22, 62] on link "Home details" at bounding box center [20, 64] width 23 height 4
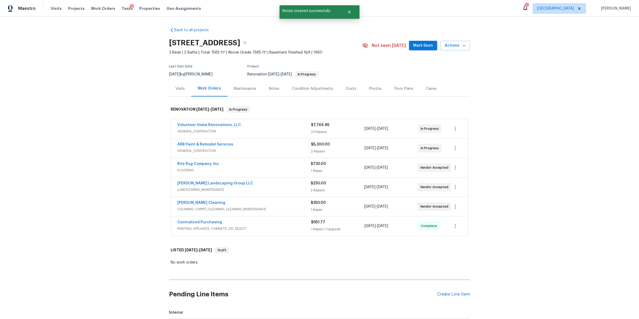
click at [270, 89] on div "Notes" at bounding box center [274, 88] width 10 height 5
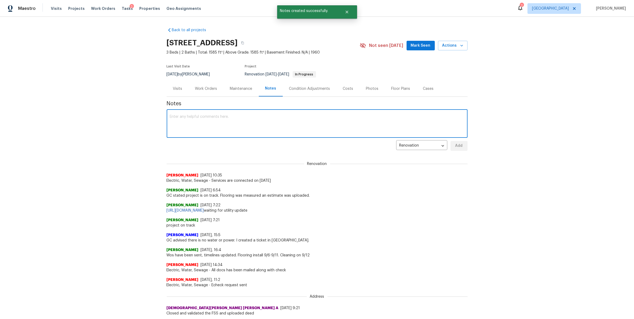
click at [239, 117] on textarea at bounding box center [317, 124] width 295 height 19
type textarea "project on track"
click at [462, 142] on button "Add" at bounding box center [459, 146] width 17 height 10
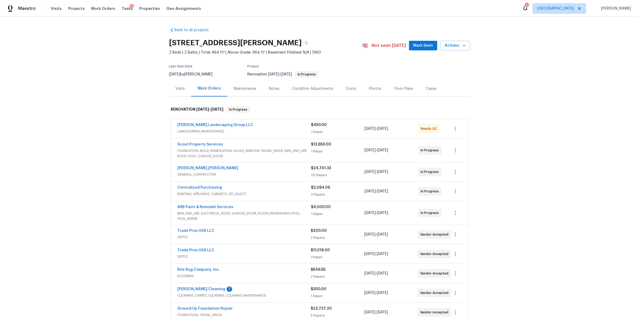
click at [270, 92] on div "Notes" at bounding box center [274, 89] width 23 height 16
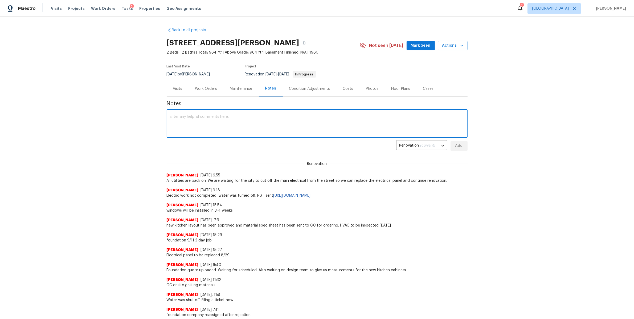
click at [227, 128] on textarea at bounding box center [317, 124] width 295 height 19
type textarea "Electrical work needs reworked, still waiting on the city to cut power to chang…"
click at [458, 143] on span "Add" at bounding box center [459, 146] width 9 height 7
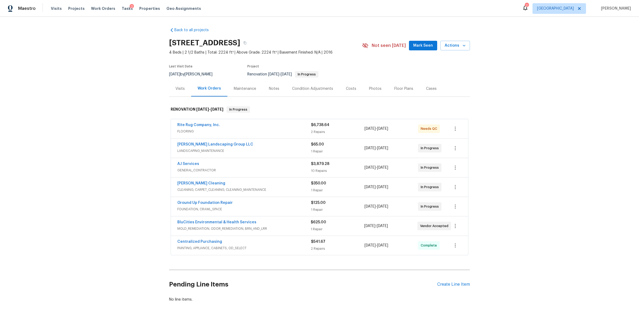
click at [274, 91] on div "Notes" at bounding box center [274, 88] width 10 height 5
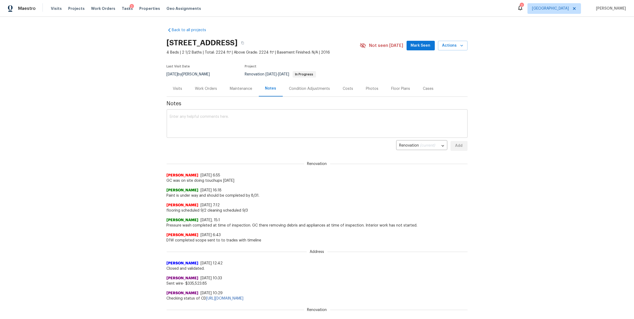
click at [215, 120] on textarea at bounding box center [317, 124] width 295 height 19
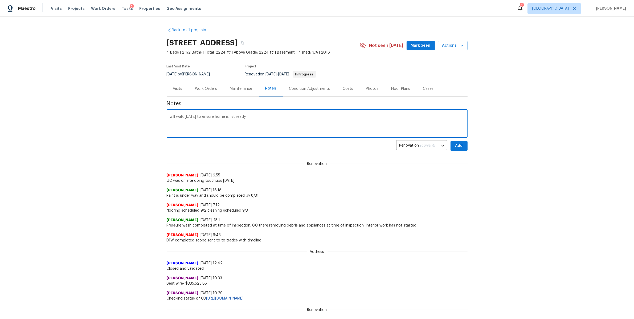
type textarea "will walk [DATE] to ensure home is list ready"
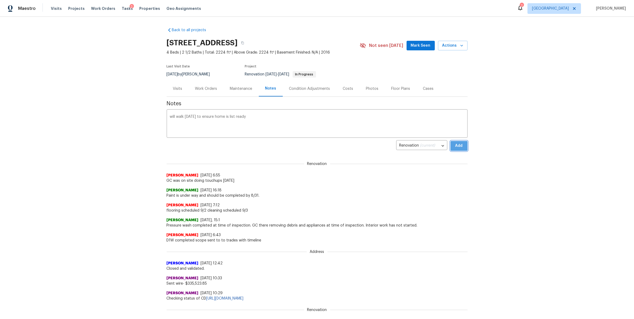
click at [462, 145] on button "Add" at bounding box center [459, 146] width 17 height 10
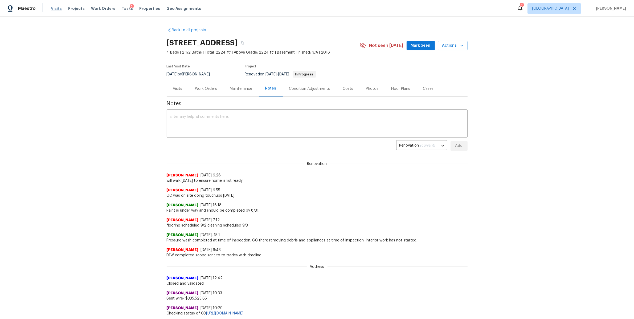
click at [51, 9] on span "Visits" at bounding box center [56, 8] width 11 height 5
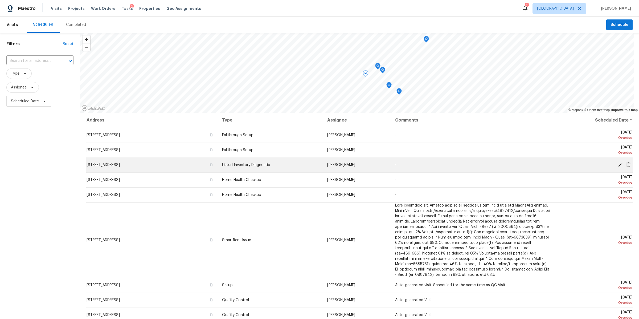
click at [627, 166] on icon at bounding box center [629, 164] width 4 height 5
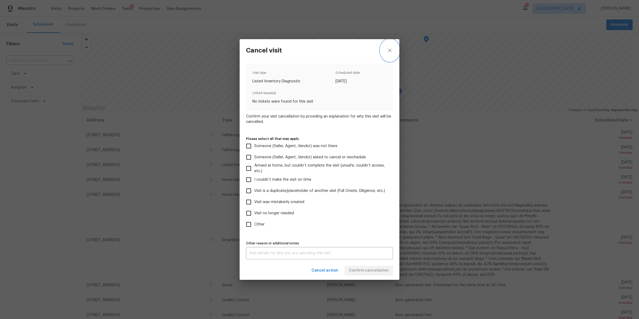
click at [391, 50] on icon "close" at bounding box center [390, 50] width 6 height 6
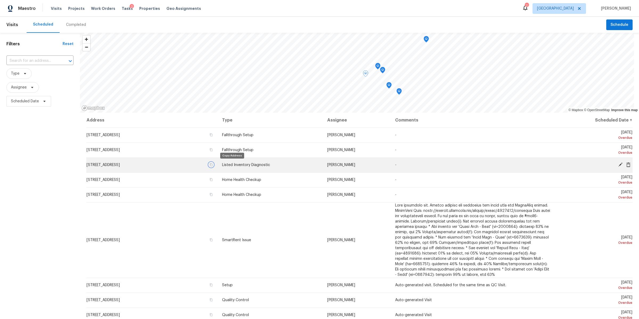
click at [213, 164] on icon "button" at bounding box center [211, 164] width 3 height 3
click at [626, 165] on icon at bounding box center [628, 164] width 5 height 5
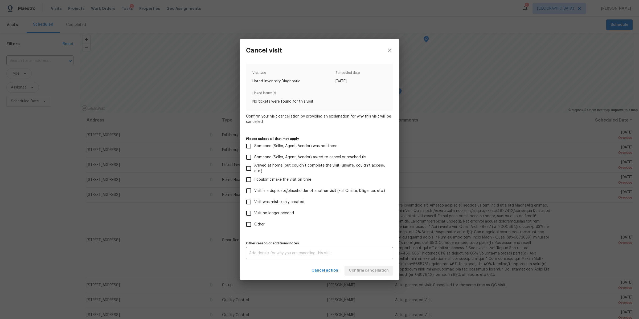
click at [281, 213] on span "Visit no longer needed" at bounding box center [274, 213] width 40 height 6
click at [254, 213] on input "Visit no longer needed" at bounding box center [248, 213] width 11 height 11
checkbox input "true"
click at [294, 253] on textarea at bounding box center [319, 253] width 141 height 4
type textarea "PDs are in place"
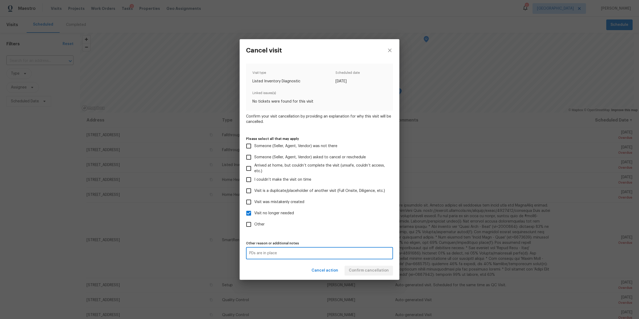
click at [374, 269] on div "Cancel action Confirm cancellation" at bounding box center [320, 270] width 160 height 18
click at [374, 269] on span "Confirm cancellation" at bounding box center [369, 270] width 40 height 7
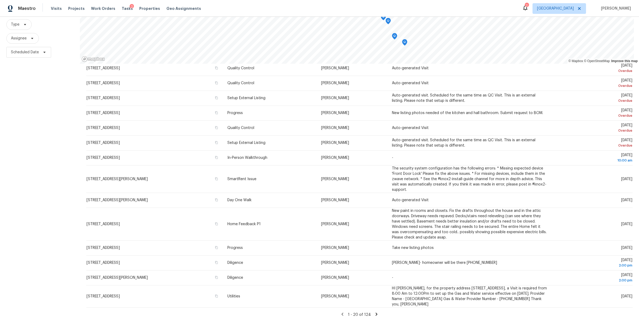
scroll to position [171, 0]
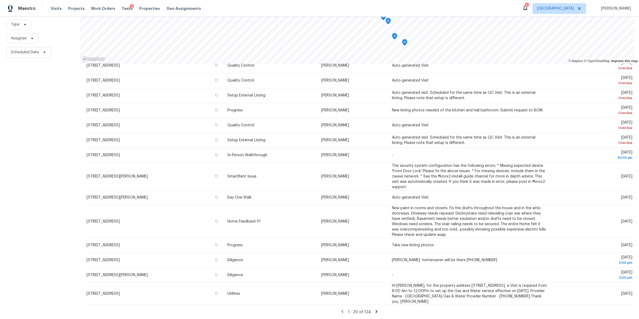
click at [374, 309] on icon at bounding box center [376, 311] width 5 height 5
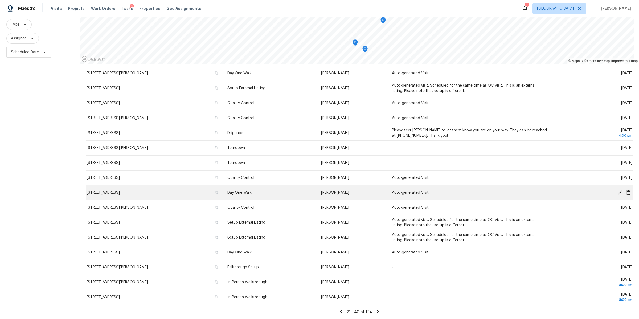
scroll to position [54, 0]
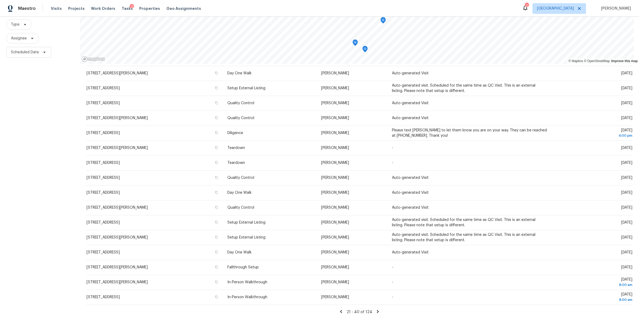
click at [376, 309] on icon at bounding box center [378, 311] width 5 height 5
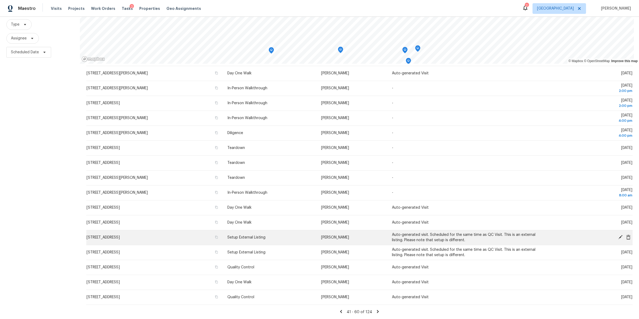
scroll to position [0, 0]
